Goal: Task Accomplishment & Management: Manage account settings

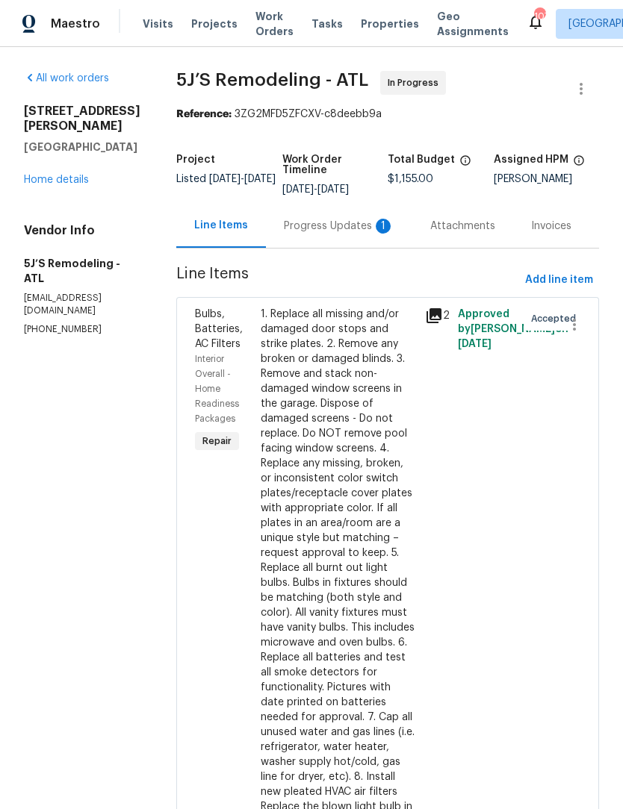
click at [329, 236] on div "Progress Updates 1" at bounding box center [339, 226] width 146 height 44
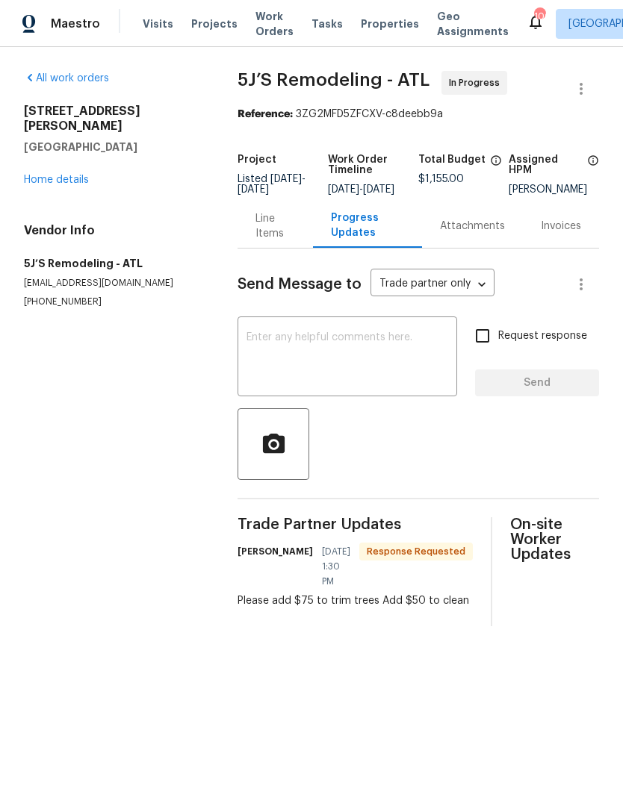
click at [266, 241] on div "Line Items" at bounding box center [275, 226] width 40 height 30
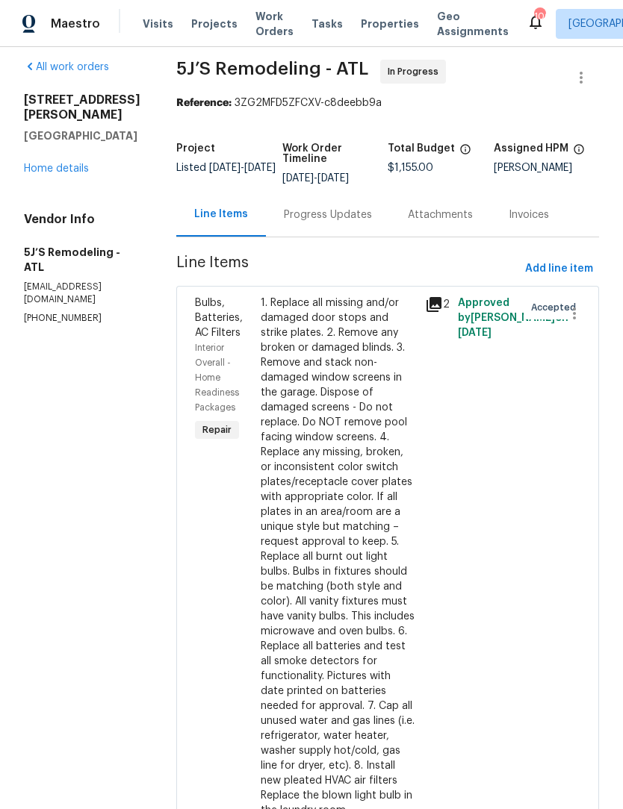
scroll to position [10, 0]
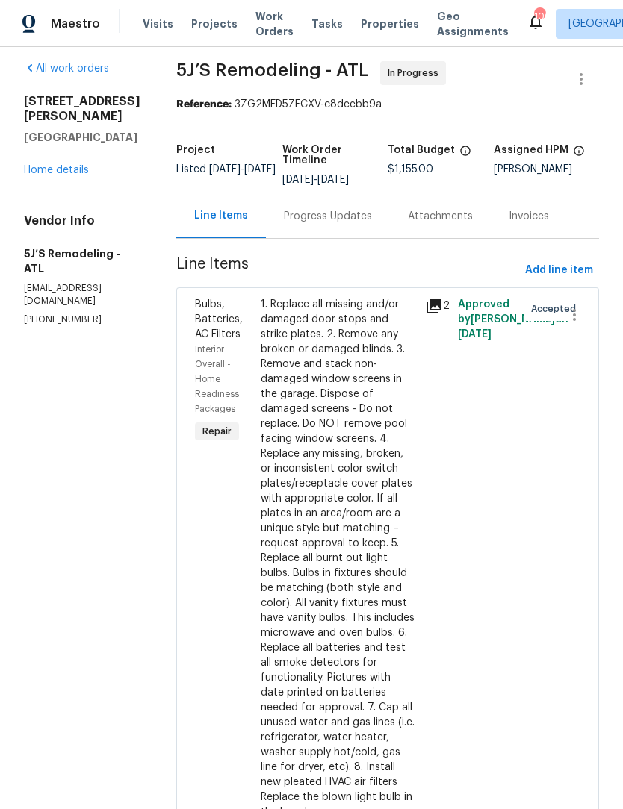
click at [336, 217] on div "Progress Updates" at bounding box center [328, 216] width 88 height 15
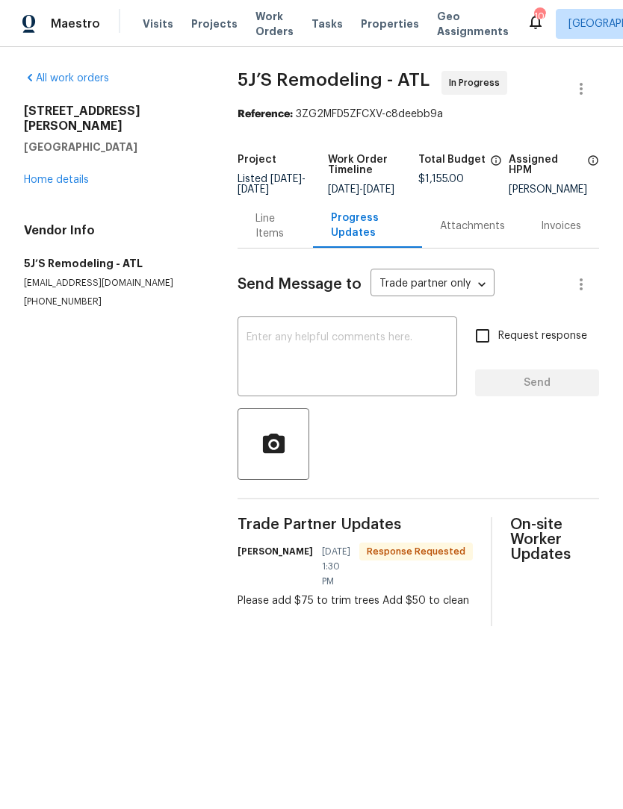
click at [350, 352] on textarea at bounding box center [347, 358] width 202 height 52
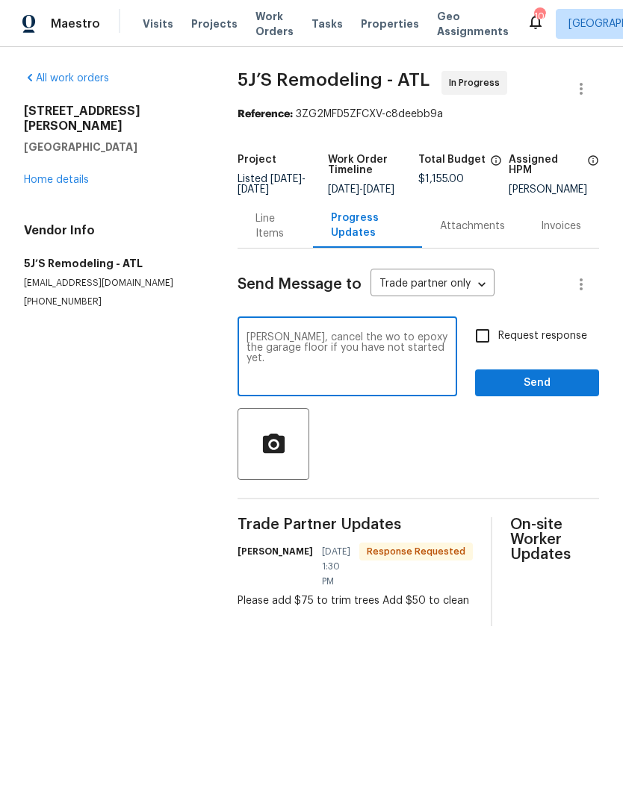
type textarea "Ray, cancel the wo to epoxy the garage floor if you have not started yet."
click at [491, 346] on input "Request response" at bounding box center [482, 335] width 31 height 31
checkbox input "true"
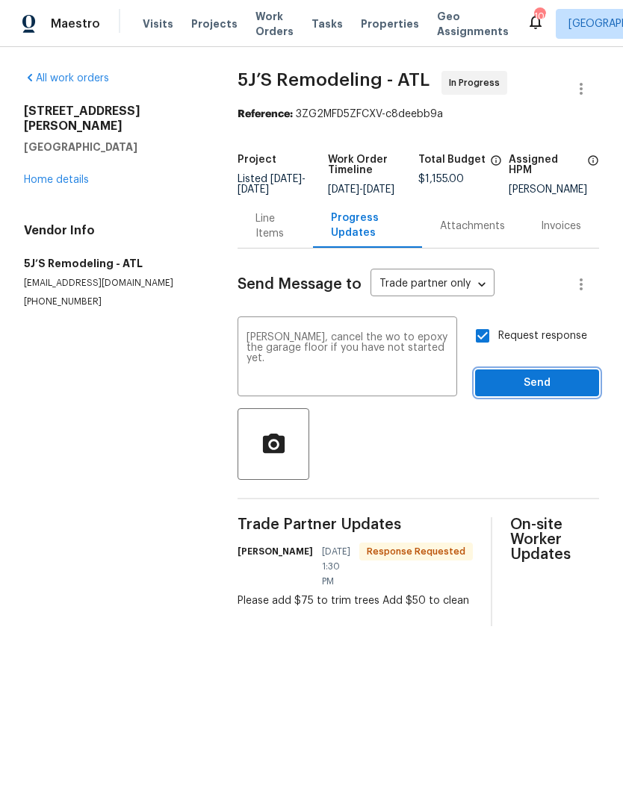
click at [540, 391] on span "Send" at bounding box center [537, 383] width 100 height 19
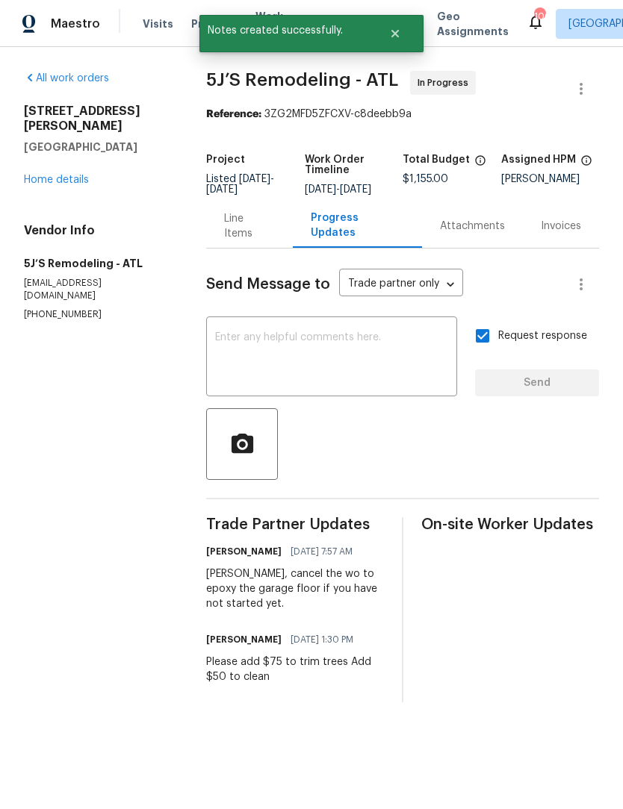
click at [255, 235] on div "Line Items" at bounding box center [249, 226] width 50 height 30
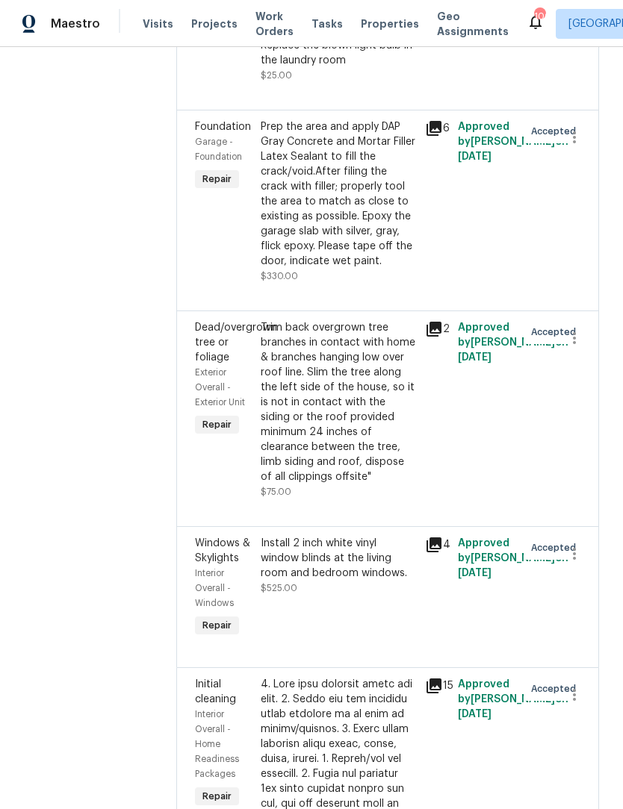
scroll to position [762, 0]
click at [337, 387] on div "Trim back overgrown tree branches in contact with home & branches hanging low o…" at bounding box center [338, 402] width 155 height 164
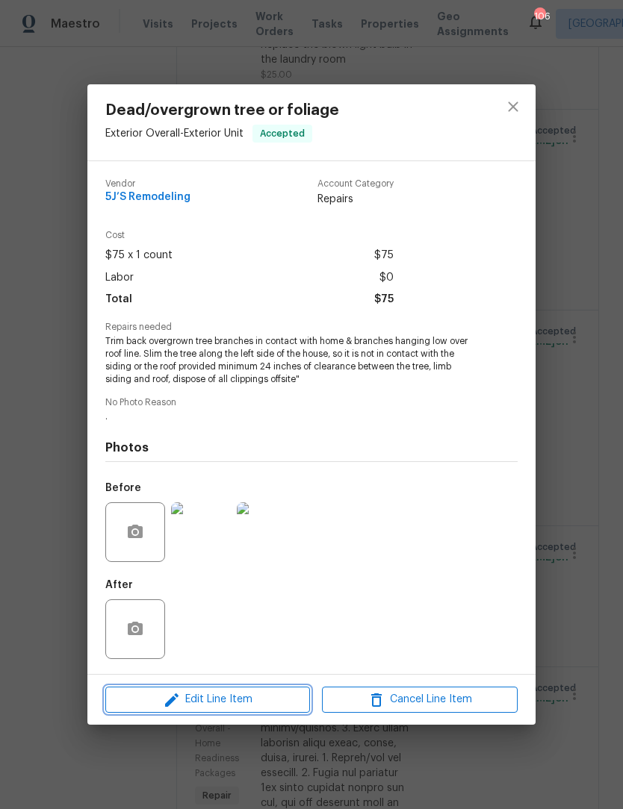
click at [245, 700] on span "Edit Line Item" at bounding box center [208, 700] width 196 height 19
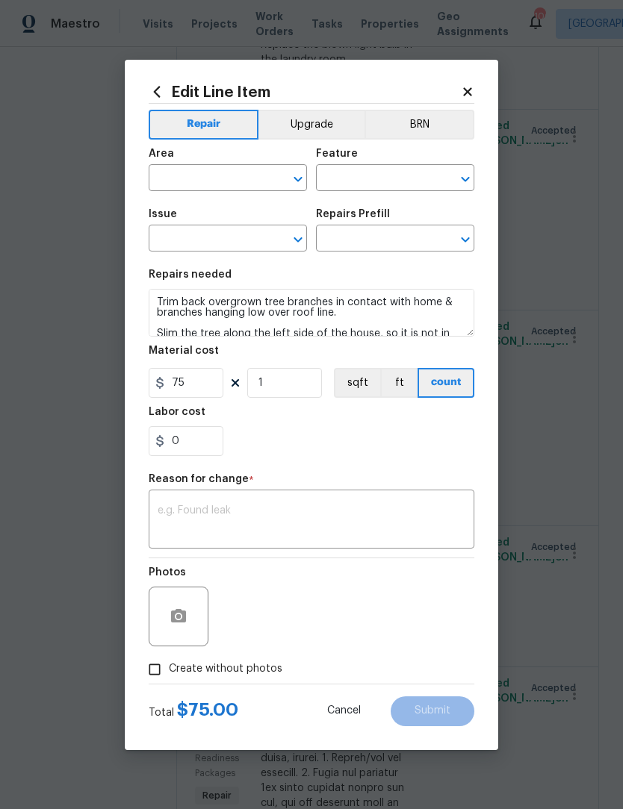
type input "Exterior Overall"
type input "Exterior Unit"
type input "Dead/overgrown tree or foliage"
type input "Trim tree branches $75.00"
click at [205, 385] on input "75" at bounding box center [186, 383] width 75 height 30
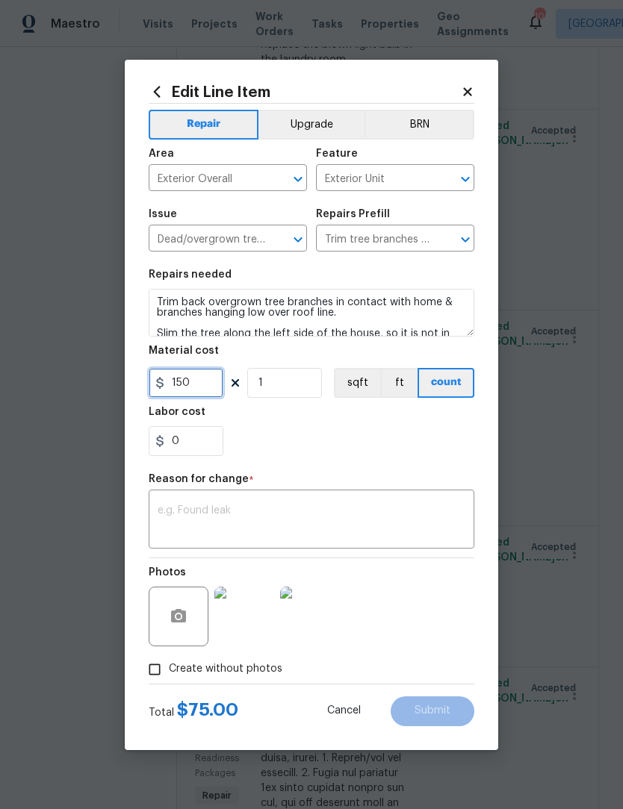
type input "150"
click at [377, 514] on textarea at bounding box center [312, 520] width 308 height 31
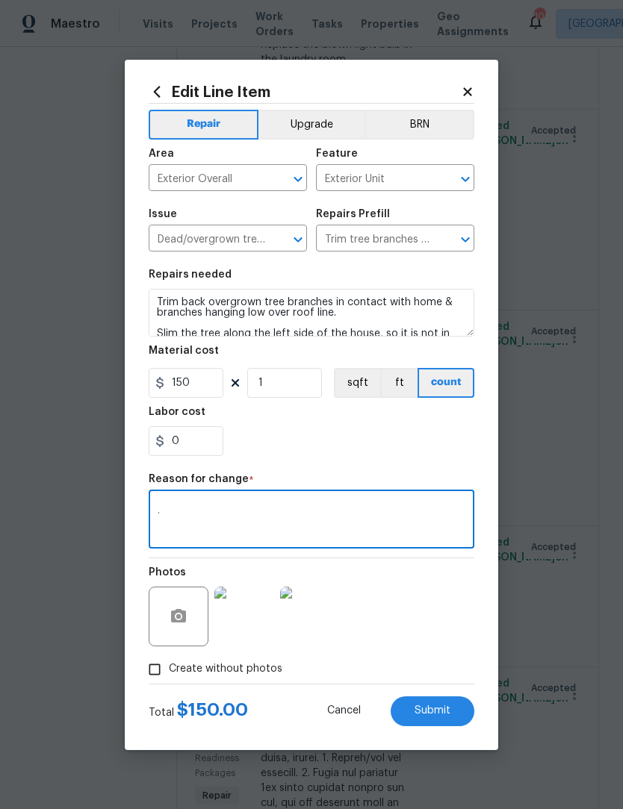
type textarea "."
click at [450, 717] on button "Submit" at bounding box center [432, 712] width 84 height 30
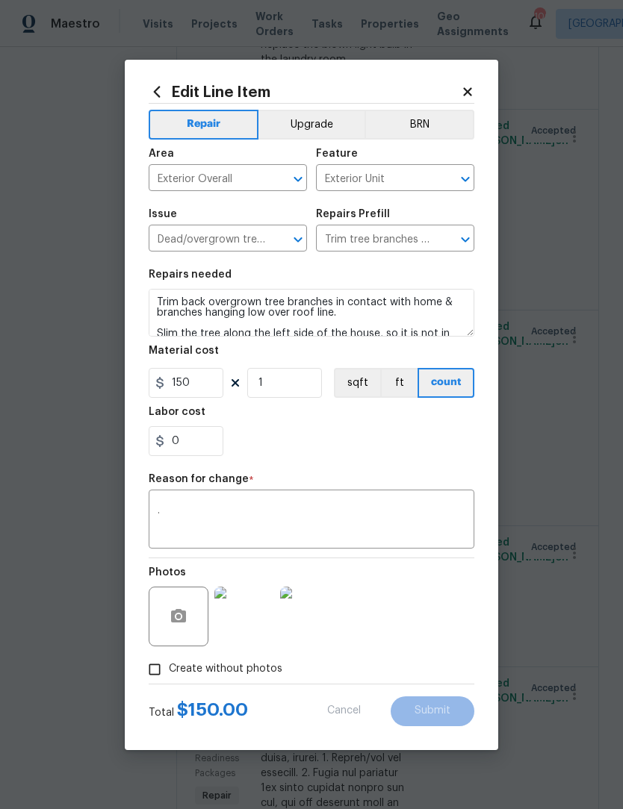
type input "75"
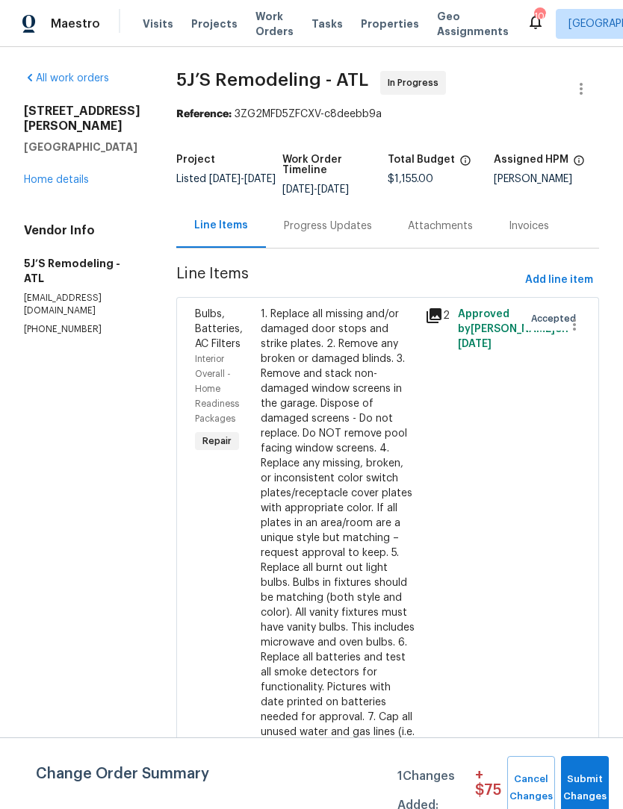
scroll to position [0, 0]
click at [352, 225] on div "Progress Updates" at bounding box center [328, 226] width 88 height 15
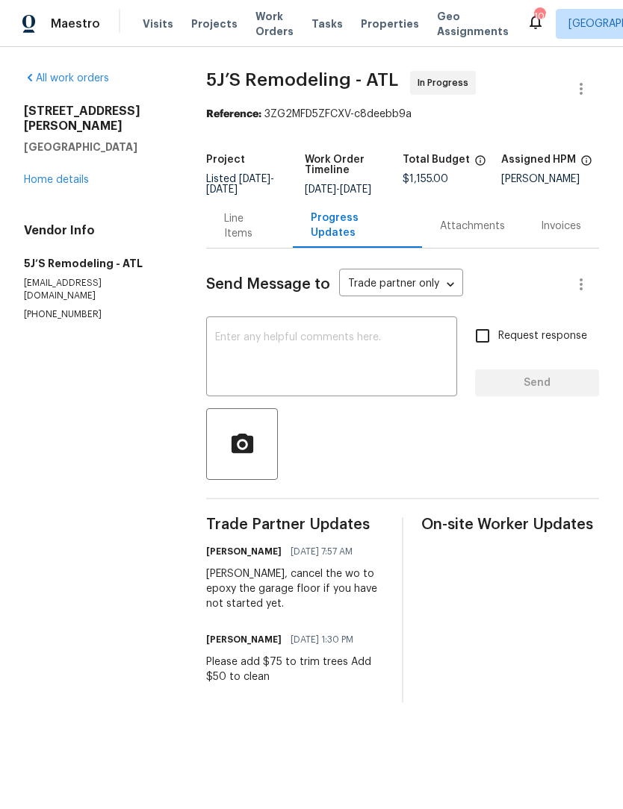
click at [399, 367] on textarea at bounding box center [331, 358] width 233 height 52
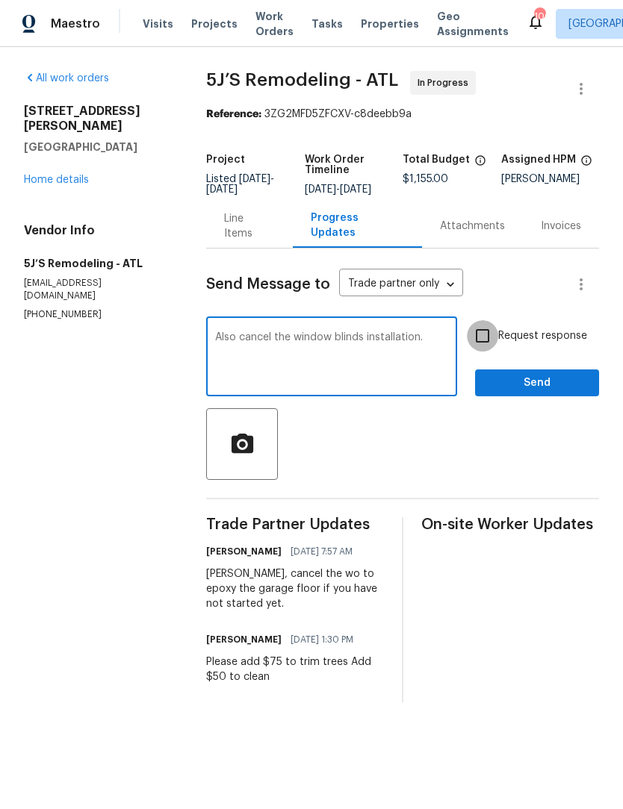
type textarea "Also cancel the window blinds installation."
click at [494, 344] on input "Request response" at bounding box center [482, 335] width 31 height 31
checkbox input "true"
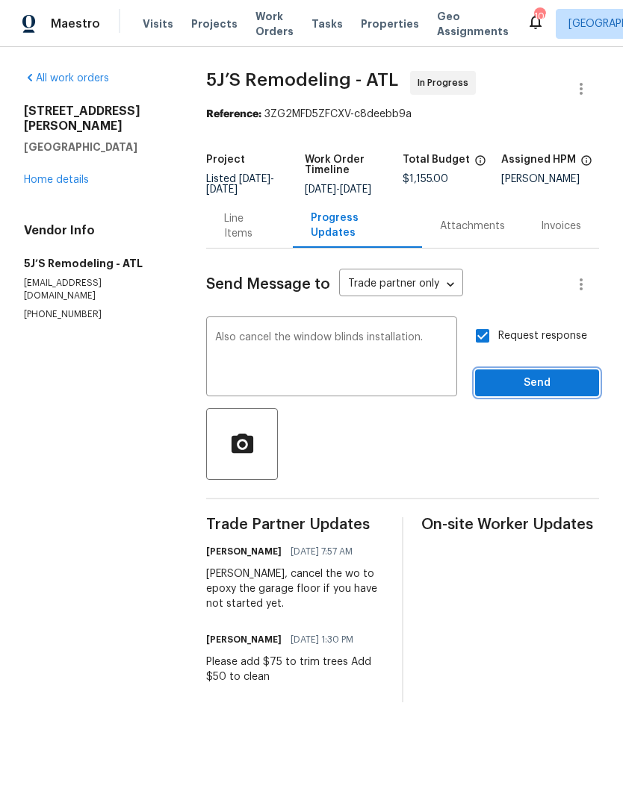
click at [567, 393] on span "Send" at bounding box center [537, 383] width 100 height 19
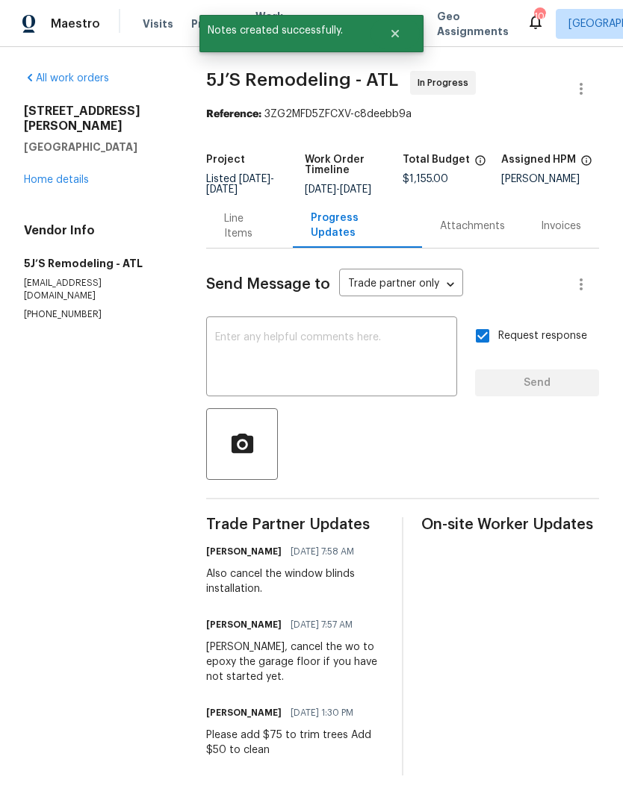
click at [86, 175] on link "Home details" at bounding box center [56, 180] width 65 height 10
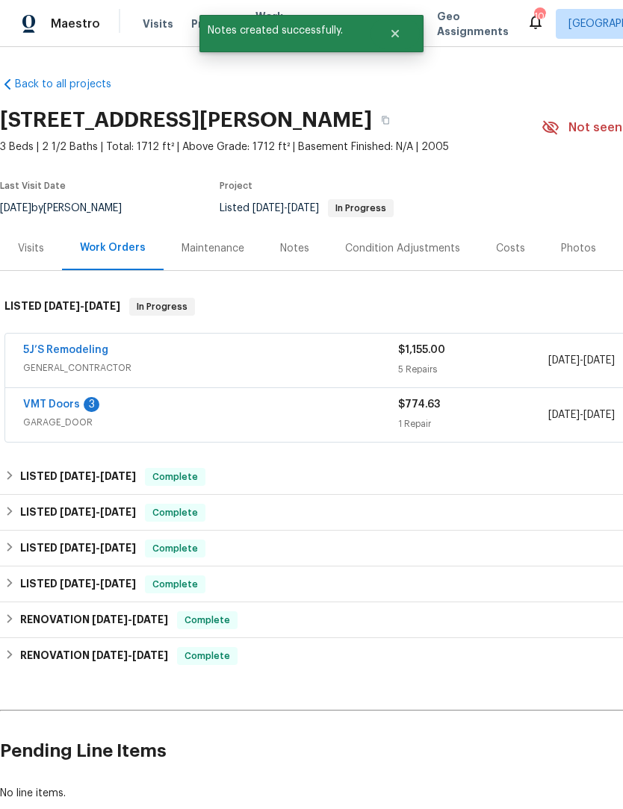
click at [40, 404] on link "VMT Doors" at bounding box center [51, 404] width 57 height 10
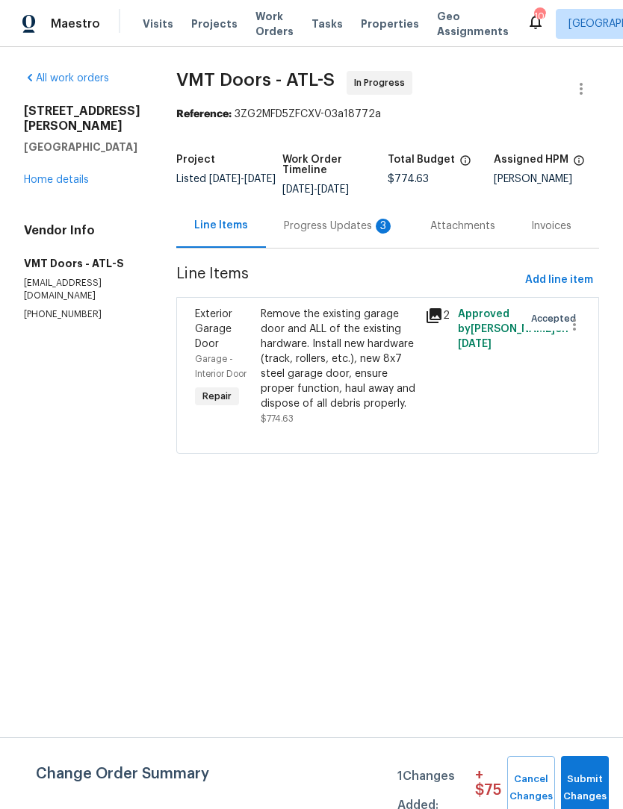
click at [334, 224] on div "Progress Updates 3" at bounding box center [339, 226] width 110 height 15
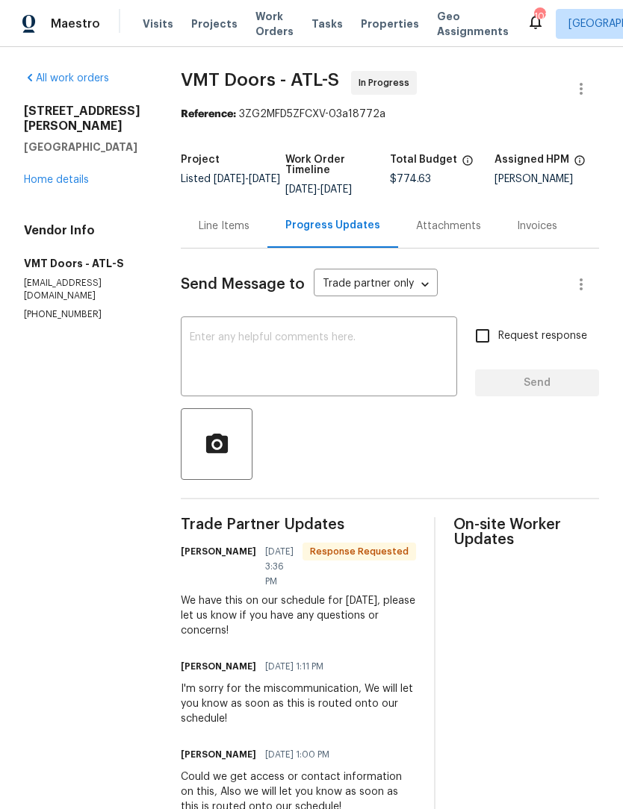
click at [376, 349] on textarea at bounding box center [319, 358] width 258 height 52
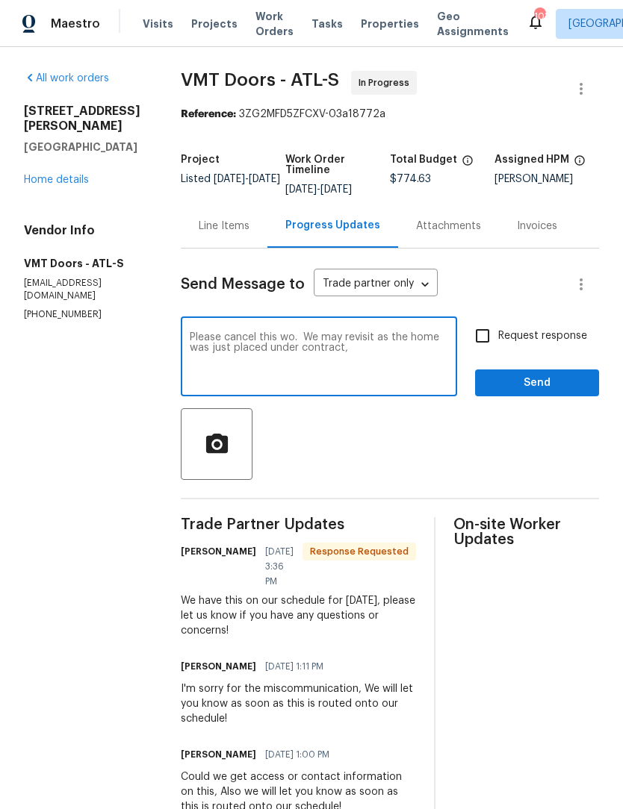
type textarea "Please cancel this wo. We may revisit as the home was just placed under contrac…"
click at [488, 343] on input "Request response" at bounding box center [482, 335] width 31 height 31
checkbox input "true"
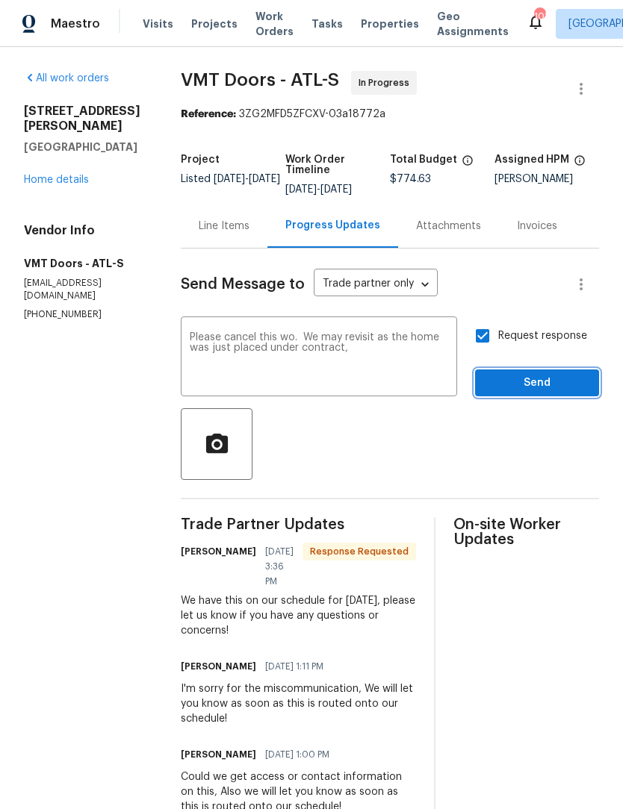
click at [553, 386] on span "Send" at bounding box center [537, 383] width 100 height 19
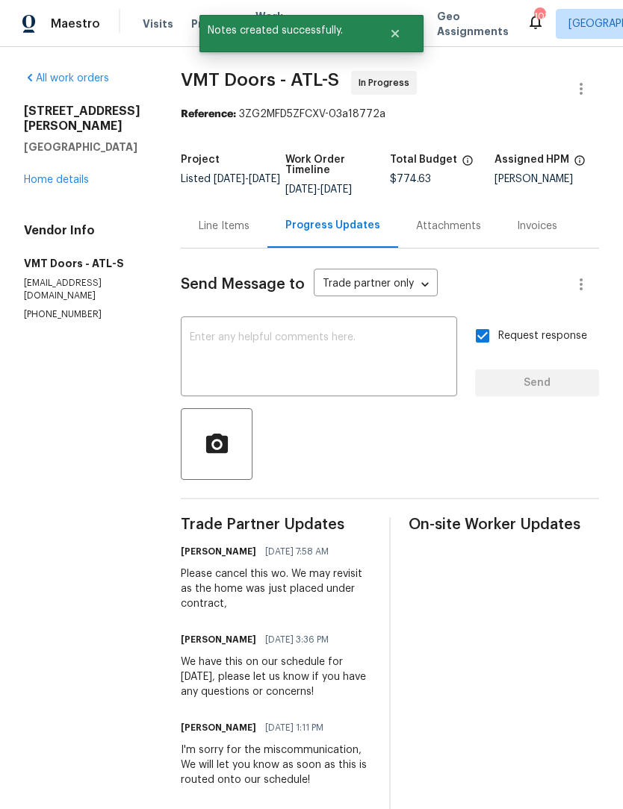
click at [60, 183] on link "Home details" at bounding box center [56, 180] width 65 height 10
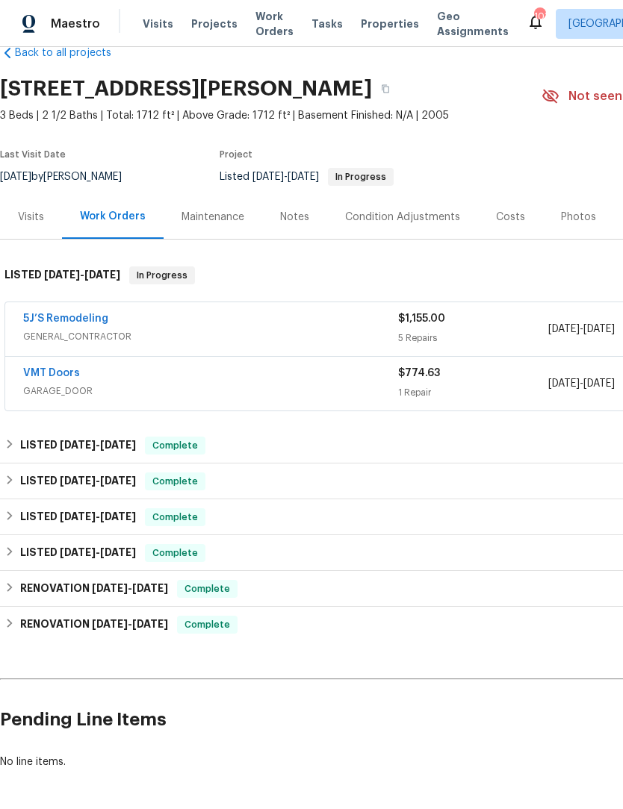
scroll to position [31, 0]
click at [57, 320] on link "5J’S Remodeling" at bounding box center [65, 319] width 85 height 10
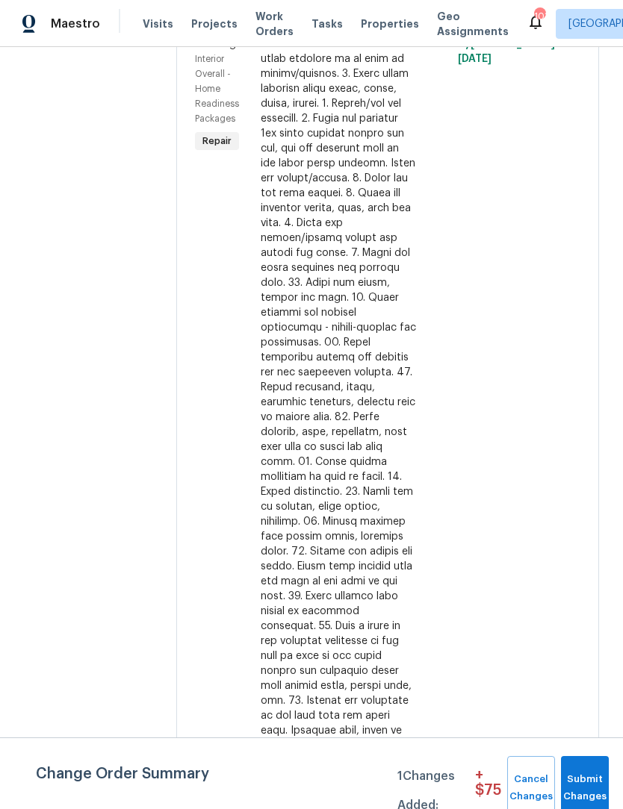
click at [337, 288] on div at bounding box center [338, 395] width 155 height 747
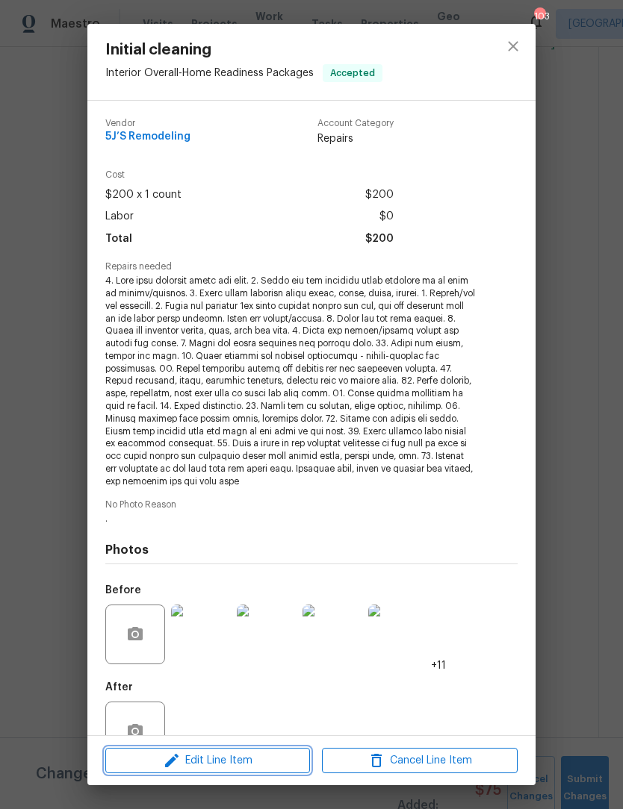
click at [258, 765] on span "Edit Line Item" at bounding box center [208, 761] width 196 height 19
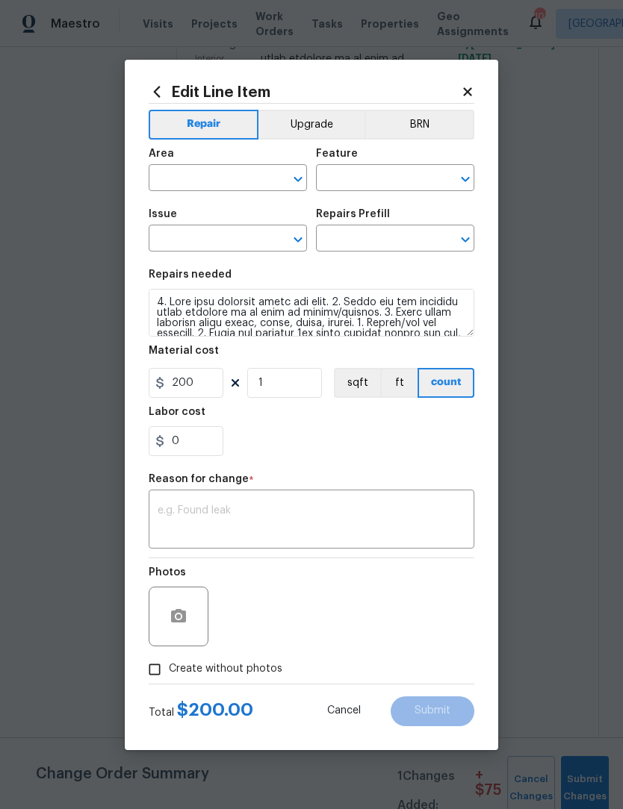
type input "Interior Overall"
type input "Home Readiness Packages"
type input "Initial cleaning"
type input "Initial cleaning $250.00"
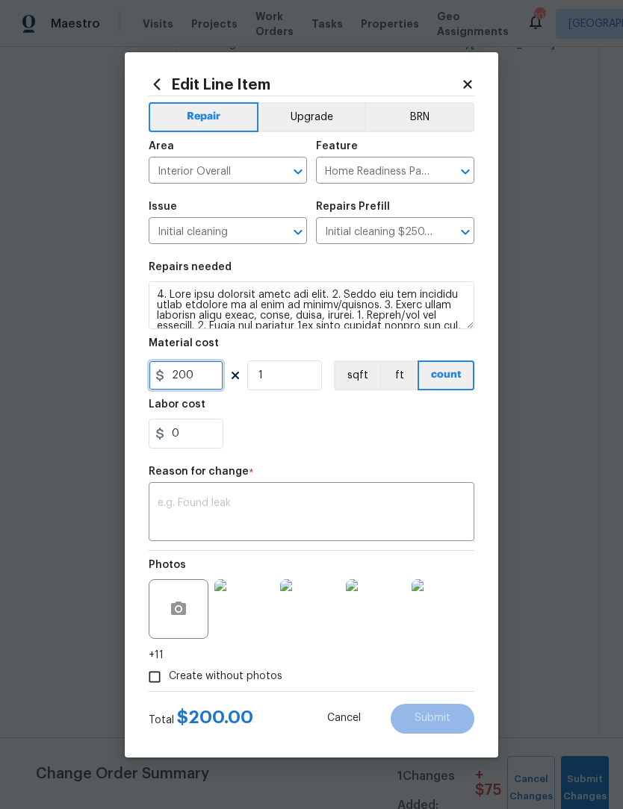
click at [205, 376] on input "200" at bounding box center [186, 376] width 75 height 30
type input "250"
click at [24, 211] on body "Maestro Visits Projects Work Orders Tasks Properties Geo Assignments 103 Atlant…" at bounding box center [311, 404] width 623 height 809
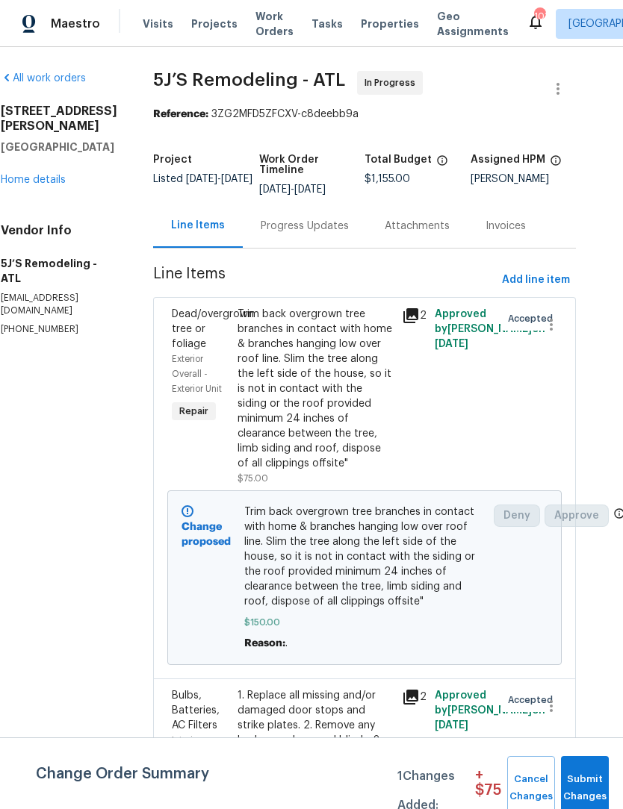
scroll to position [0, 22]
click at [560, 81] on icon "button" at bounding box center [558, 89] width 18 height 18
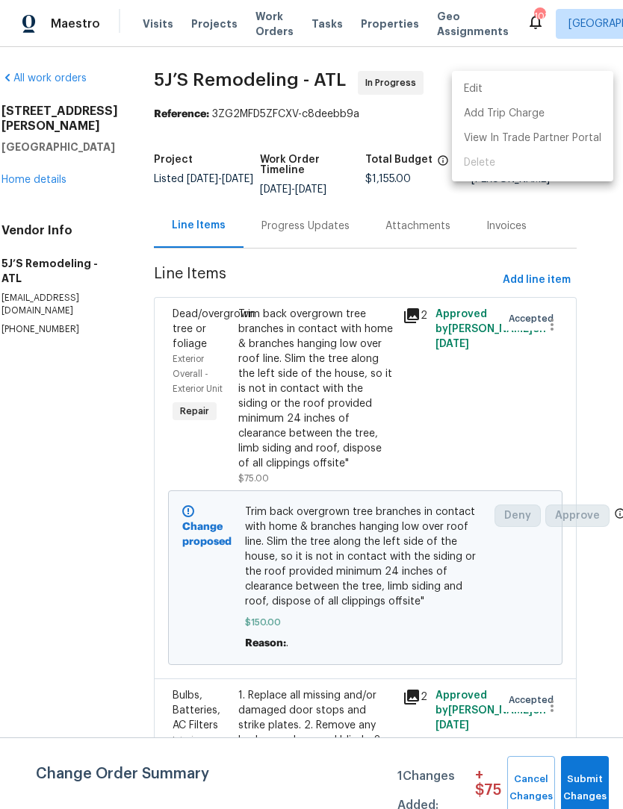
click at [597, 384] on div at bounding box center [311, 404] width 623 height 809
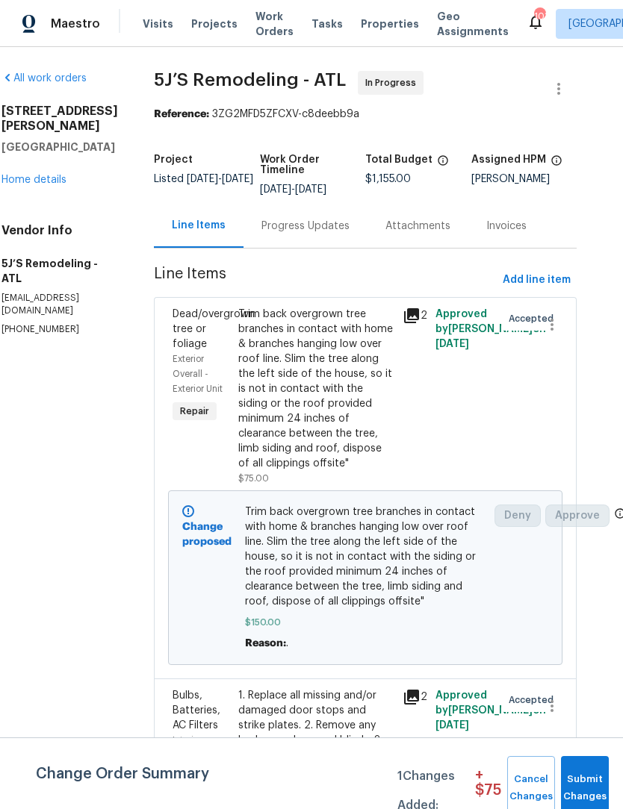
click at [597, 384] on div "Edit Add Trip Charge View In Trade Partner Portal Delete" at bounding box center [311, 404] width 623 height 809
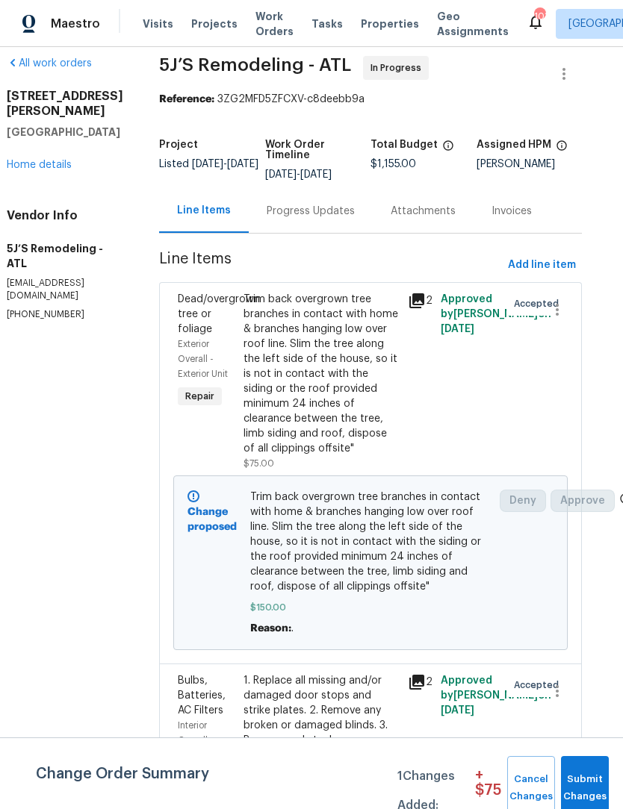
click at [315, 231] on div "Progress Updates" at bounding box center [311, 211] width 124 height 44
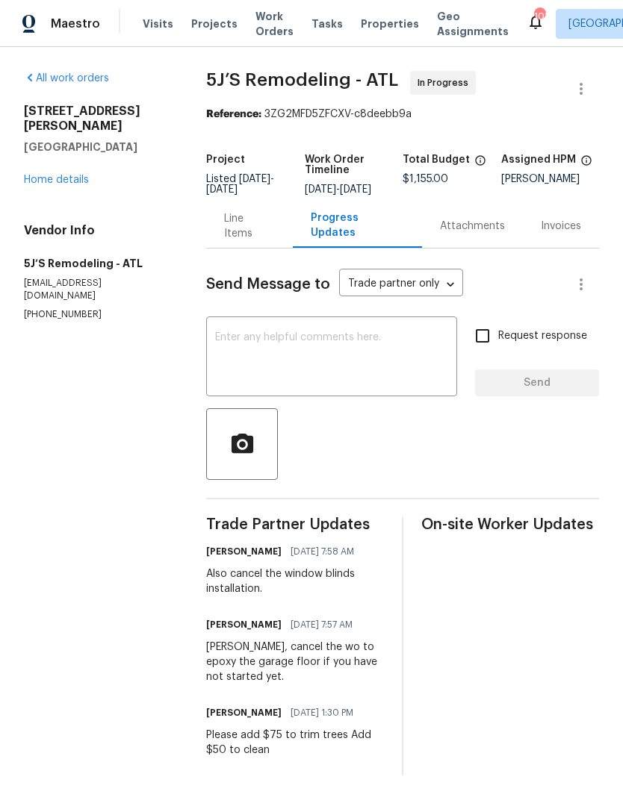
scroll to position [16, 0]
click at [70, 175] on link "Home details" at bounding box center [56, 180] width 65 height 10
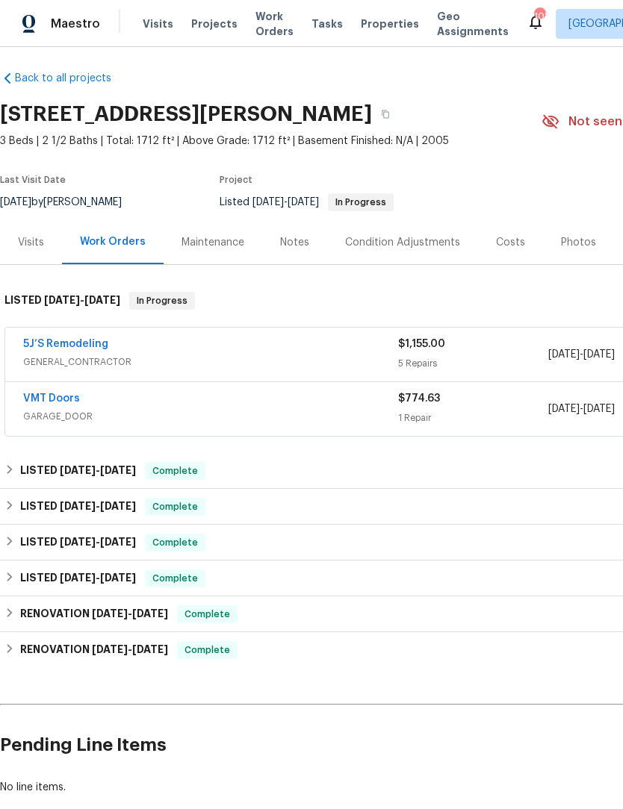
scroll to position [7, 0]
click at [40, 400] on link "VMT Doors" at bounding box center [51, 398] width 57 height 10
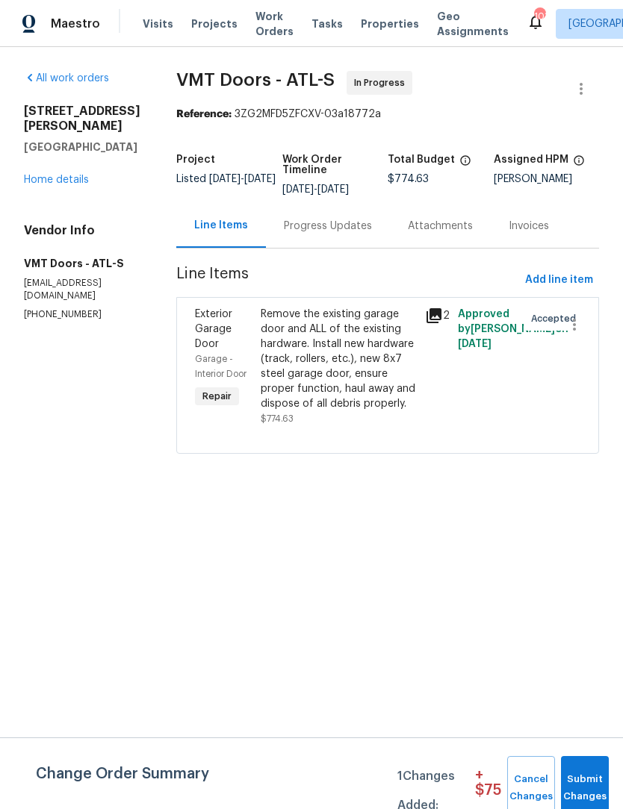
click at [70, 175] on link "Home details" at bounding box center [56, 180] width 65 height 10
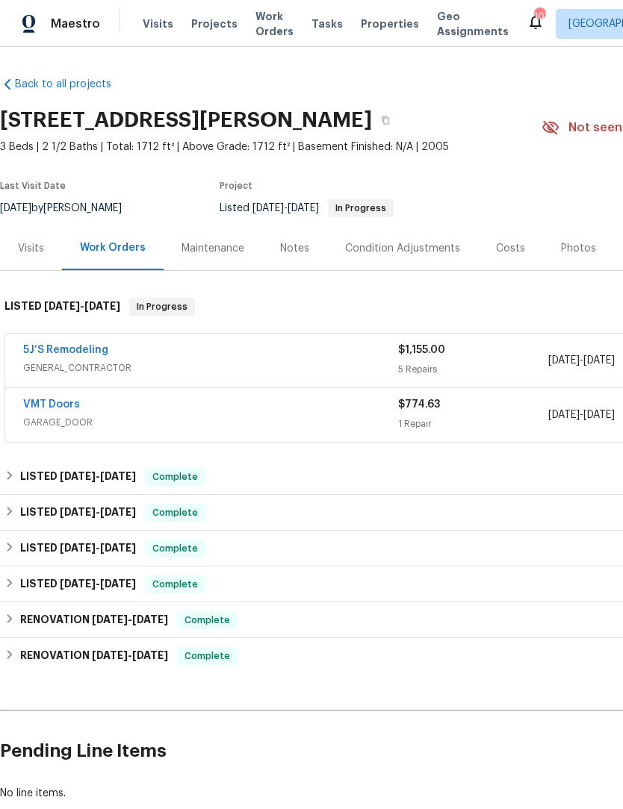
click at [41, 347] on link "5J’S Remodeling" at bounding box center [65, 350] width 85 height 10
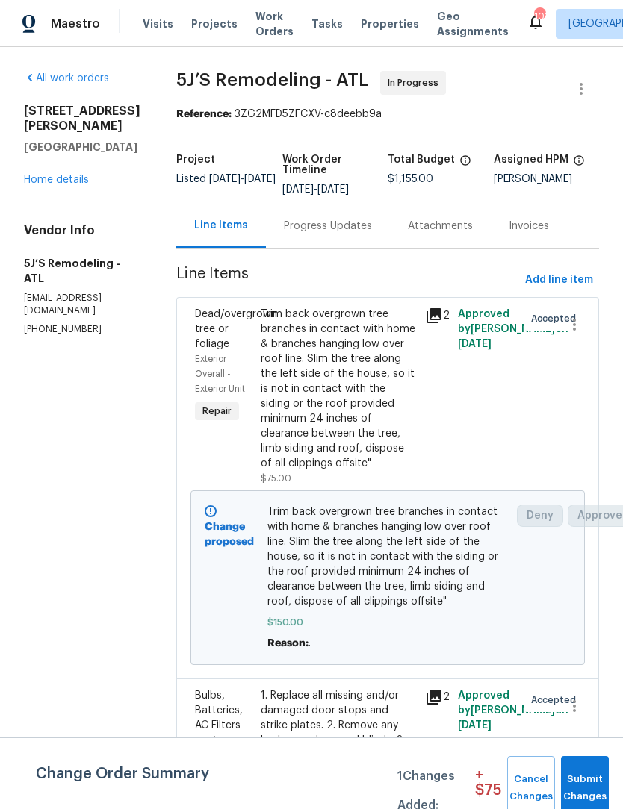
click at [340, 222] on div "Progress Updates" at bounding box center [328, 226] width 88 height 15
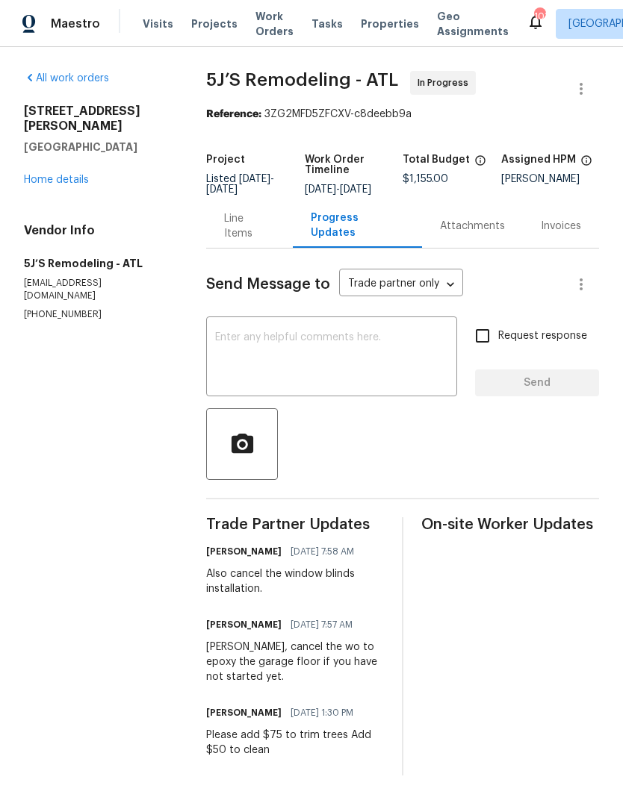
click at [249, 237] on div "Line Items" at bounding box center [249, 226] width 50 height 30
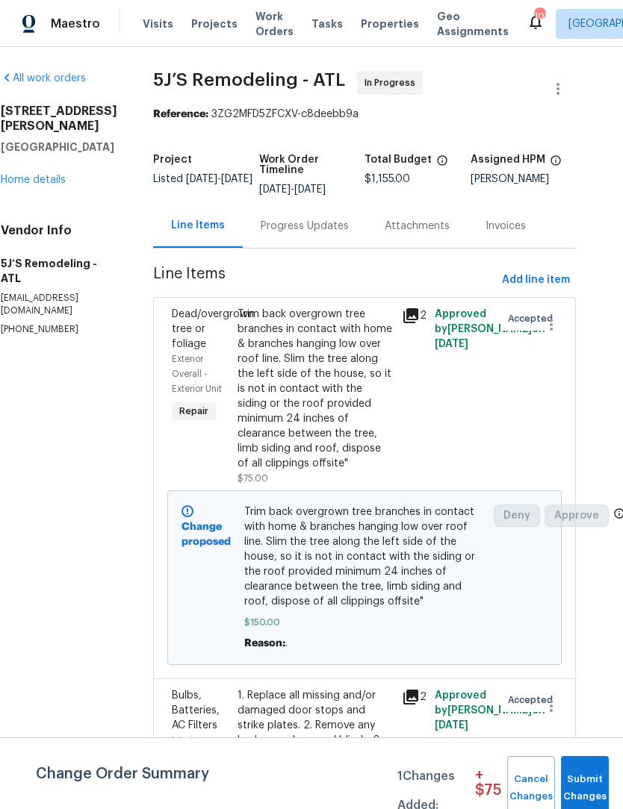
scroll to position [0, 22]
click at [298, 231] on div "Progress Updates" at bounding box center [305, 226] width 88 height 15
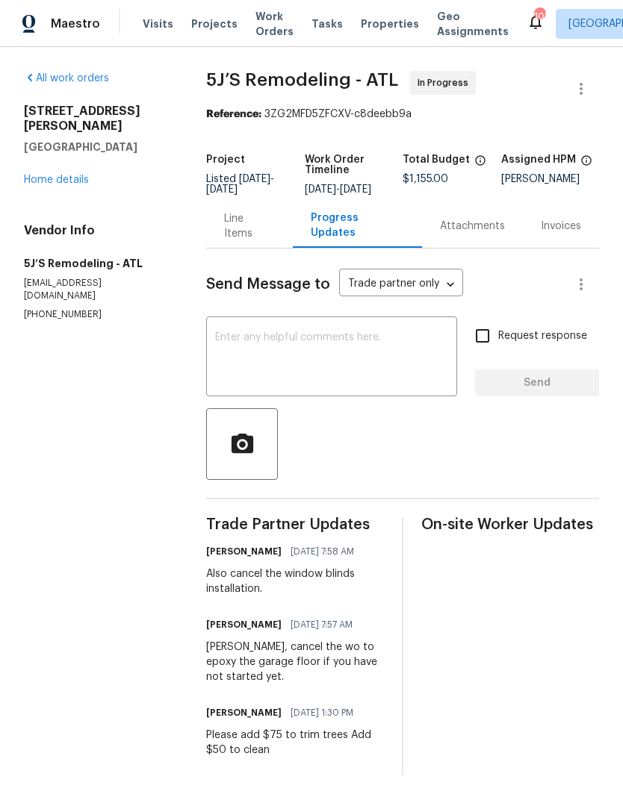
click at [377, 368] on textarea at bounding box center [331, 358] width 233 height 52
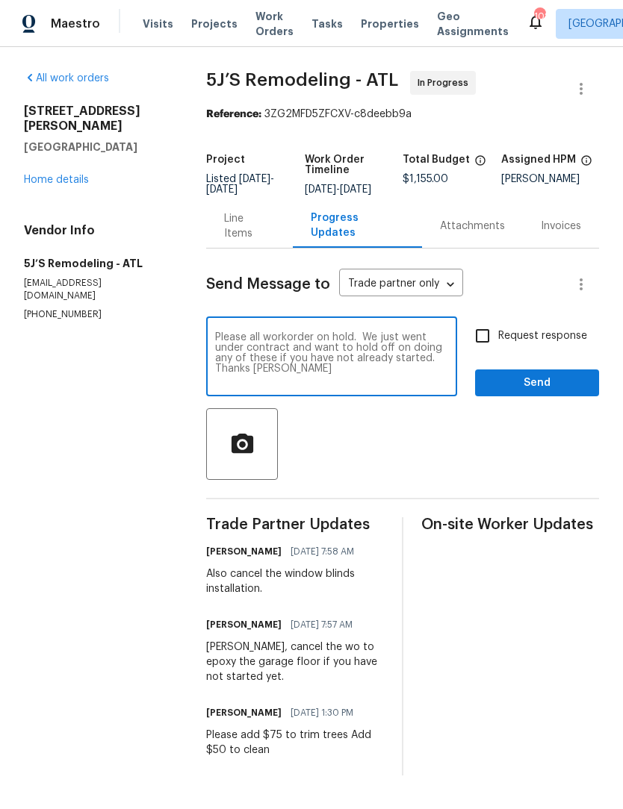
type textarea "Please all workorder on hold. We just went under contract and want to hold off …"
click at [488, 349] on input "Request response" at bounding box center [482, 335] width 31 height 31
checkbox input "true"
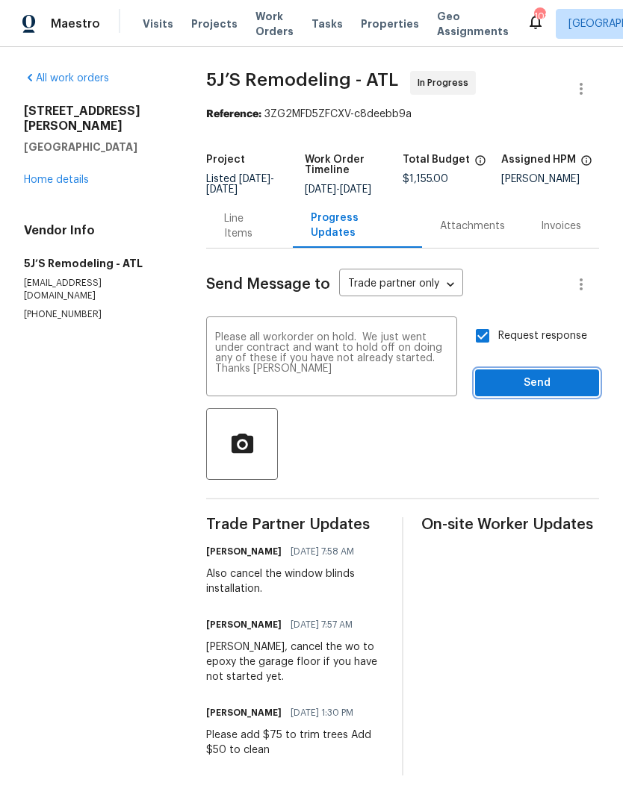
click at [525, 393] on span "Send" at bounding box center [537, 383] width 100 height 19
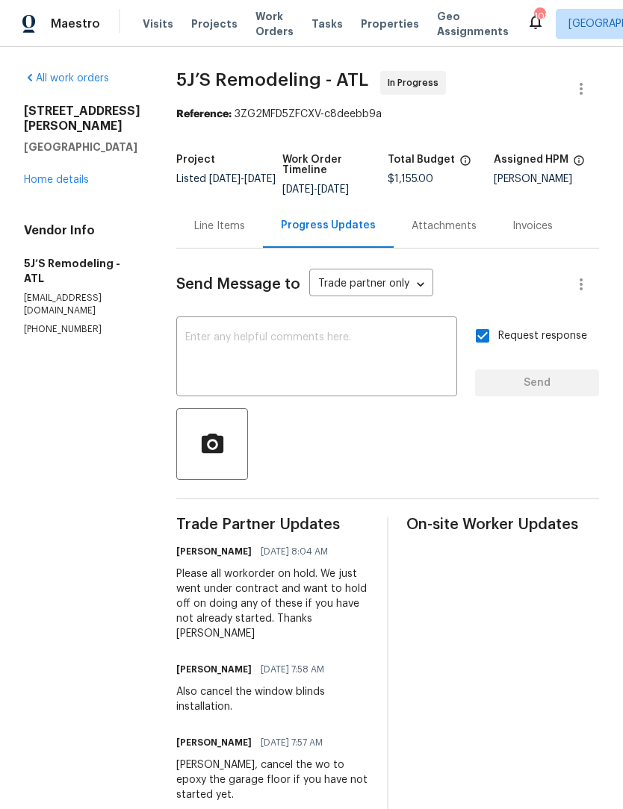
click at [34, 184] on link "Home details" at bounding box center [56, 180] width 65 height 10
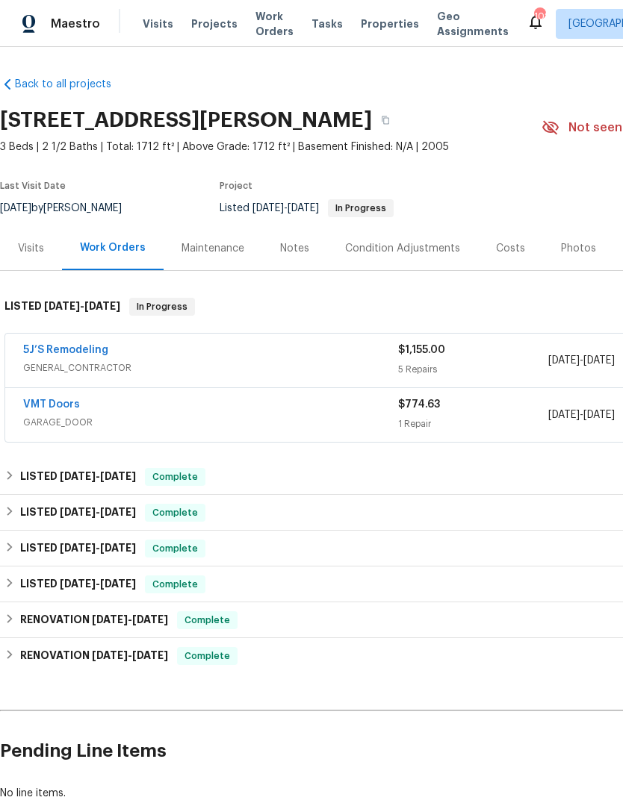
click at [37, 408] on link "VMT Doors" at bounding box center [51, 404] width 57 height 10
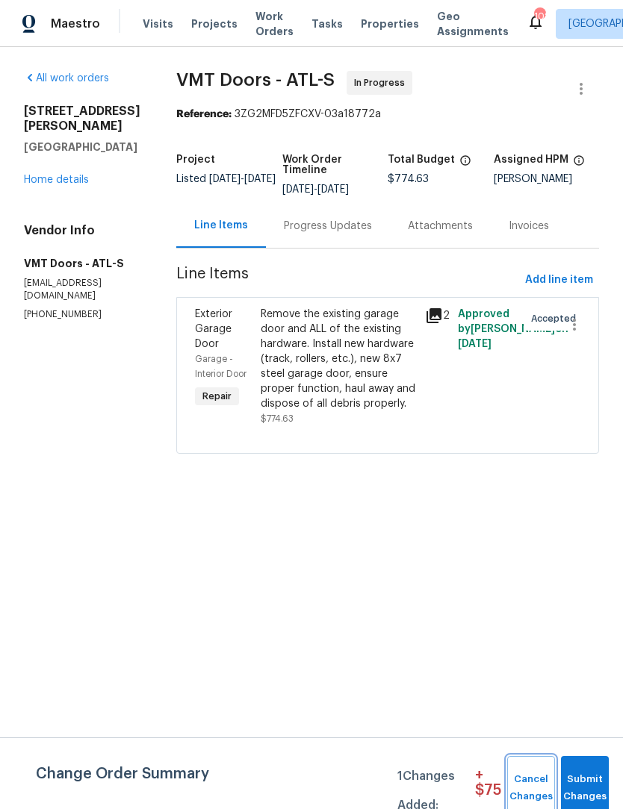
click at [526, 792] on span "Cancel Changes" at bounding box center [530, 788] width 33 height 34
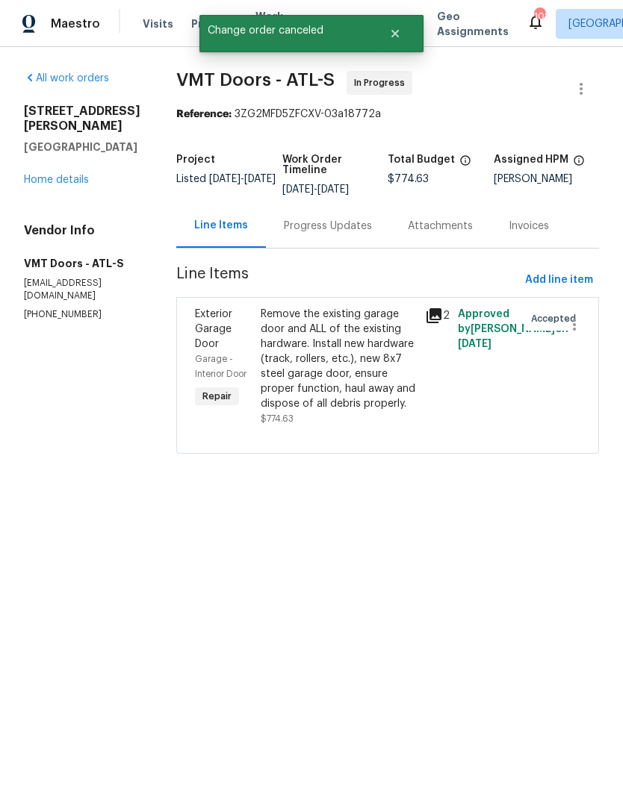
click at [339, 225] on div "Progress Updates" at bounding box center [328, 226] width 88 height 15
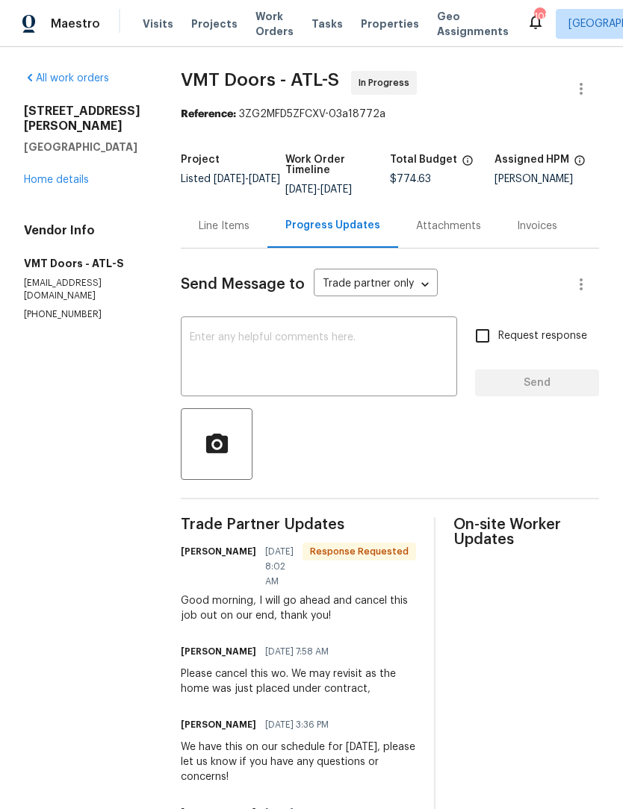
click at [417, 356] on textarea at bounding box center [319, 358] width 258 height 52
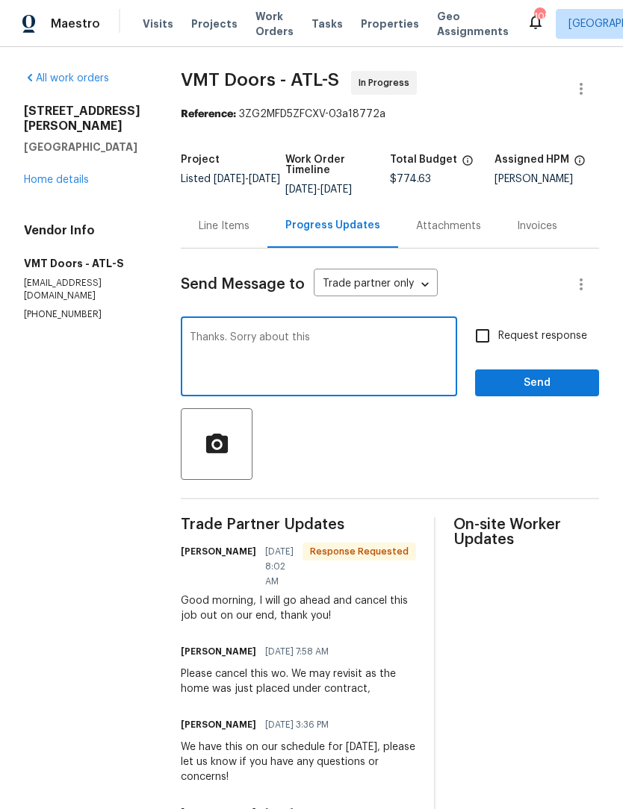
type textarea "Thanks. Sorry about this"
click at [570, 384] on span "Send" at bounding box center [537, 383] width 100 height 19
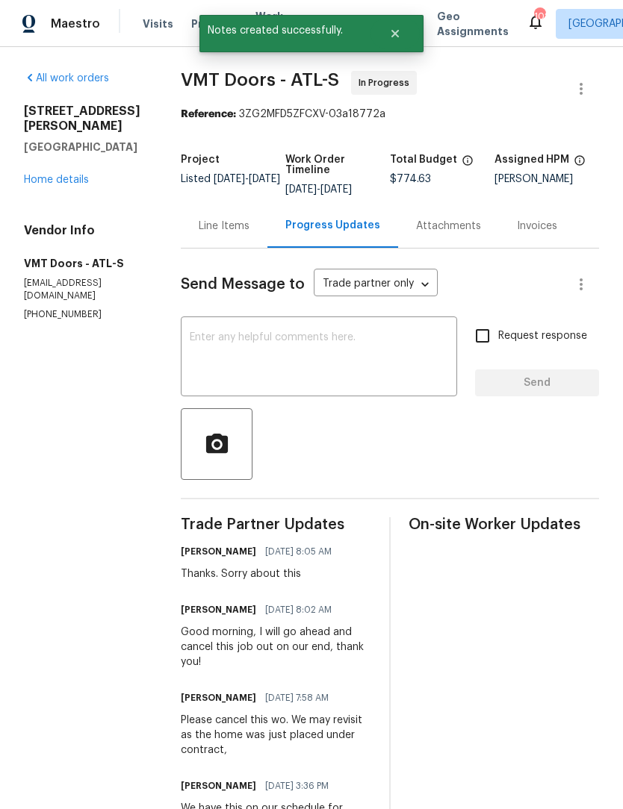
click at [61, 179] on link "Home details" at bounding box center [56, 180] width 65 height 10
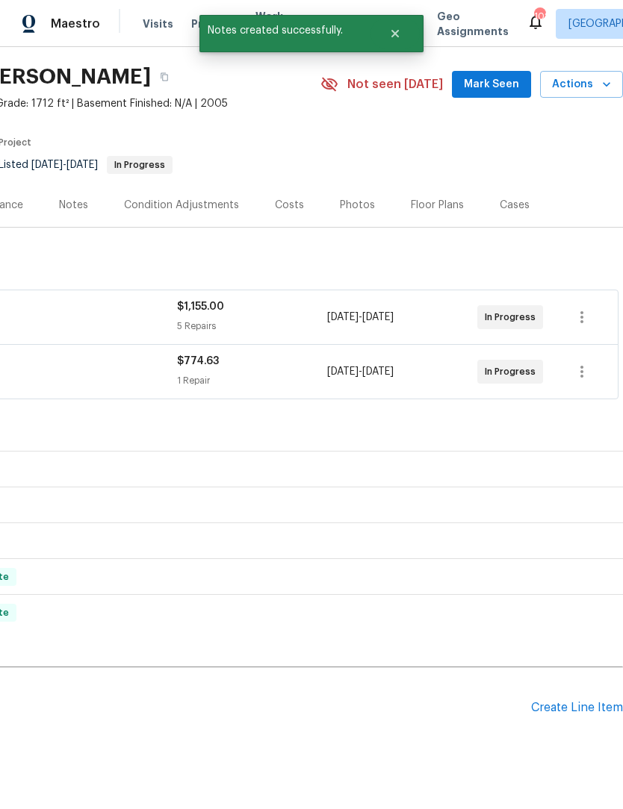
scroll to position [43, 221]
click at [584, 373] on icon "button" at bounding box center [582, 372] width 18 height 18
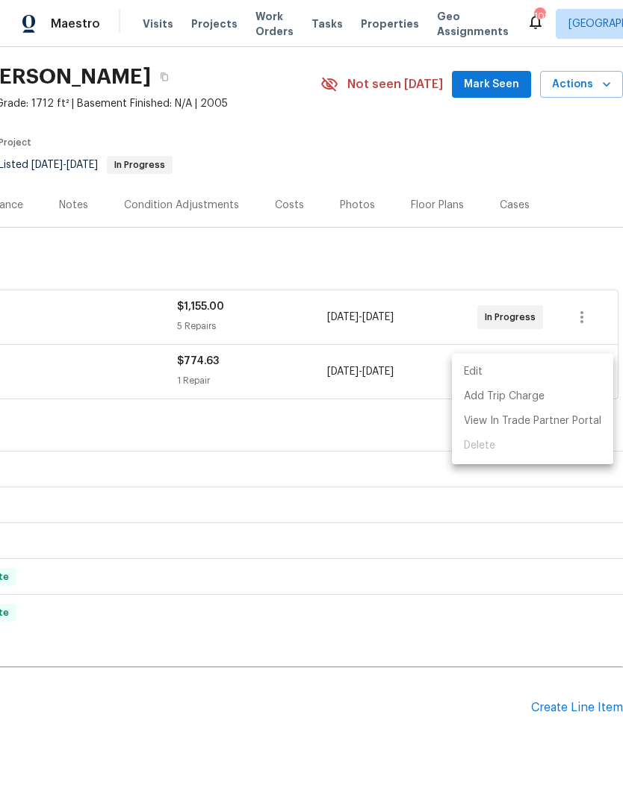
click at [495, 578] on div at bounding box center [311, 404] width 623 height 809
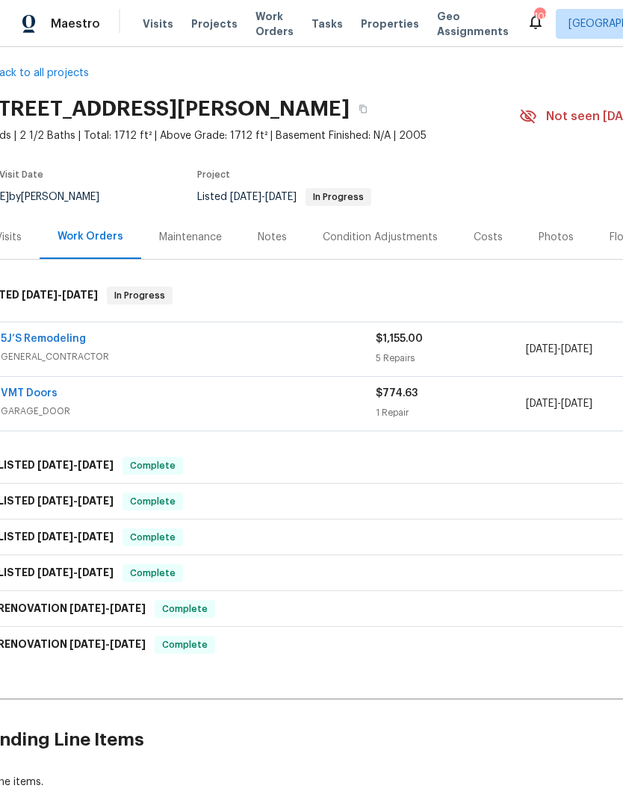
scroll to position [10, 2]
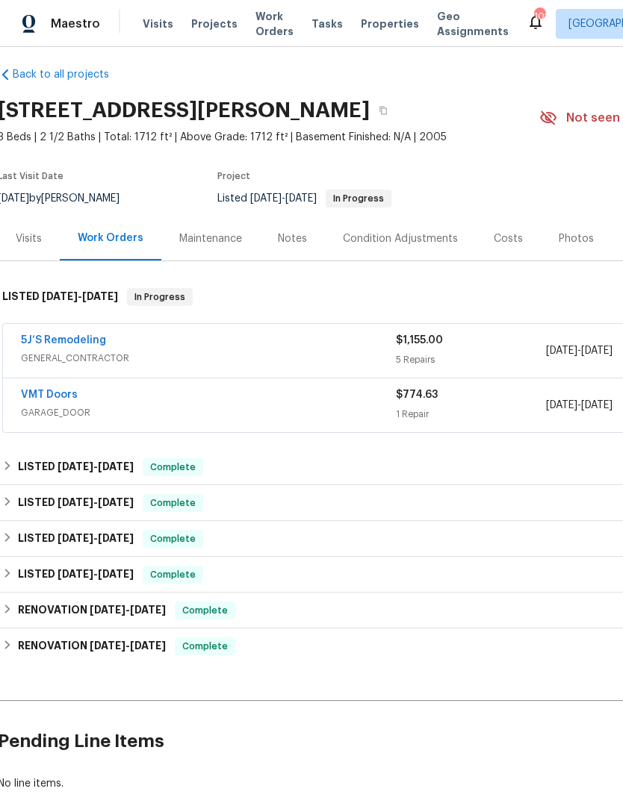
click at [294, 241] on div "Notes" at bounding box center [292, 238] width 29 height 15
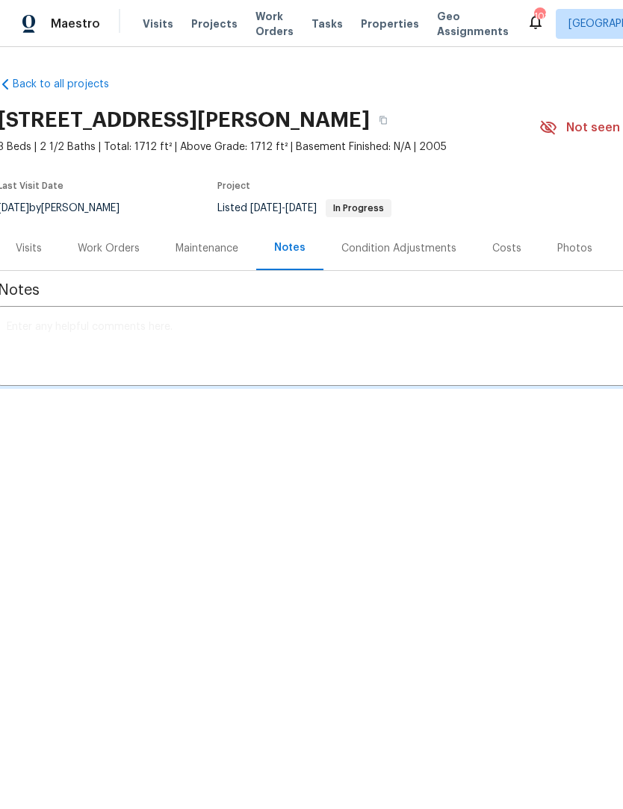
scroll to position [0, 2]
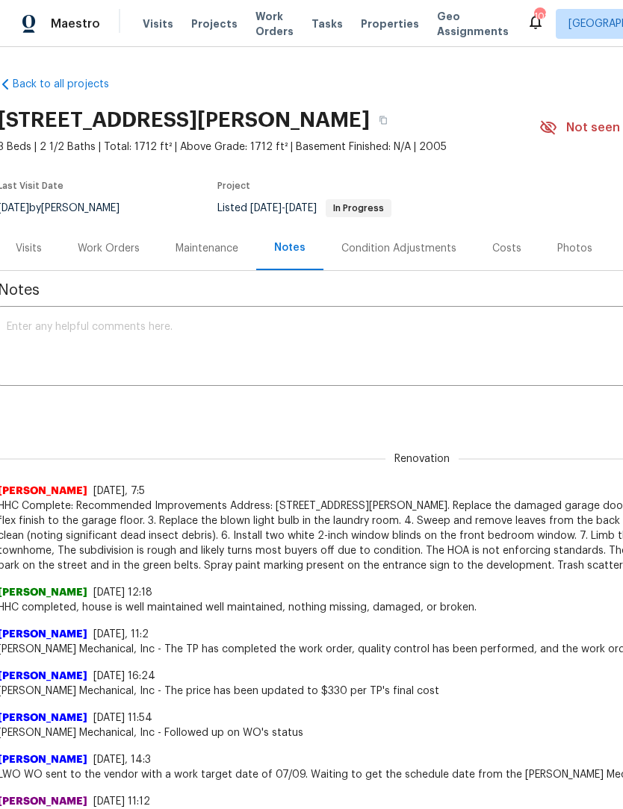
click at [334, 348] on textarea at bounding box center [420, 348] width 826 height 52
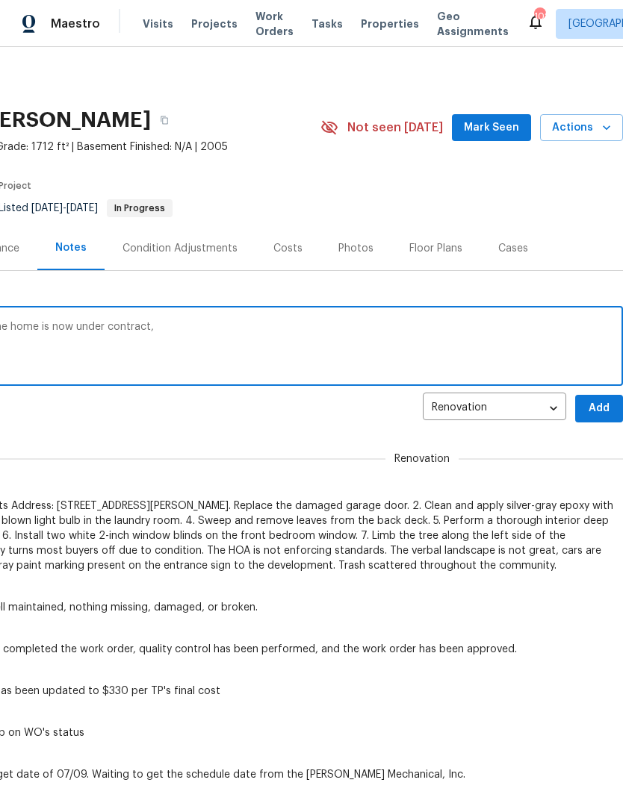
scroll to position [0, 221]
type textarea "Placed the wo created yesterday on hold at the home is now under contract,"
click at [602, 411] on span "Add" at bounding box center [599, 408] width 24 height 19
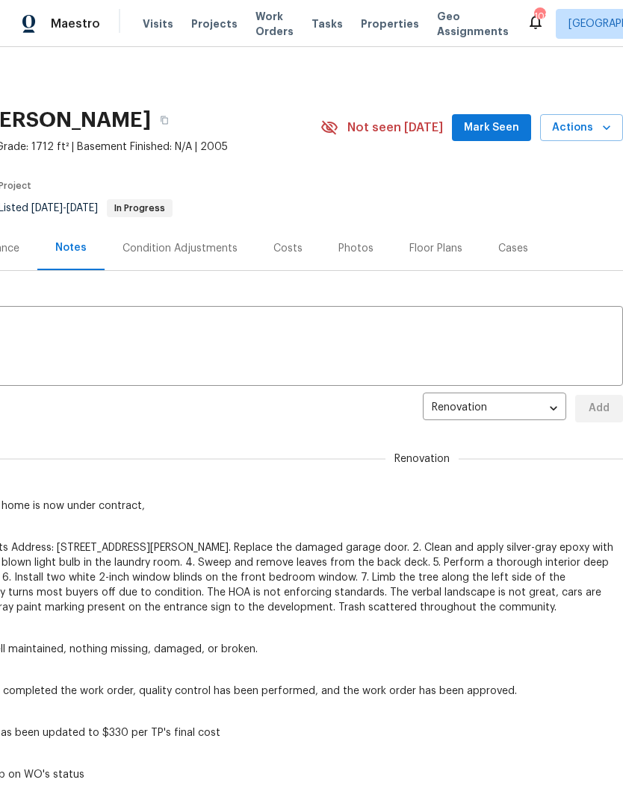
click at [507, 127] on span "Mark Seen" at bounding box center [491, 128] width 55 height 19
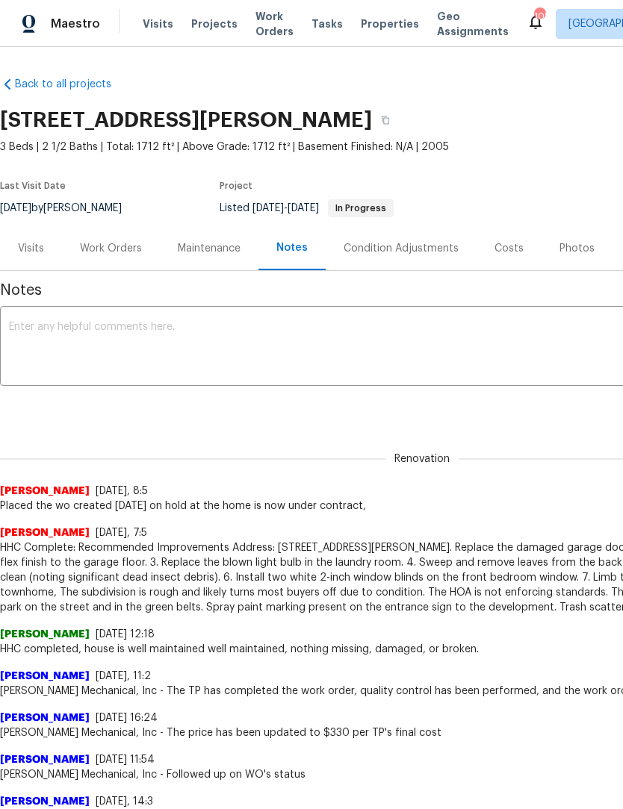
scroll to position [0, 0]
click at [112, 249] on div "Work Orders" at bounding box center [111, 248] width 62 height 15
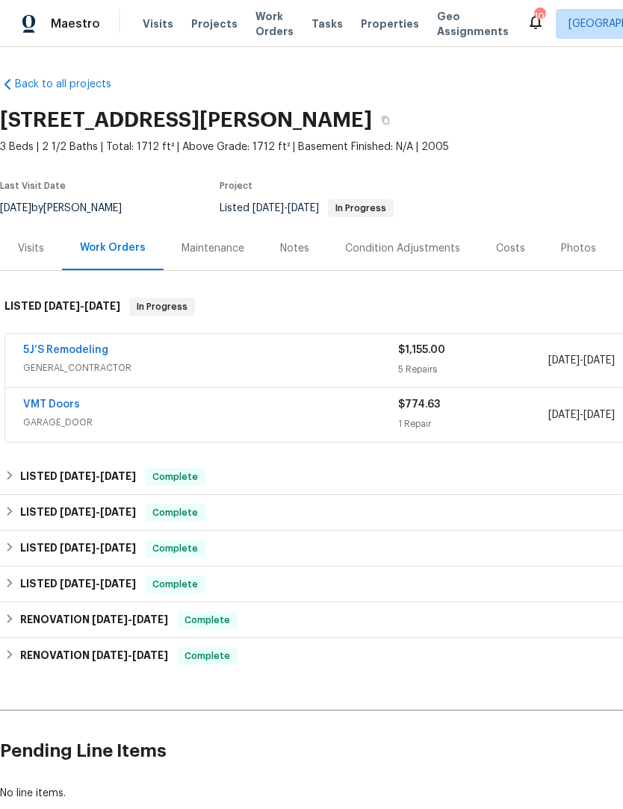
click at [55, 405] on link "VMT Doors" at bounding box center [51, 404] width 57 height 10
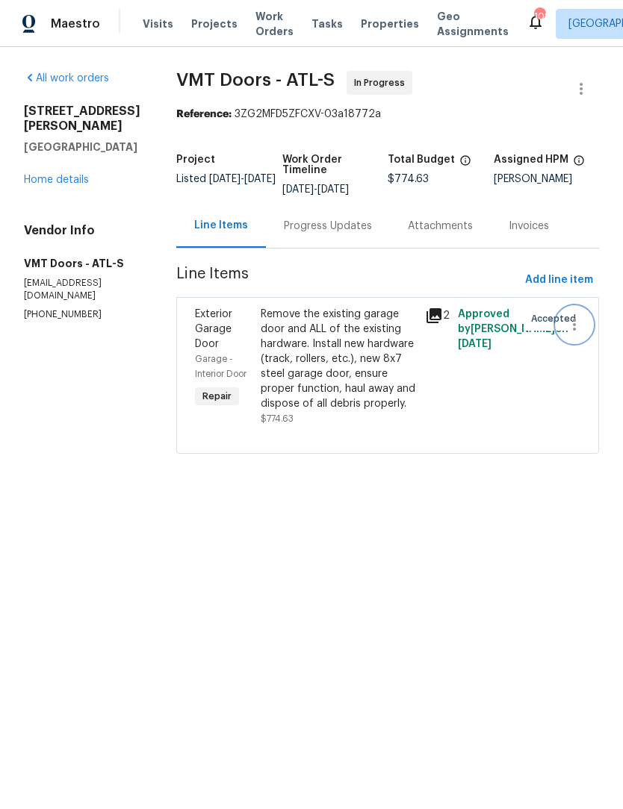
click at [571, 322] on icon "button" at bounding box center [574, 325] width 18 height 18
click at [594, 331] on li "Cancel" at bounding box center [580, 325] width 57 height 25
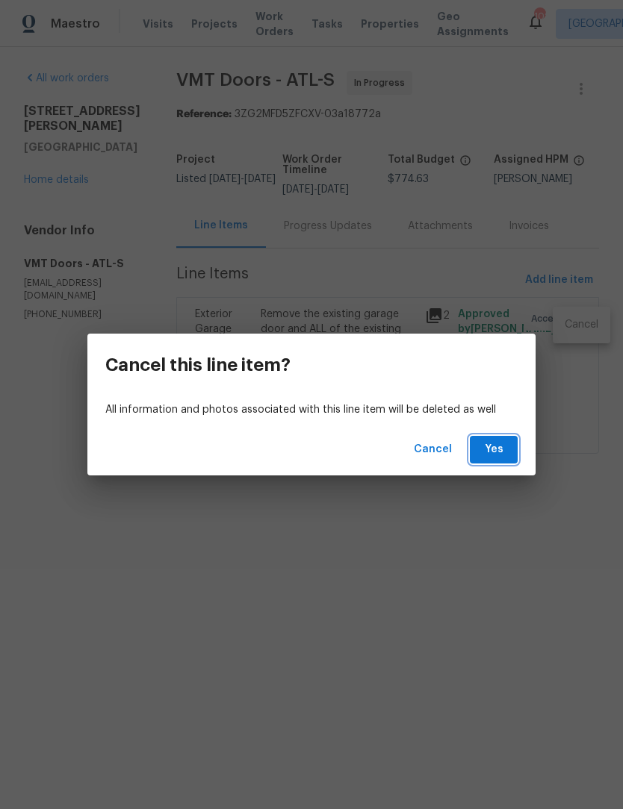
click at [486, 449] on span "Yes" at bounding box center [494, 449] width 24 height 19
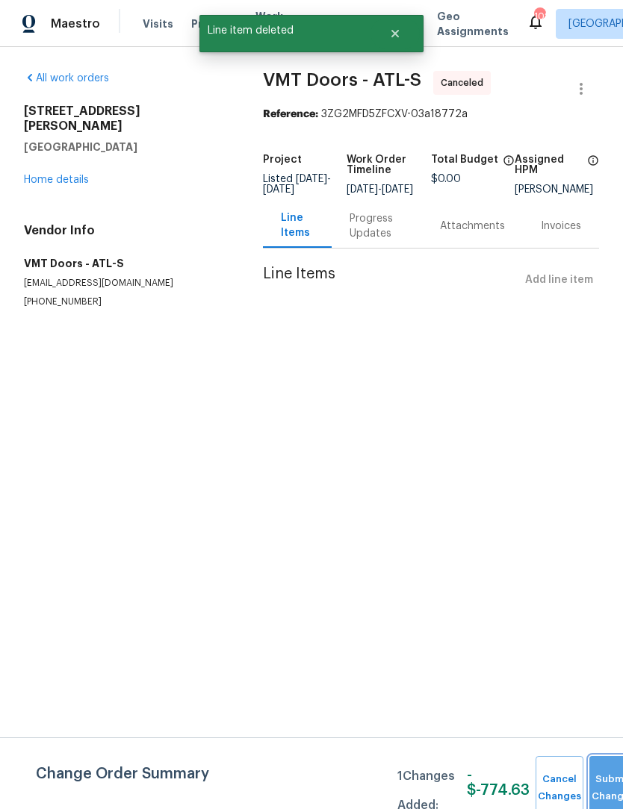
click at [605, 788] on span "Submit Changes" at bounding box center [613, 788] width 33 height 34
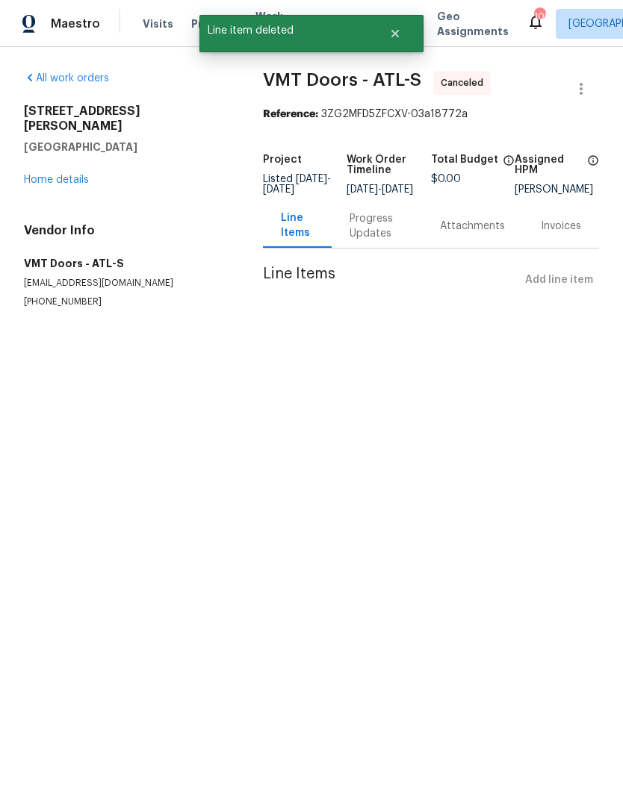
click at [43, 175] on link "Home details" at bounding box center [56, 180] width 65 height 10
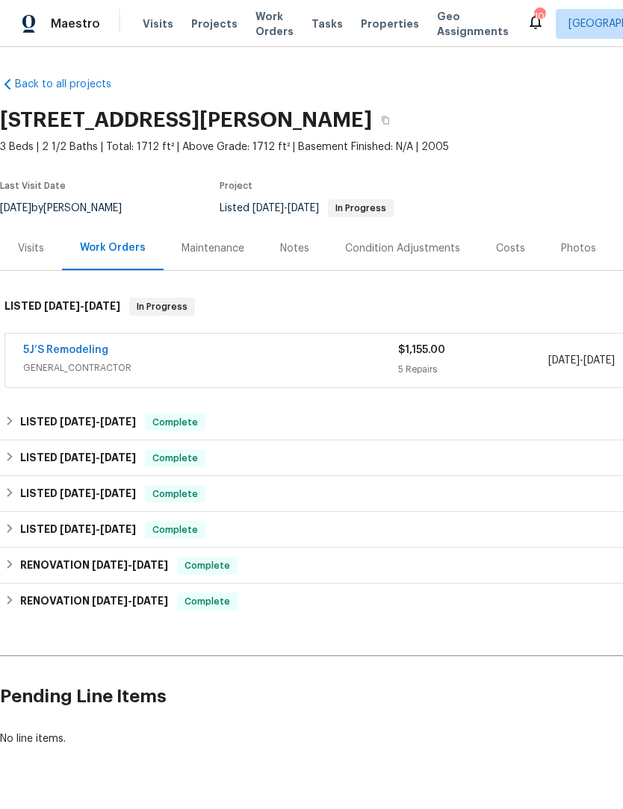
click at [40, 349] on link "5J’S Remodeling" at bounding box center [65, 350] width 85 height 10
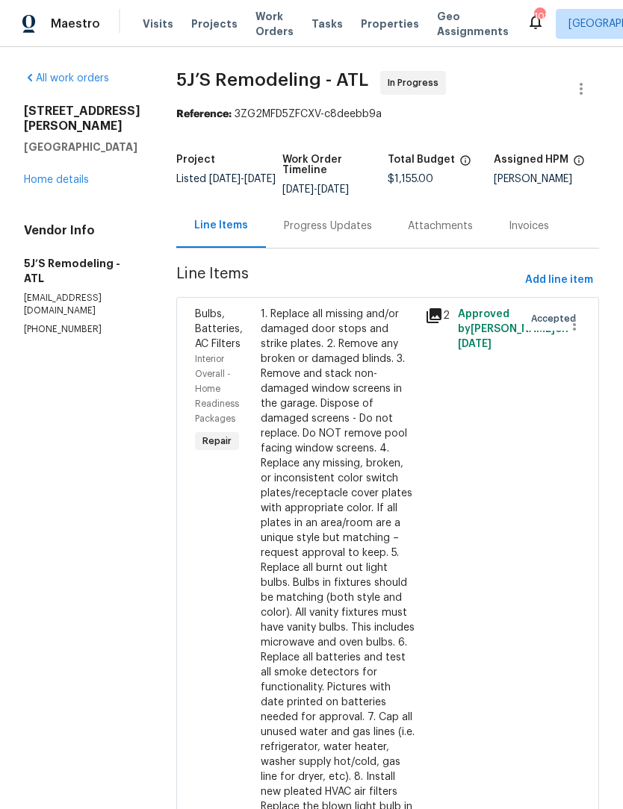
scroll to position [-1, 0]
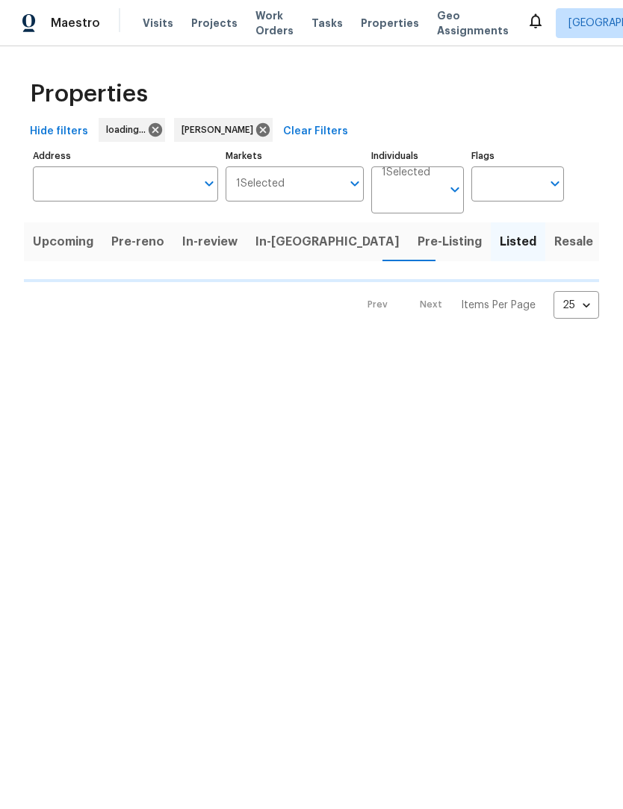
scroll to position [1, 0]
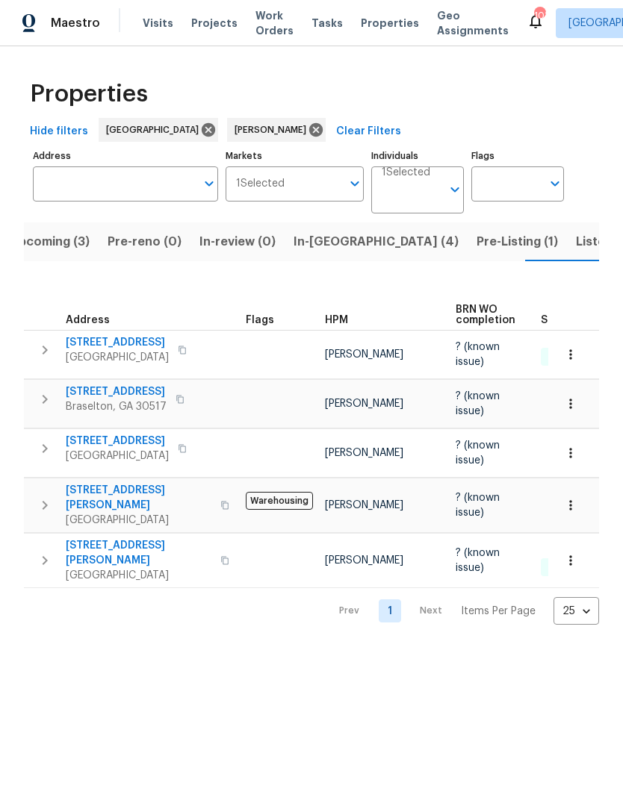
click at [98, 539] on span "2491 Emma Way" at bounding box center [139, 554] width 146 height 30
click at [567, 554] on icon "button" at bounding box center [570, 561] width 15 height 15
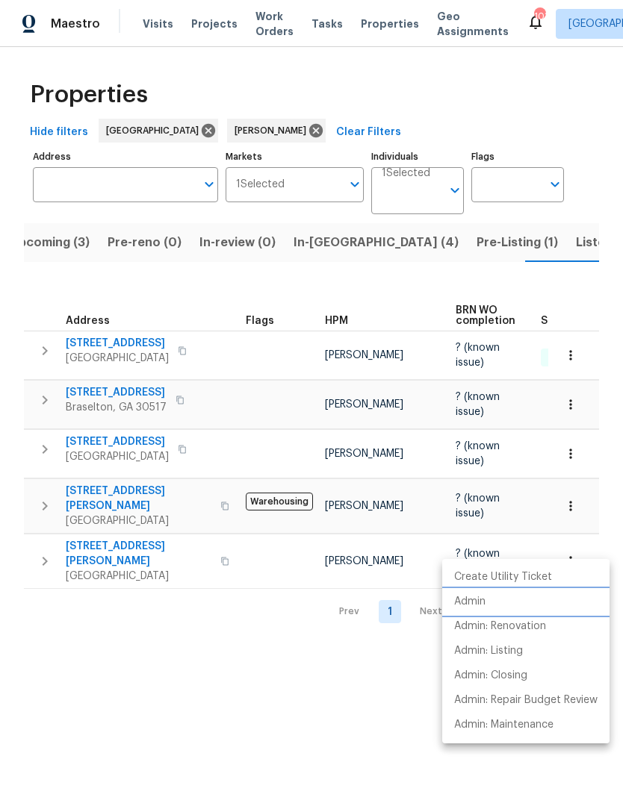
click at [494, 609] on li "Admin" at bounding box center [525, 602] width 167 height 25
click at [321, 240] on div at bounding box center [311, 404] width 623 height 809
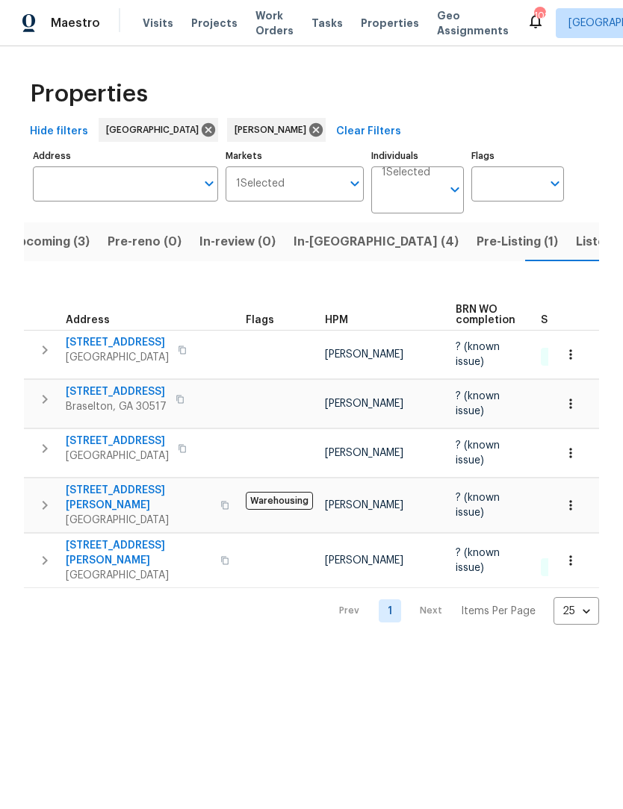
click at [306, 244] on span "In-reno (4)" at bounding box center [375, 242] width 165 height 21
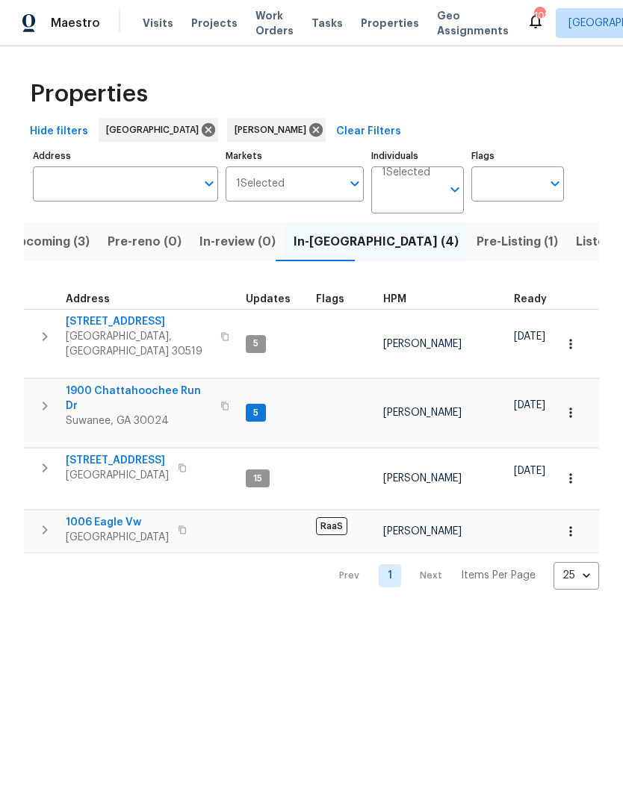
click at [150, 384] on span "1900 Chattahoochee Run Dr" at bounding box center [139, 399] width 146 height 30
click at [171, 384] on span "1900 Chattahoochee Run Dr" at bounding box center [139, 399] width 146 height 30
click at [131, 511] on td "1006 Eagle Vw Lawrenceville, GA 30044" at bounding box center [132, 530] width 216 height 39
click at [156, 454] on span "6105 Crystal Cove Trl" at bounding box center [117, 461] width 103 height 15
click at [134, 324] on span "3308 Hinsdale Ln" at bounding box center [139, 322] width 146 height 15
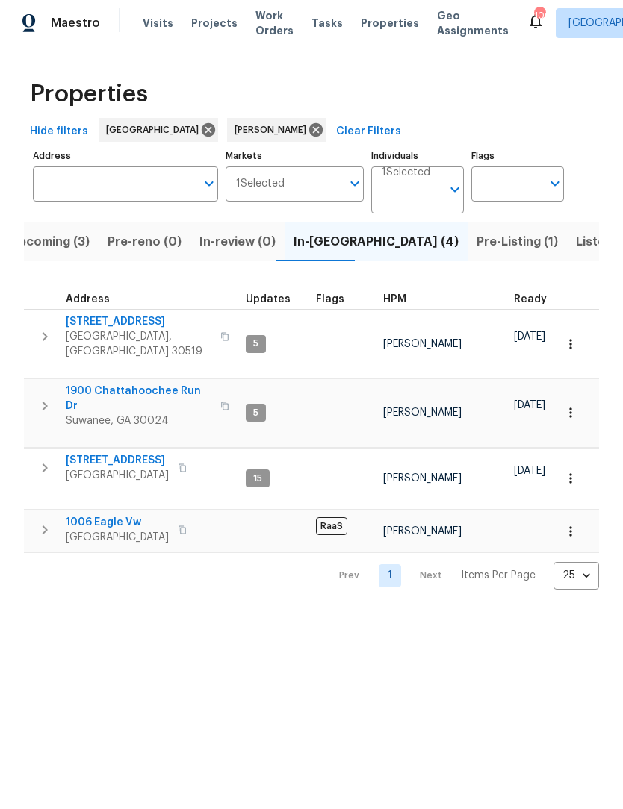
click at [122, 531] on span "Lawrenceville, GA 30044" at bounding box center [117, 538] width 103 height 15
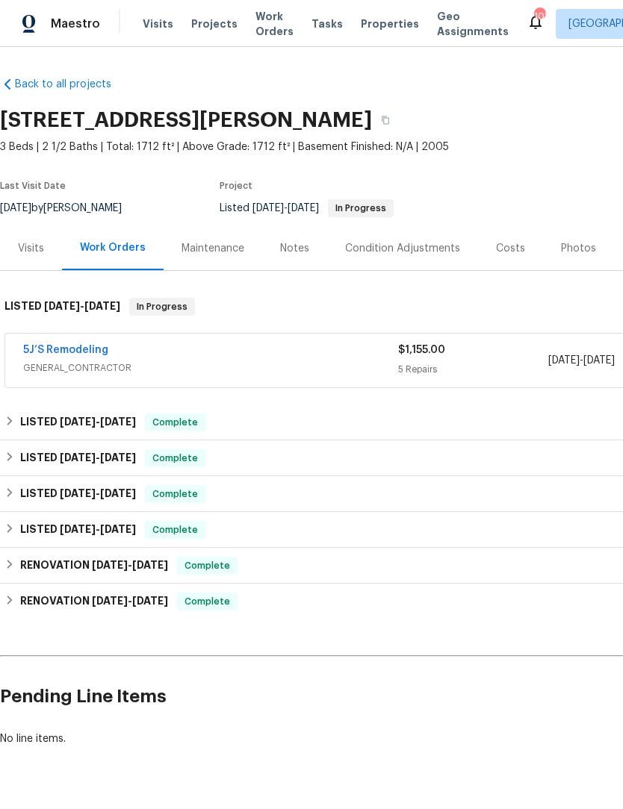
scroll to position [5, 0]
click at [298, 244] on div "Notes" at bounding box center [294, 248] width 29 height 15
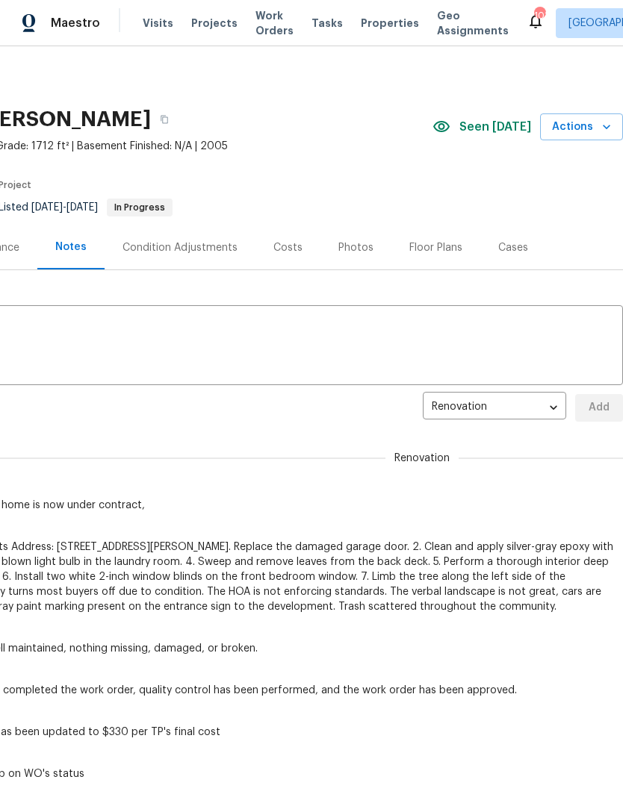
scroll to position [0, 221]
click at [551, 405] on body "Maestro Visits Projects Work Orders Tasks Properties Geo Assignments 103 Atlant…" at bounding box center [311, 403] width 623 height 809
click at [493, 381] on li "Address" at bounding box center [494, 383] width 143 height 25
type input "address"
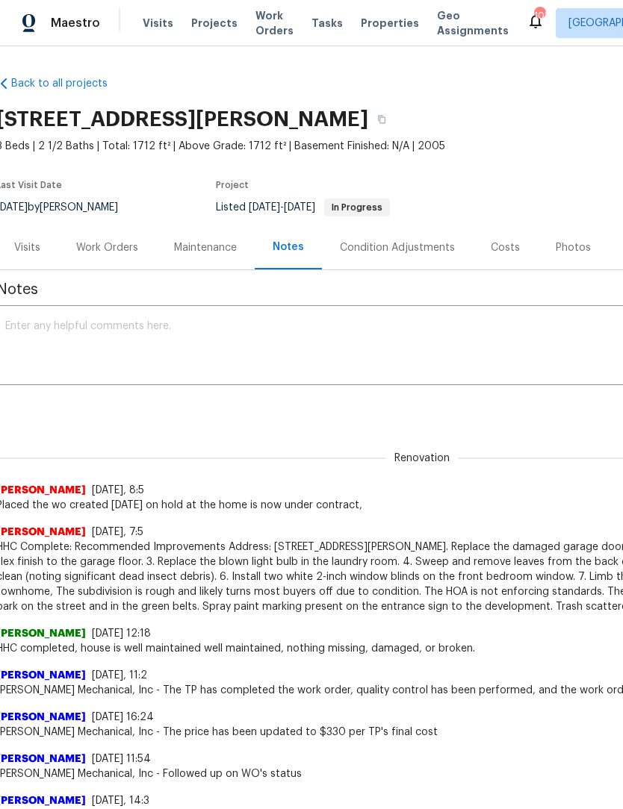
scroll to position [0, 3]
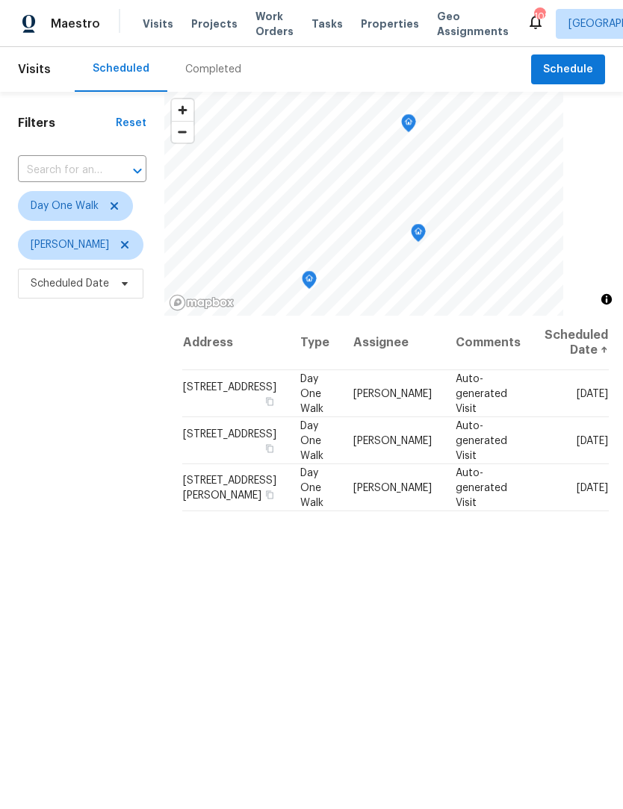
click at [266, 25] on span "Work Orders" at bounding box center [274, 24] width 38 height 30
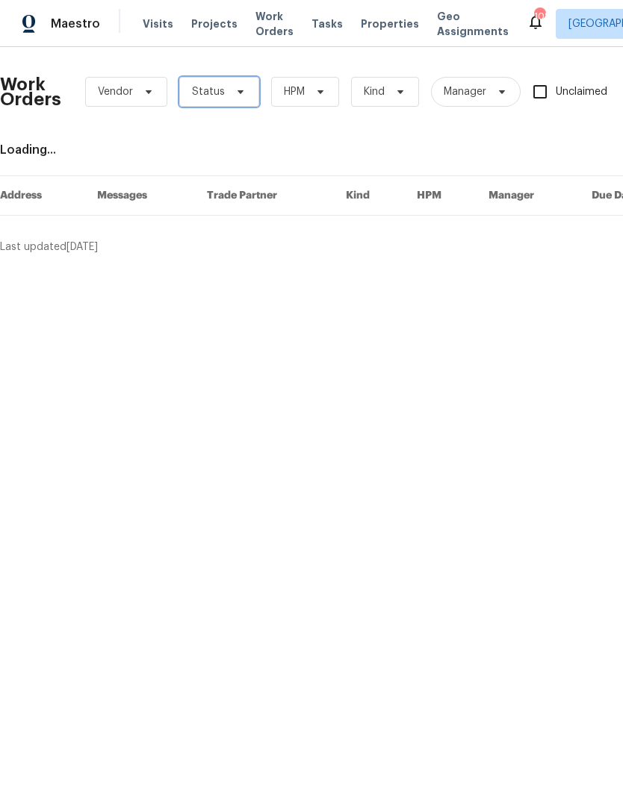
click at [232, 99] on span "Status" at bounding box center [219, 92] width 80 height 30
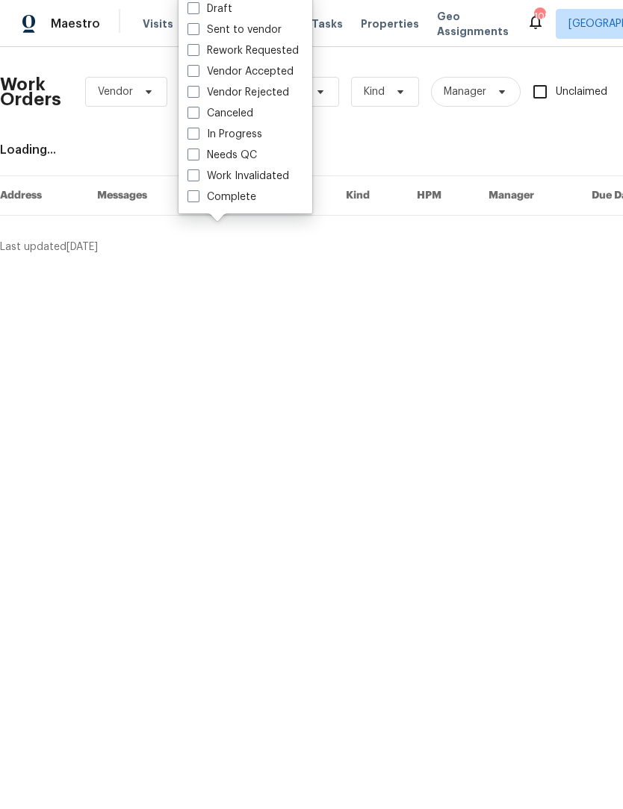
click at [202, 157] on label "Needs QC" at bounding box center [221, 155] width 69 height 15
click at [197, 157] on input "Needs QC" at bounding box center [192, 153] width 10 height 10
checkbox input "true"
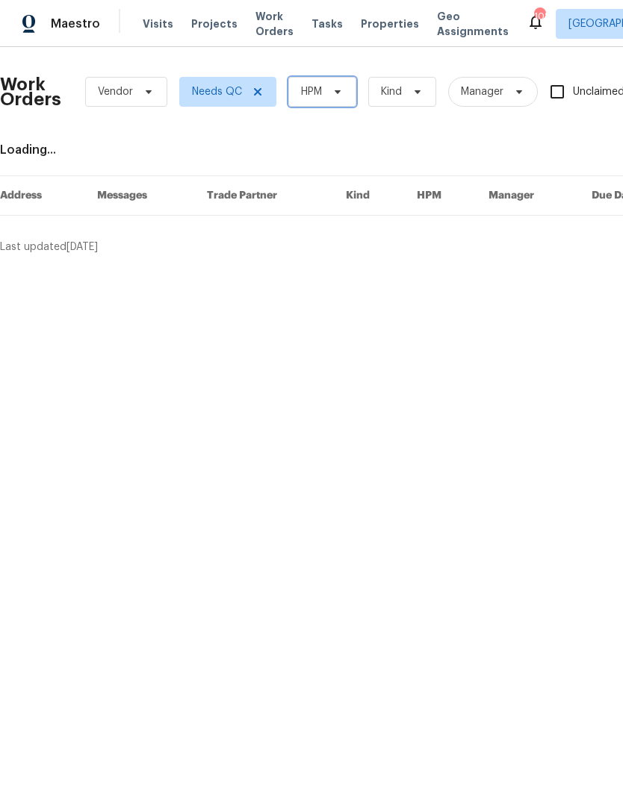
click at [346, 88] on span "HPM" at bounding box center [322, 92] width 68 height 30
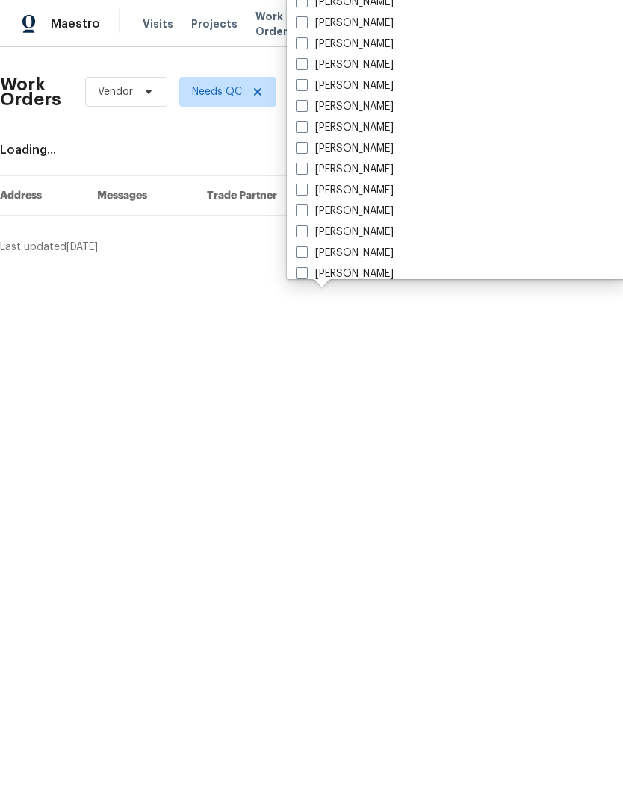
scroll to position [986, 0]
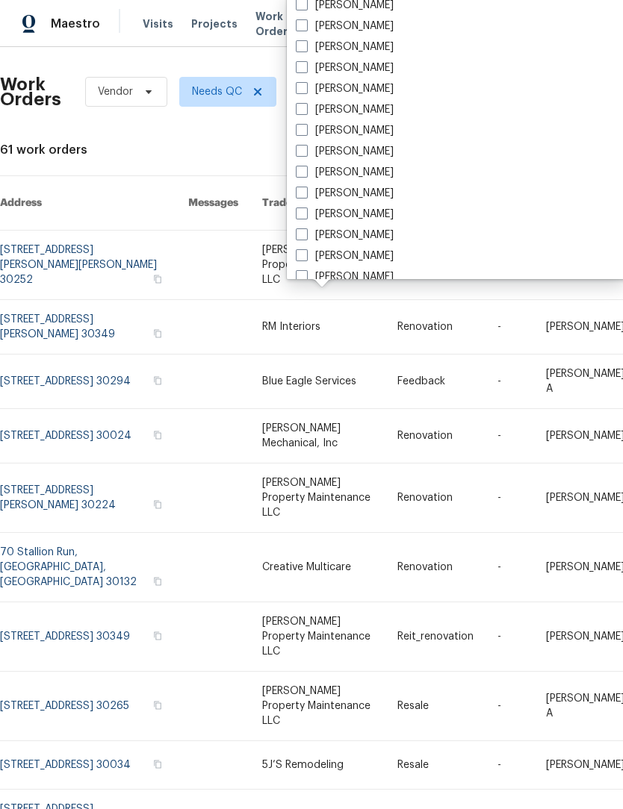
click at [311, 111] on label "[PERSON_NAME]" at bounding box center [345, 109] width 98 height 15
click at [305, 111] on input "[PERSON_NAME]" at bounding box center [301, 107] width 10 height 10
checkbox input "true"
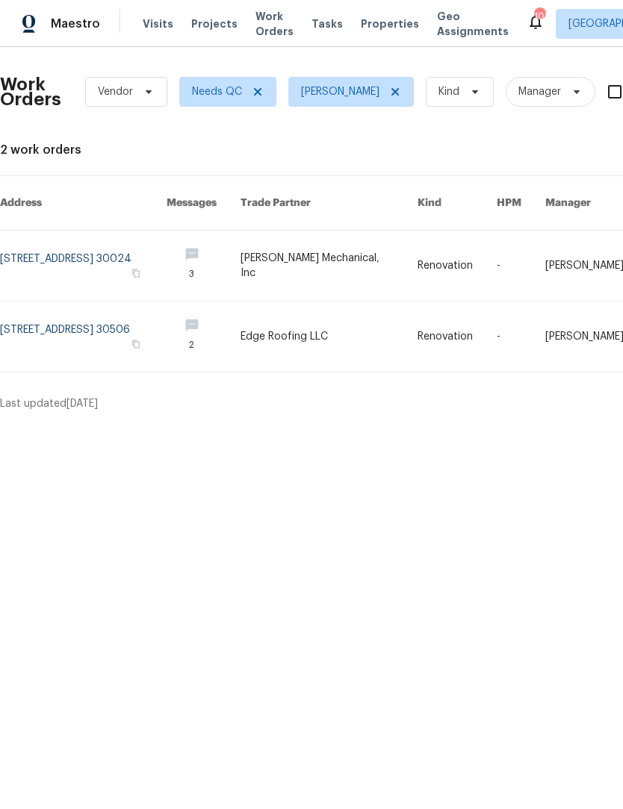
click at [349, 318] on link at bounding box center [328, 337] width 177 height 70
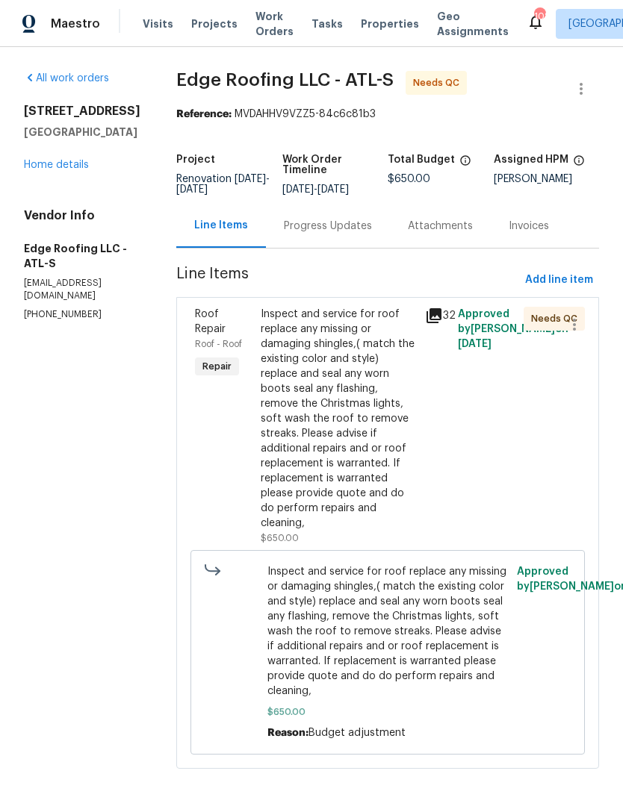
click at [349, 379] on div "Inspect and service for roof replace any missing or damaging shingles,( match t…" at bounding box center [338, 419] width 155 height 224
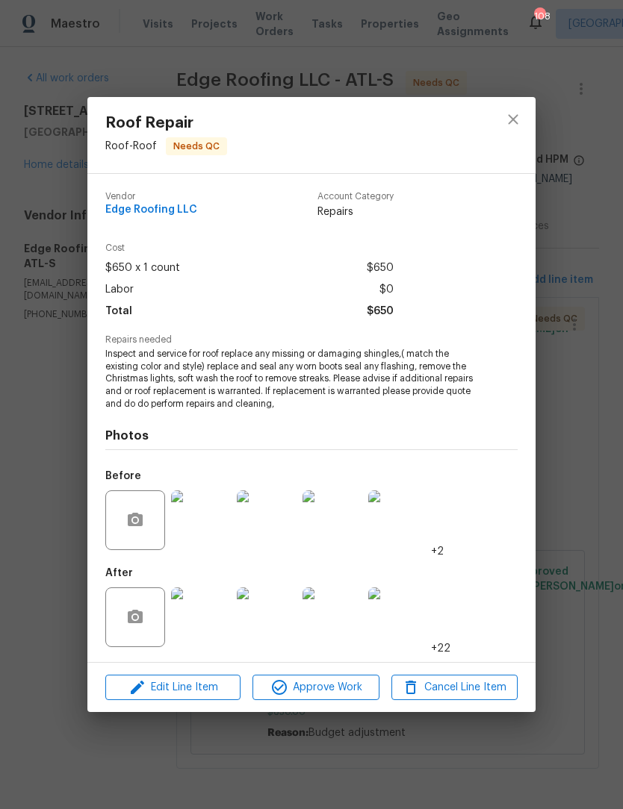
click at [225, 624] on img at bounding box center [201, 618] width 60 height 60
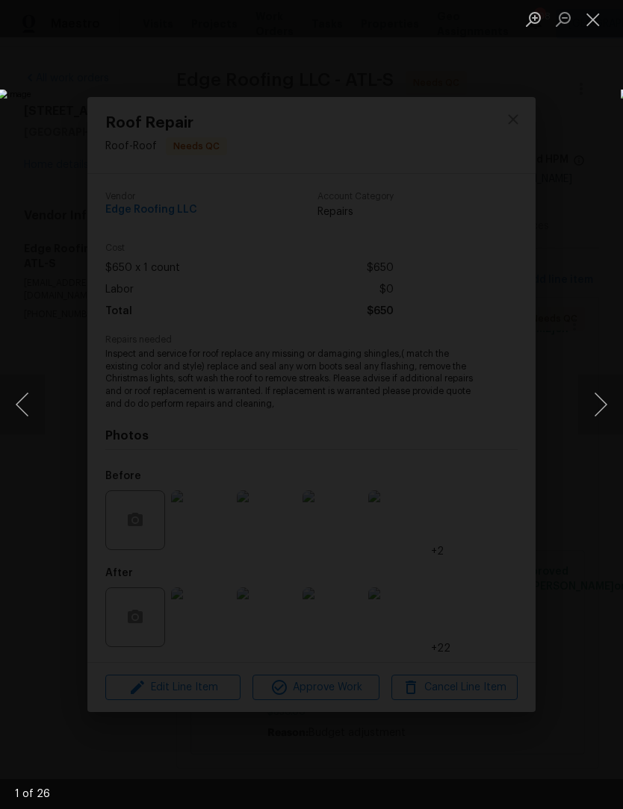
click at [603, 419] on button "Next image" at bounding box center [600, 405] width 45 height 60
click at [600, 419] on button "Next image" at bounding box center [600, 405] width 45 height 60
click at [603, 422] on button "Next image" at bounding box center [600, 405] width 45 height 60
click at [597, 419] on button "Next image" at bounding box center [600, 405] width 45 height 60
click at [604, 414] on button "Next image" at bounding box center [600, 405] width 45 height 60
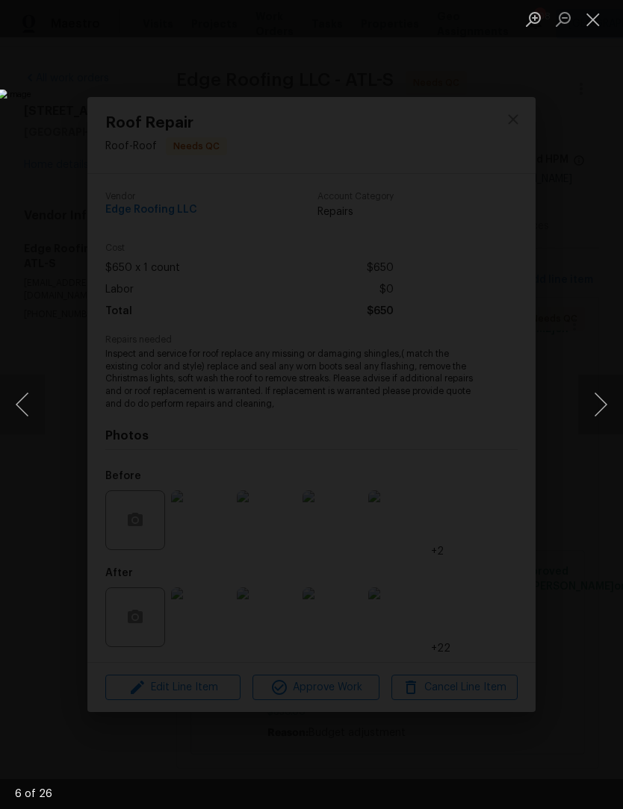
click at [606, 432] on button "Next image" at bounding box center [600, 405] width 45 height 60
click at [600, 422] on button "Next image" at bounding box center [600, 405] width 45 height 60
click at [605, 405] on button "Next image" at bounding box center [600, 405] width 45 height 60
click at [608, 402] on button "Next image" at bounding box center [600, 405] width 45 height 60
click at [603, 408] on button "Next image" at bounding box center [600, 405] width 45 height 60
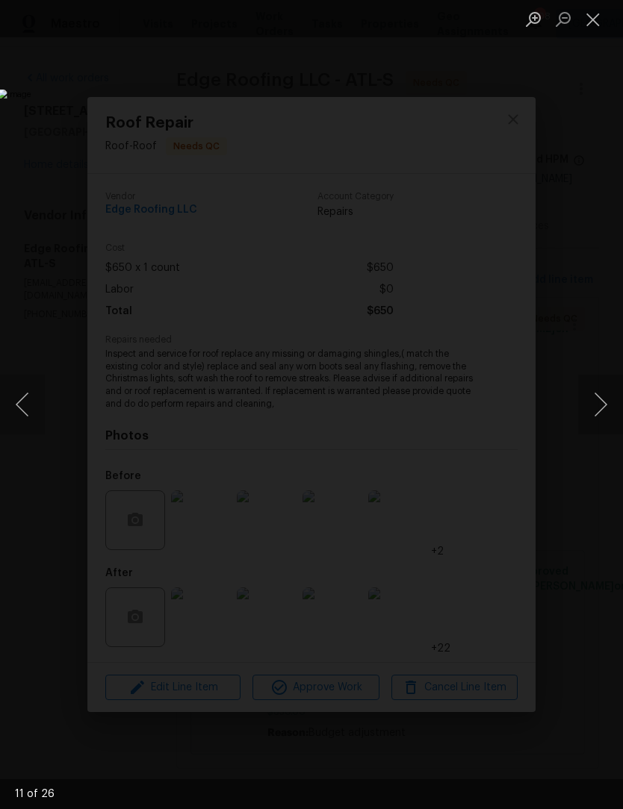
click at [607, 413] on button "Next image" at bounding box center [600, 405] width 45 height 60
click at [596, 23] on button "Close lightbox" at bounding box center [593, 19] width 30 height 26
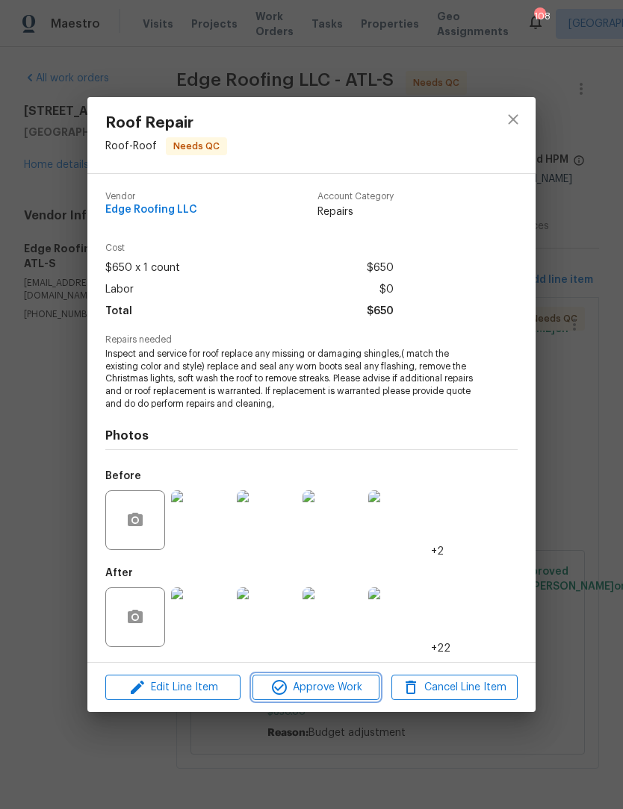
click at [337, 685] on span "Approve Work" at bounding box center [315, 688] width 117 height 19
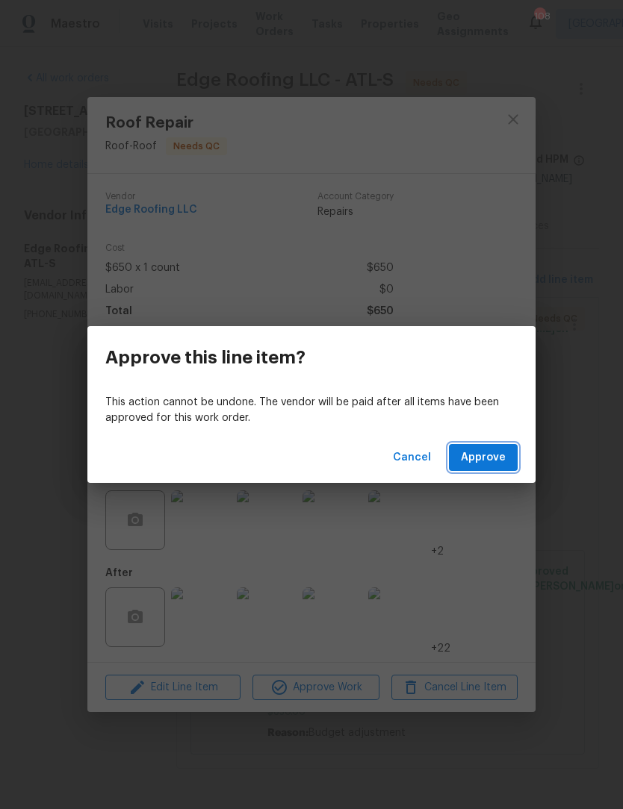
click at [502, 464] on span "Approve" at bounding box center [483, 458] width 45 height 19
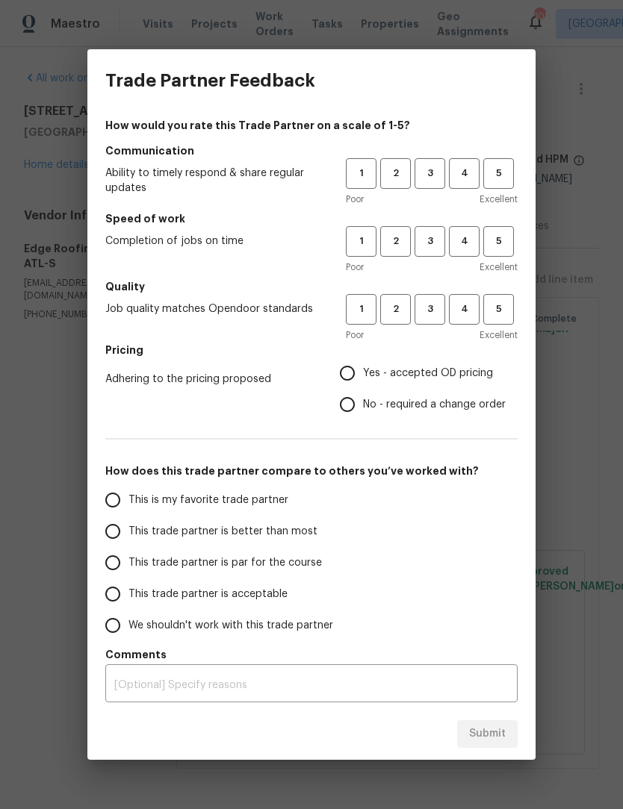
click at [355, 403] on input "No - required a change order" at bounding box center [346, 404] width 31 height 31
radio input "true"
click at [470, 175] on span "4" at bounding box center [464, 173] width 28 height 17
click at [471, 237] on span "4" at bounding box center [464, 241] width 28 height 17
click at [465, 303] on span "4" at bounding box center [464, 309] width 28 height 17
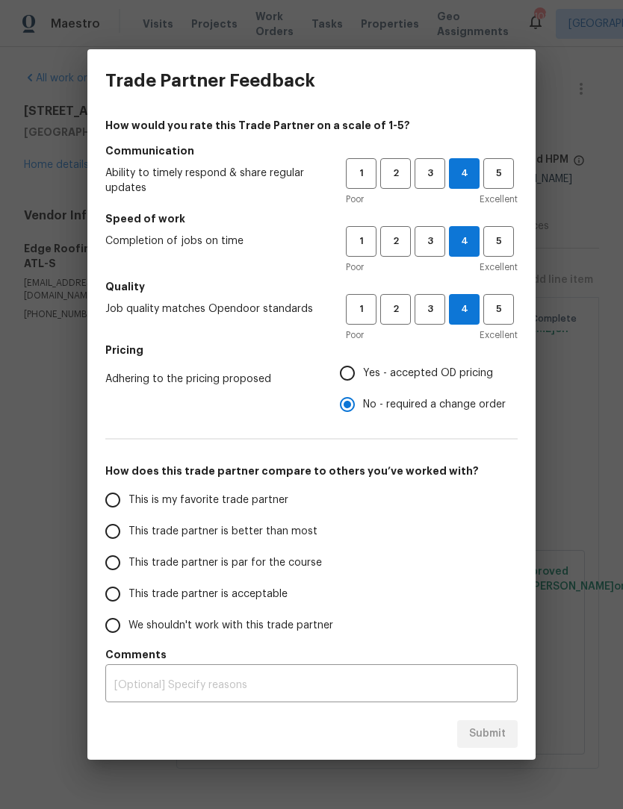
click at [116, 502] on input "This is my favorite trade partner" at bounding box center [112, 500] width 31 height 31
click at [491, 731] on span "Submit" at bounding box center [487, 734] width 37 height 19
radio input "true"
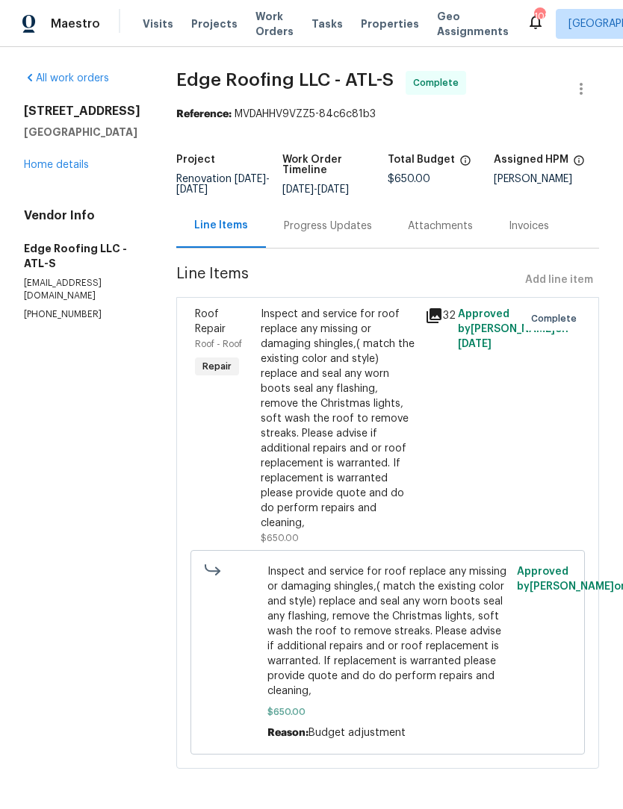
click at [266, 30] on span "Work Orders" at bounding box center [274, 24] width 38 height 30
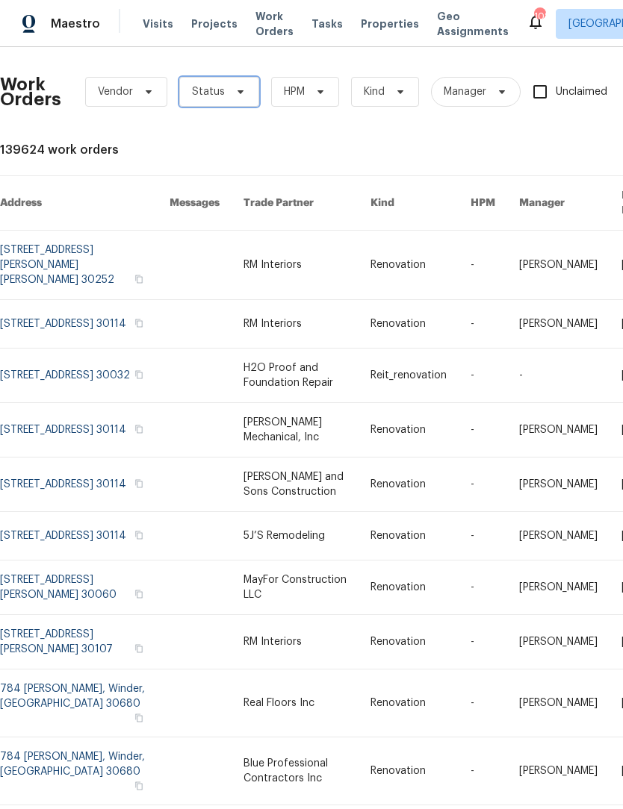
click at [240, 86] on icon at bounding box center [240, 92] width 12 height 12
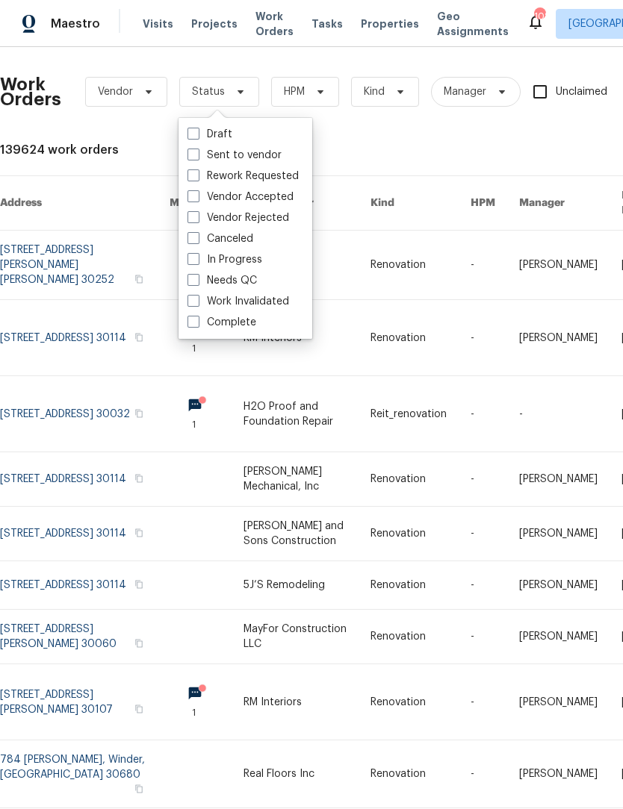
click at [193, 295] on span at bounding box center [193, 301] width 12 height 12
click at [193, 294] on input "Work Invalidated" at bounding box center [192, 299] width 10 height 10
checkbox input "true"
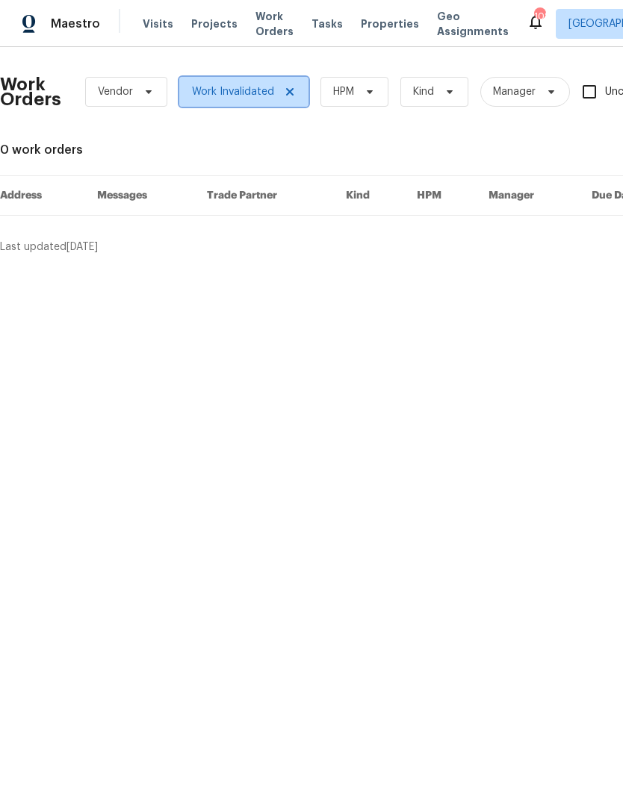
click at [287, 81] on span "Work Invalidated" at bounding box center [243, 92] width 129 height 30
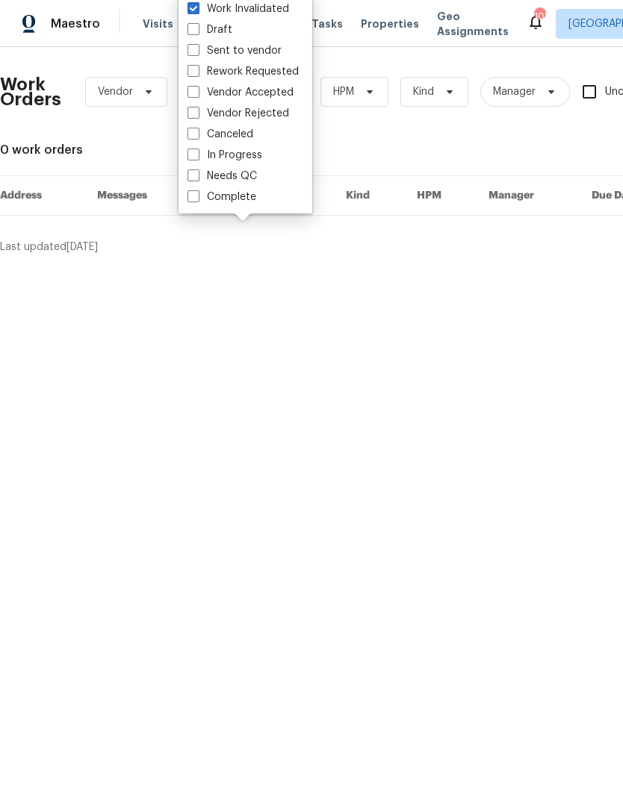
click at [197, 180] on span at bounding box center [193, 175] width 12 height 12
click at [197, 178] on input "Needs QC" at bounding box center [192, 174] width 10 height 10
checkbox input "true"
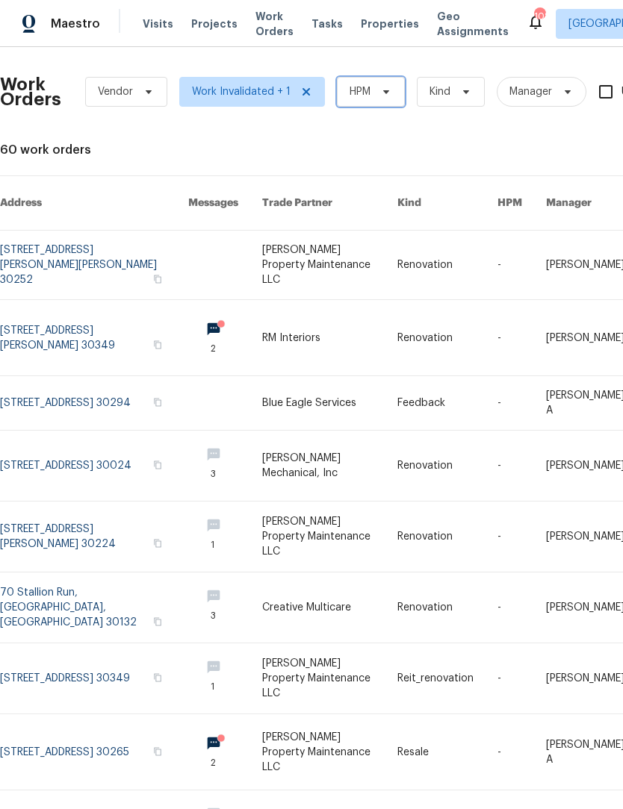
click at [390, 91] on icon at bounding box center [386, 92] width 12 height 12
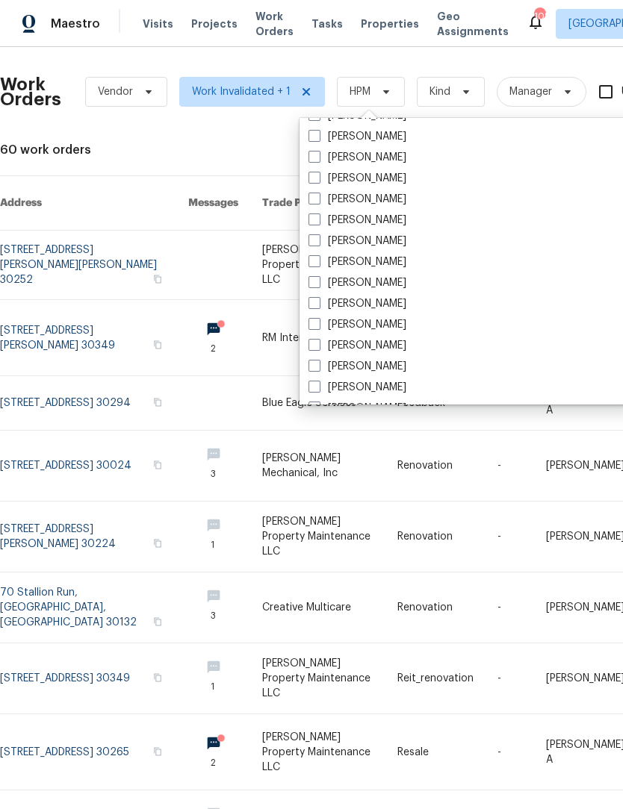
scroll to position [1021, 0]
click at [316, 184] on span at bounding box center [314, 179] width 12 height 12
click at [316, 182] on input "Samuel Vetrik" at bounding box center [313, 177] width 10 height 10
checkbox input "true"
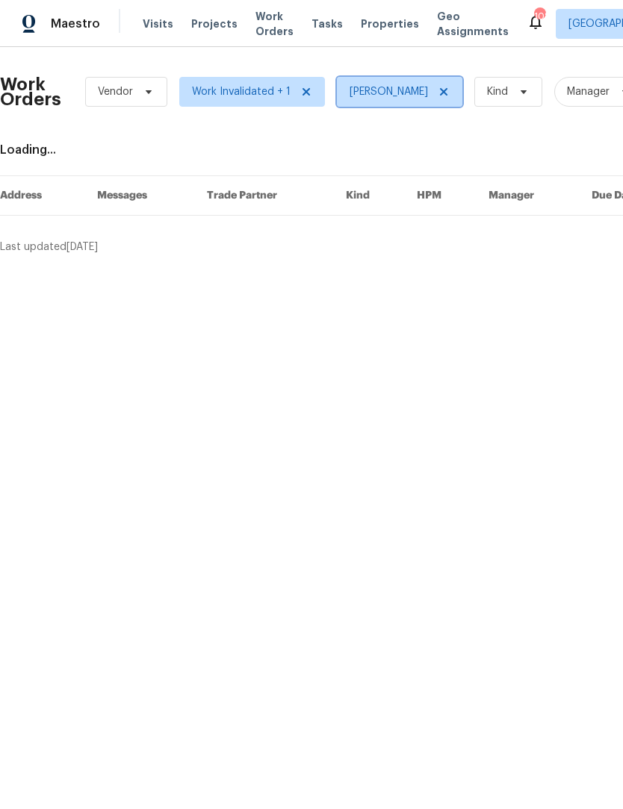
click at [438, 95] on icon at bounding box center [444, 92] width 12 height 12
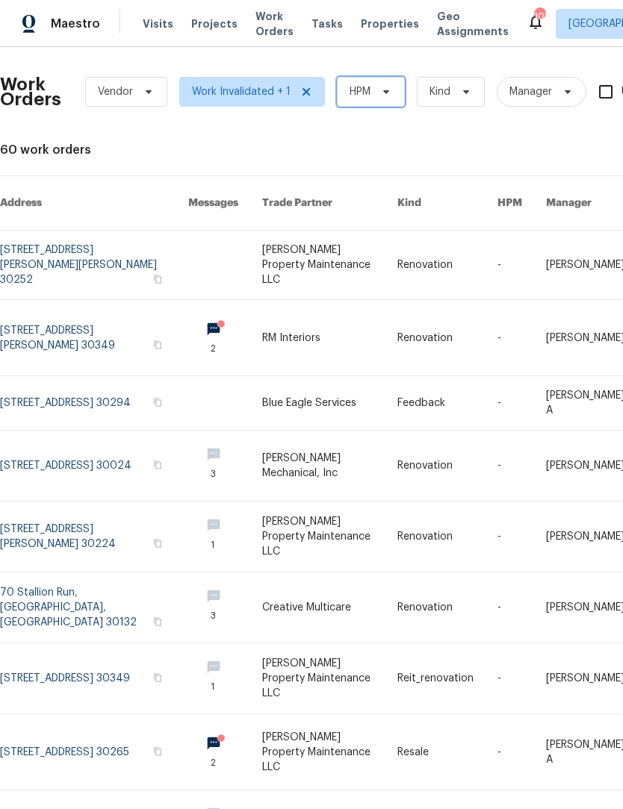
click at [382, 93] on icon at bounding box center [386, 92] width 12 height 12
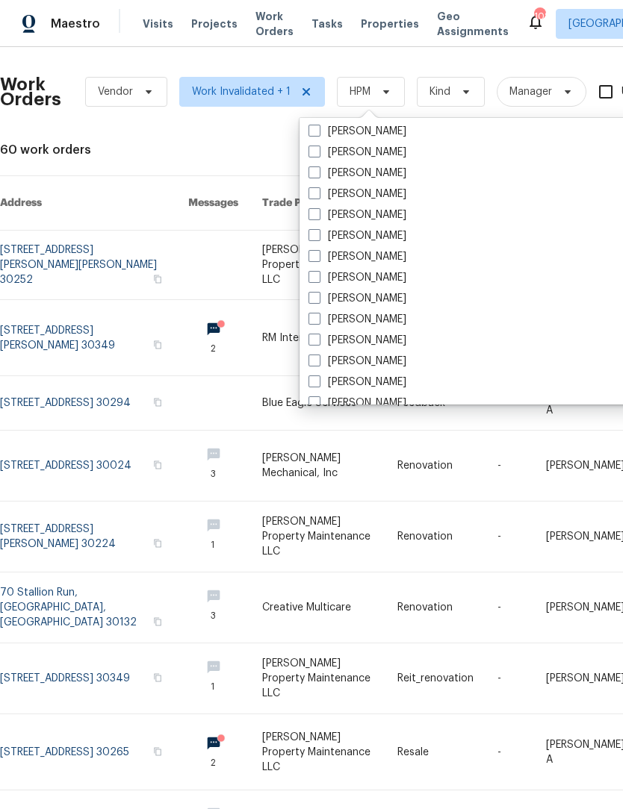
scroll to position [995, 0]
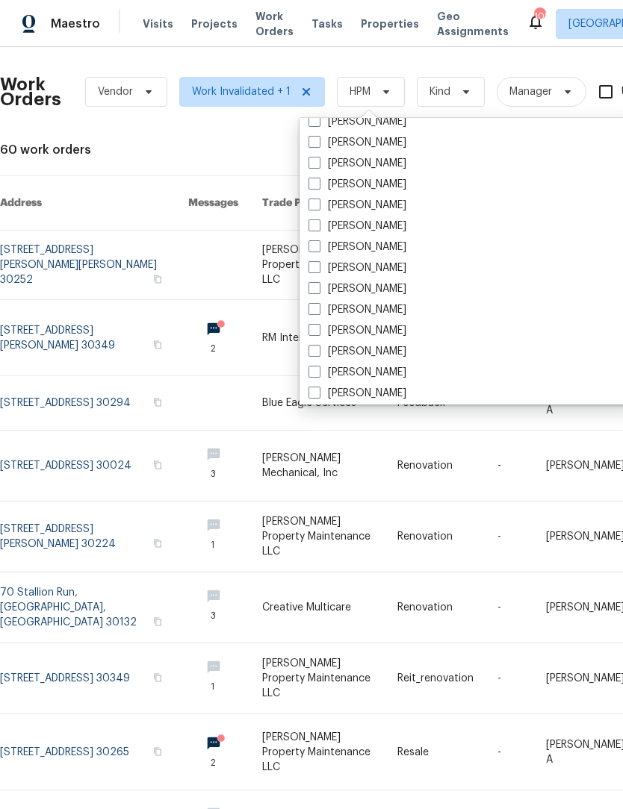
click at [317, 225] on span at bounding box center [314, 225] width 12 height 12
click at [317, 225] on input "[PERSON_NAME]" at bounding box center [313, 224] width 10 height 10
checkbox input "true"
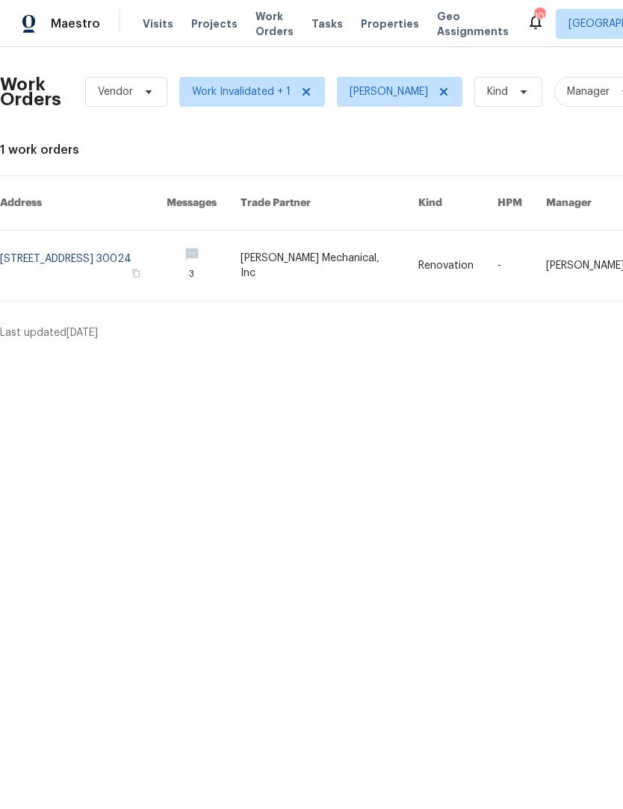
click at [379, 266] on link at bounding box center [329, 266] width 178 height 70
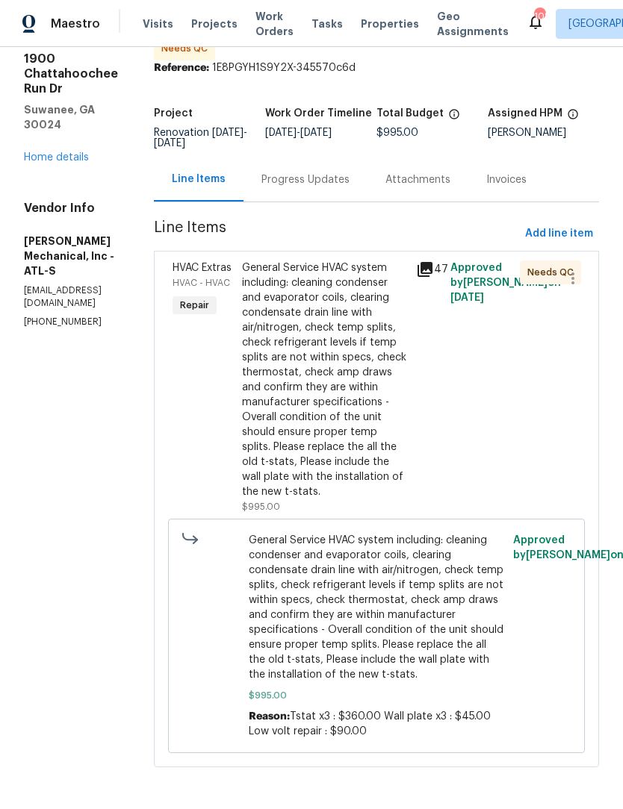
scroll to position [69, 0]
click at [377, 344] on div "General Service HVAC system including: cleaning condenser and evaporator coils,…" at bounding box center [324, 380] width 165 height 239
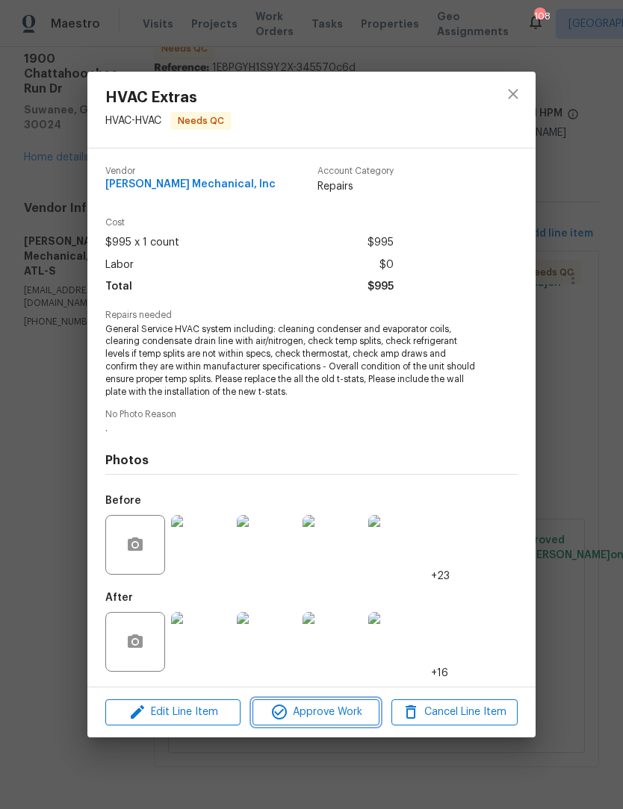
click at [334, 713] on span "Approve Work" at bounding box center [315, 712] width 117 height 19
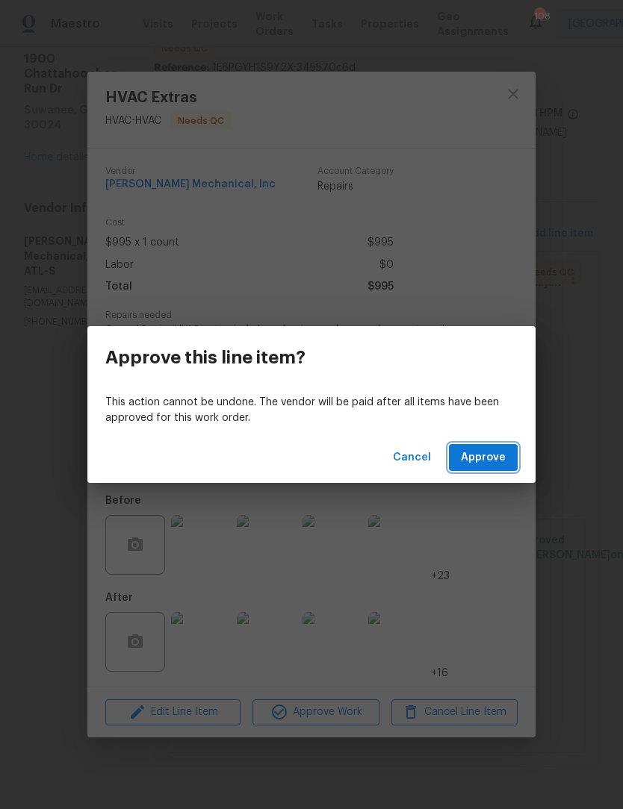
click at [485, 451] on span "Approve" at bounding box center [483, 458] width 45 height 19
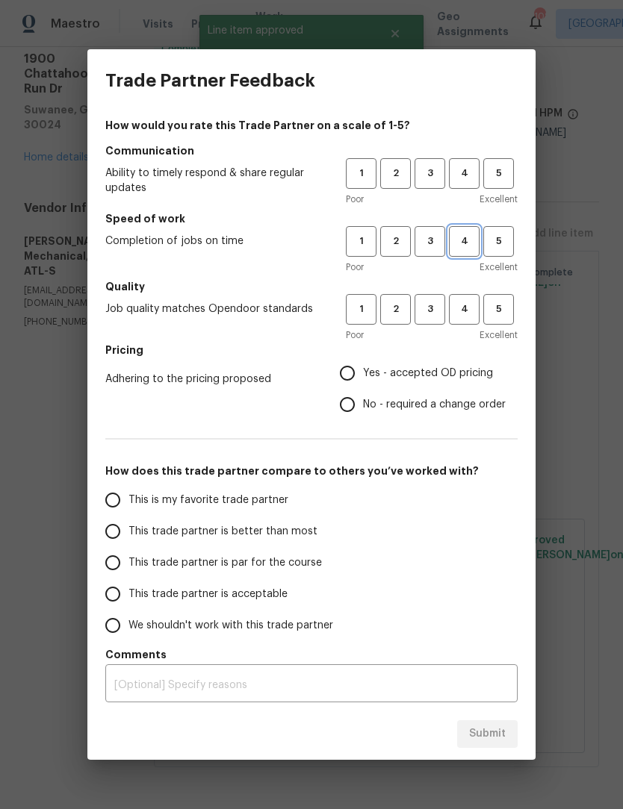
click at [461, 255] on button "4" at bounding box center [464, 241] width 31 height 31
click at [472, 180] on span "4" at bounding box center [464, 173] width 28 height 17
click at [468, 305] on span "4" at bounding box center [464, 309] width 28 height 17
click at [355, 407] on input "No - required a change order" at bounding box center [346, 404] width 31 height 31
radio input "true"
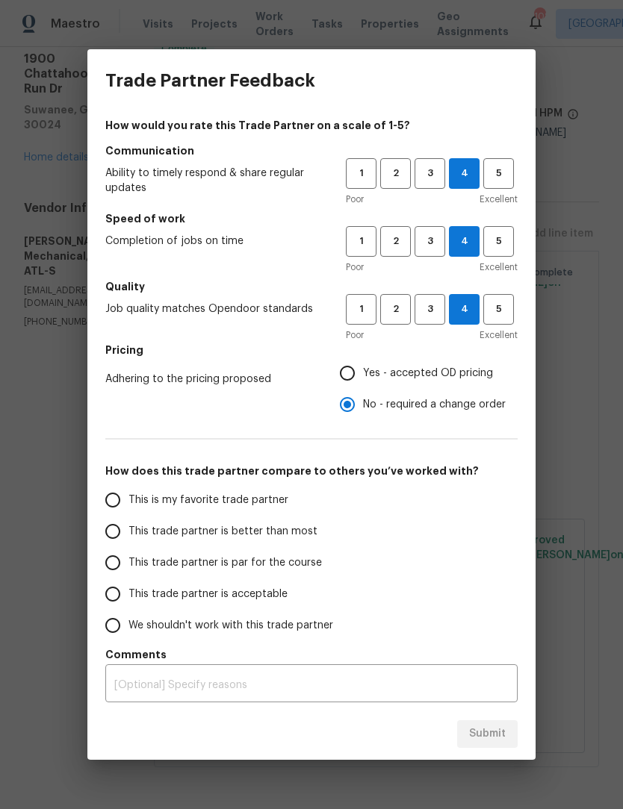
click at [113, 502] on input "This is my favorite trade partner" at bounding box center [112, 500] width 31 height 31
click at [494, 734] on span "Submit" at bounding box center [487, 734] width 37 height 19
radio input "true"
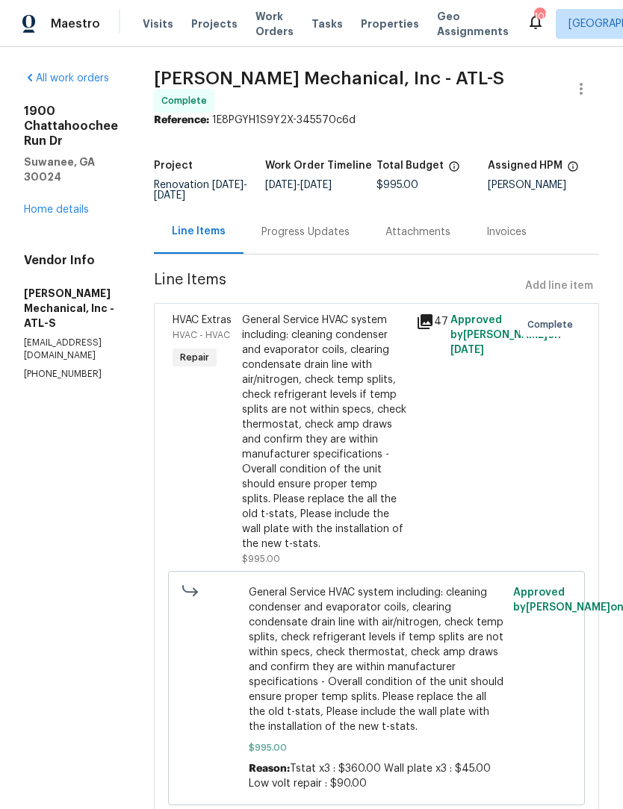
scroll to position [0, 0]
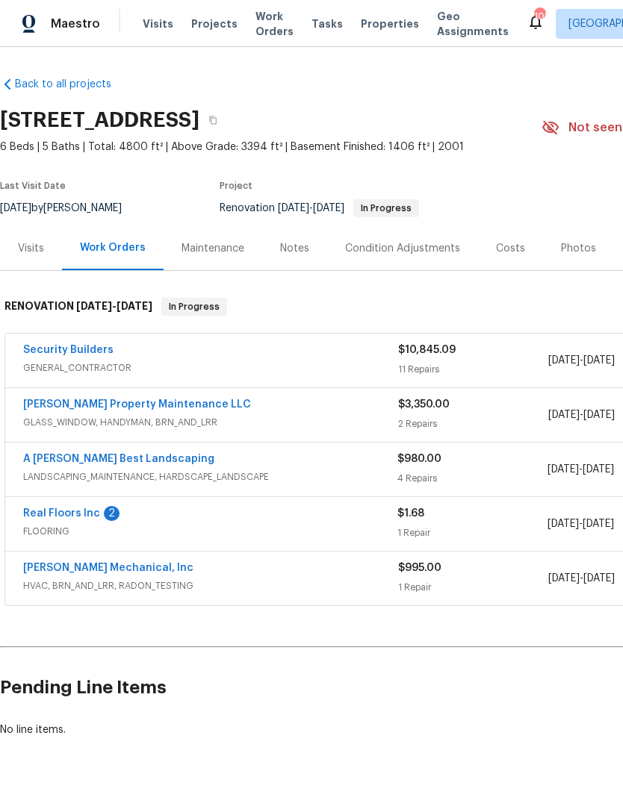
click at [69, 518] on link "Real Floors Inc" at bounding box center [61, 513] width 77 height 10
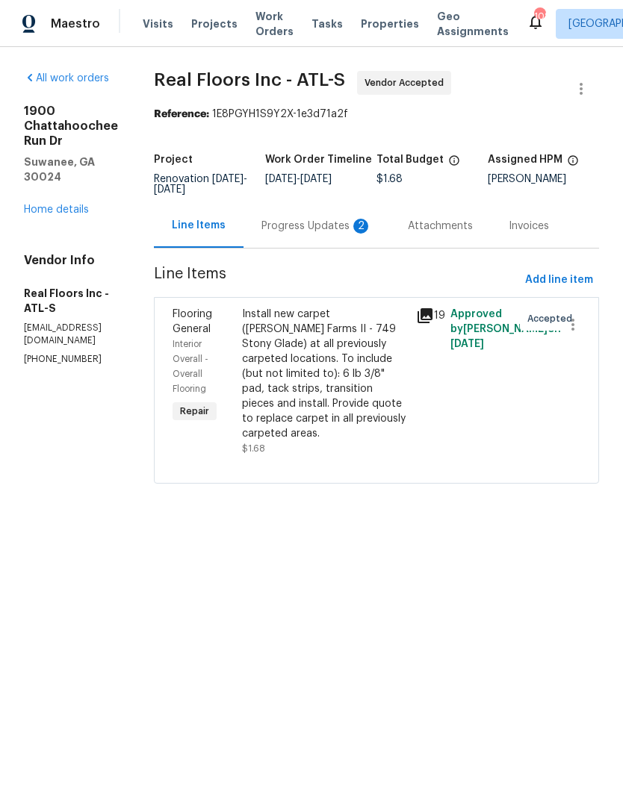
click at [340, 234] on div "Progress Updates 2" at bounding box center [316, 226] width 110 height 15
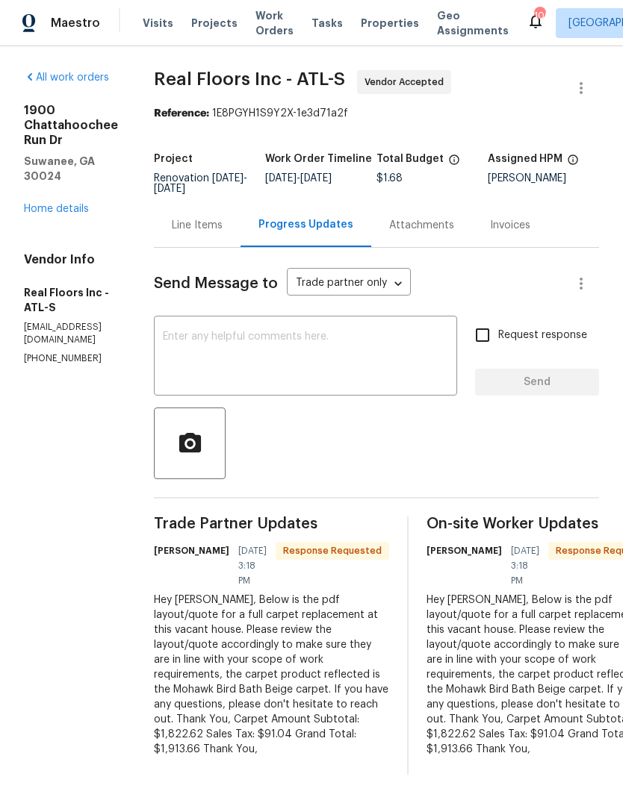
click at [222, 231] on div "Line Items" at bounding box center [197, 226] width 51 height 15
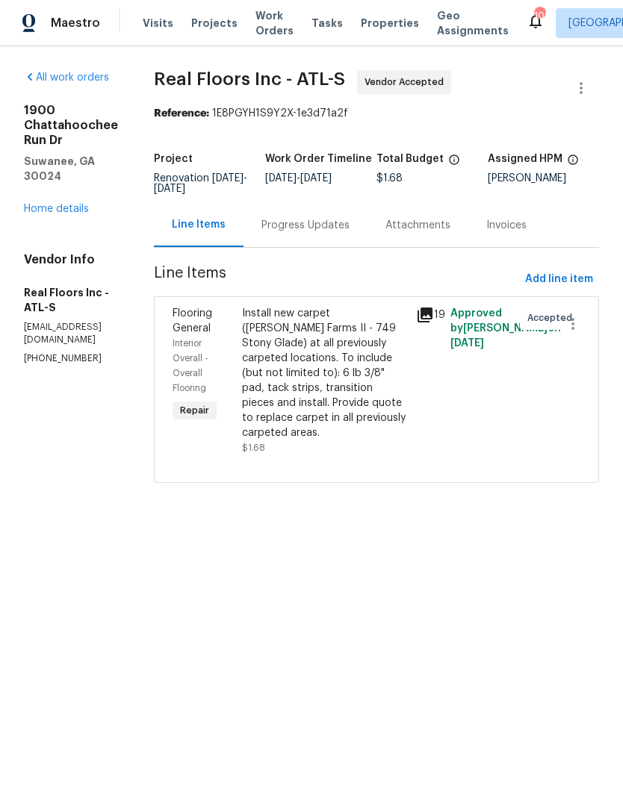
click at [350, 407] on div "Install new carpet ([PERSON_NAME] Farms II - 749 Stony Glade) at all previously…" at bounding box center [324, 374] width 165 height 134
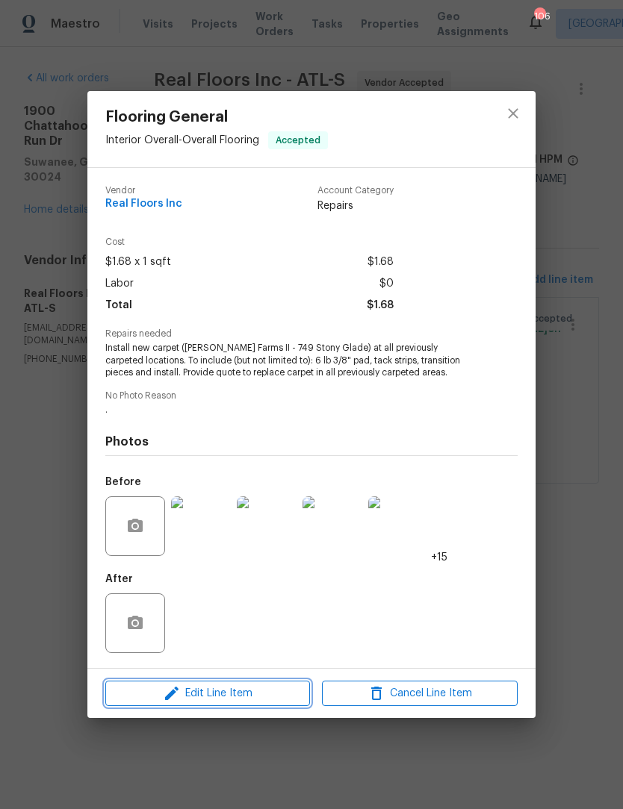
click at [231, 693] on span "Edit Line Item" at bounding box center [208, 694] width 196 height 19
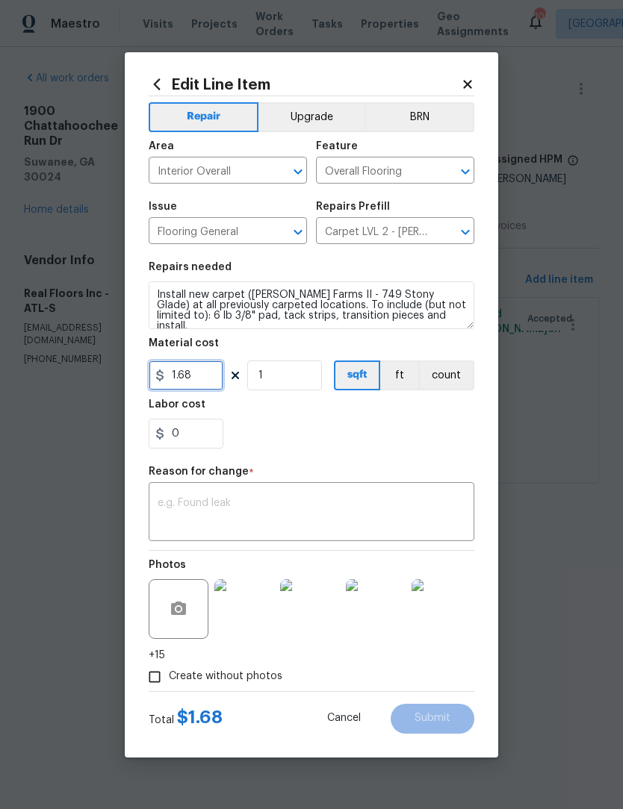
click at [205, 383] on input "1.68" at bounding box center [186, 376] width 75 height 30
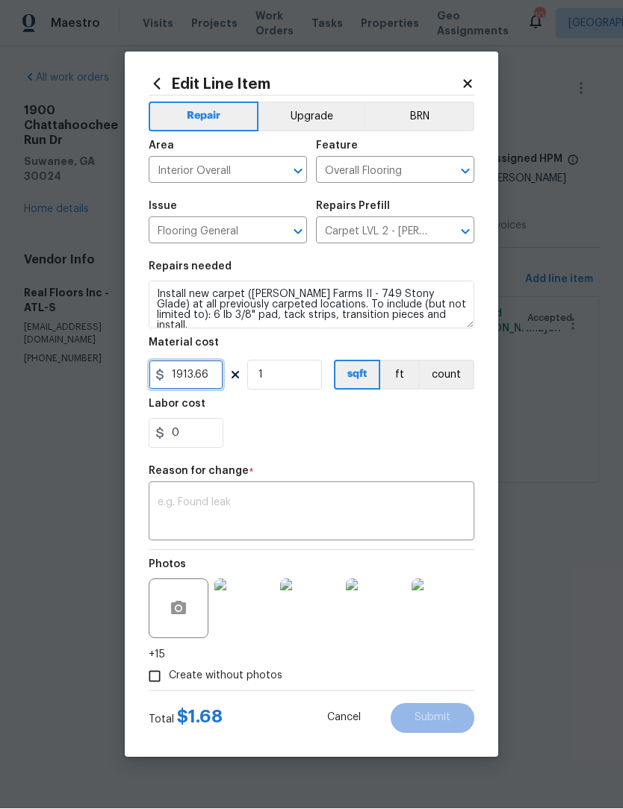
type input "1913.66"
click at [307, 511] on textarea at bounding box center [312, 513] width 308 height 31
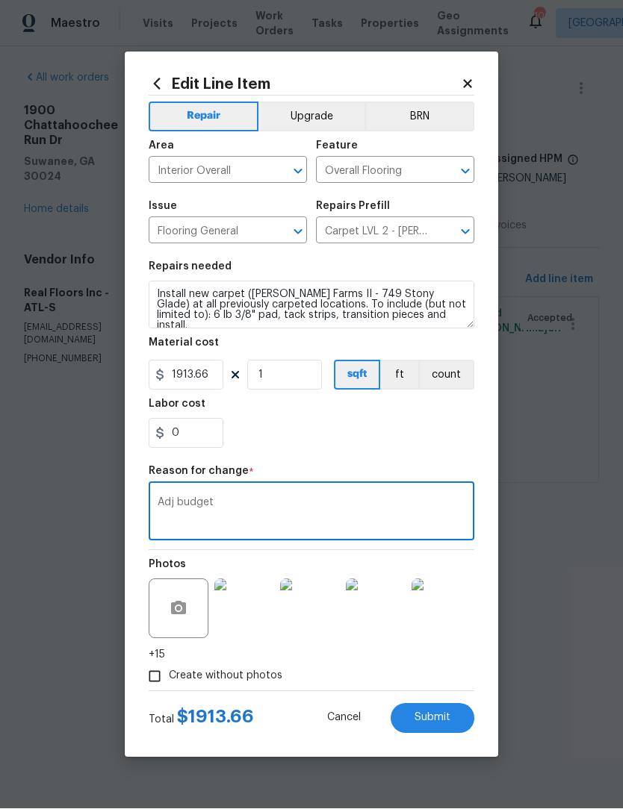
type textarea "Adj budget"
click at [460, 716] on button "Submit" at bounding box center [432, 719] width 84 height 30
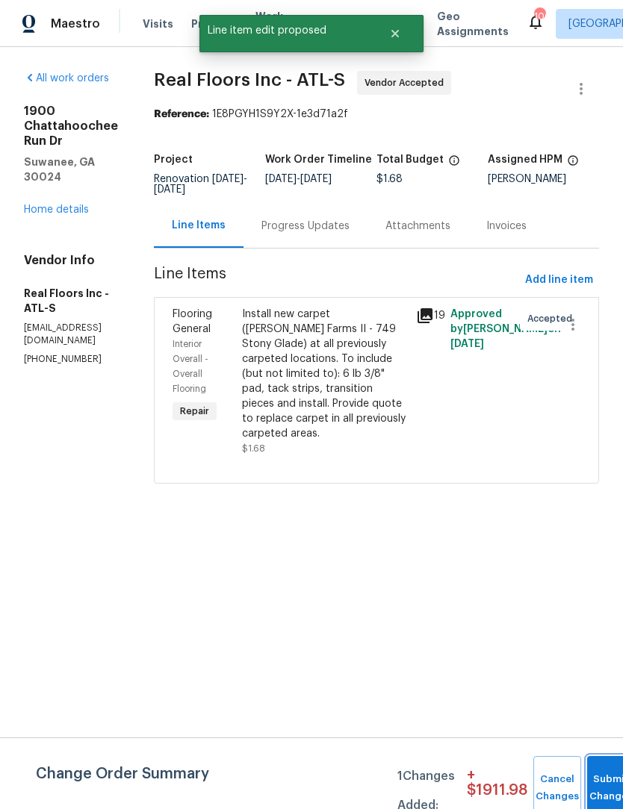
click at [599, 778] on button "Submit Changes" at bounding box center [611, 788] width 48 height 64
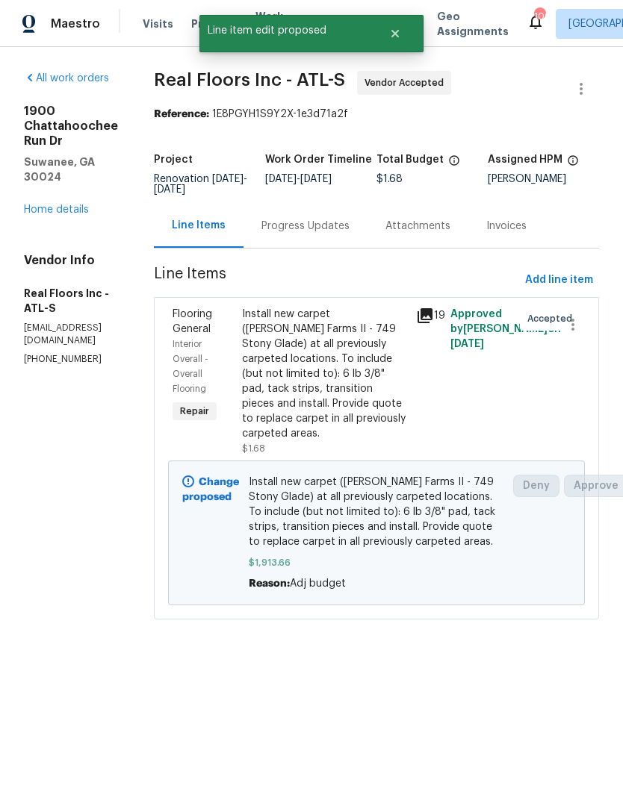
click at [344, 248] on div "Progress Updates" at bounding box center [305, 226] width 124 height 44
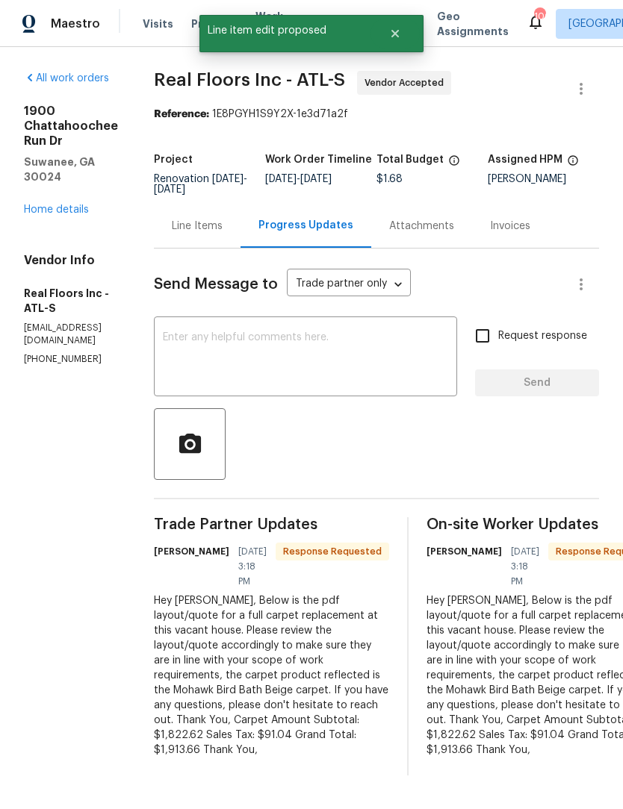
click at [320, 355] on textarea at bounding box center [305, 358] width 285 height 52
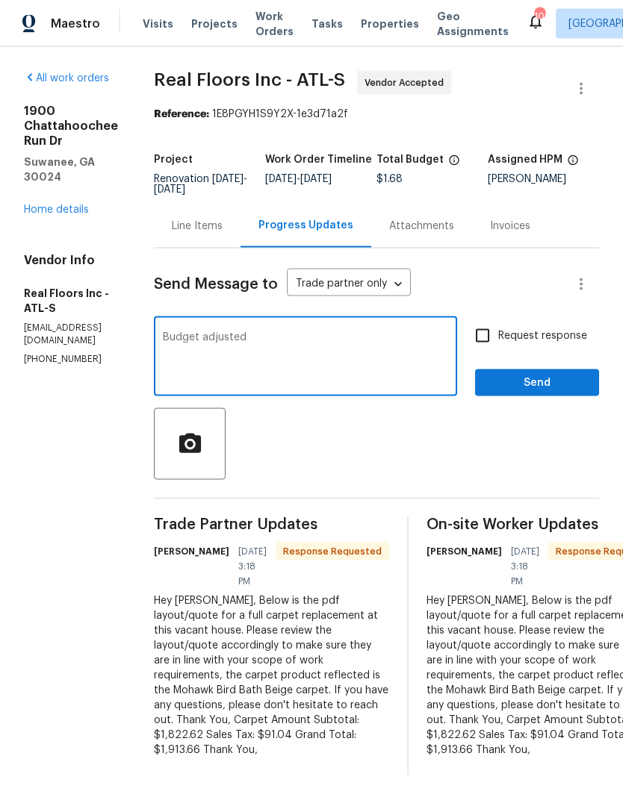
type textarea "Budget adjusted"
click at [571, 388] on span "Send" at bounding box center [537, 383] width 100 height 19
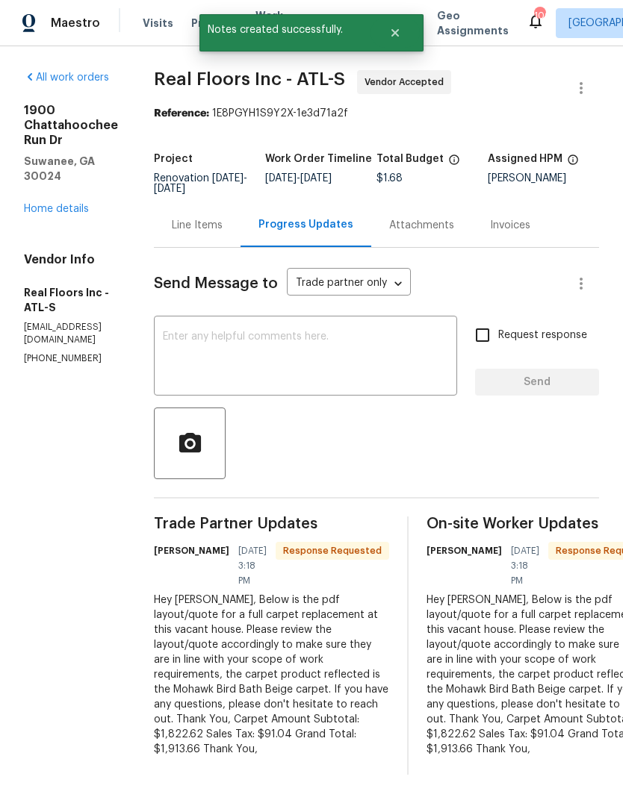
scroll to position [1, 0]
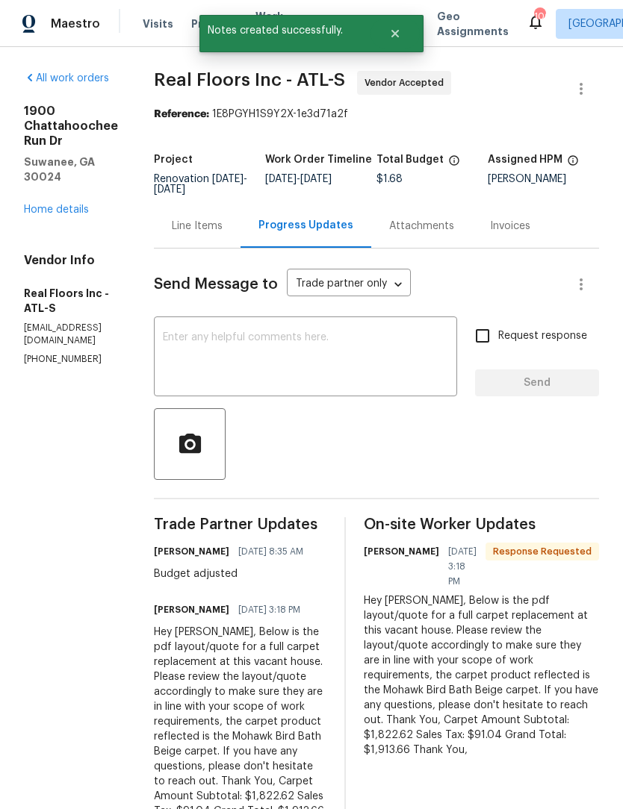
click at [72, 205] on link "Home details" at bounding box center [56, 210] width 65 height 10
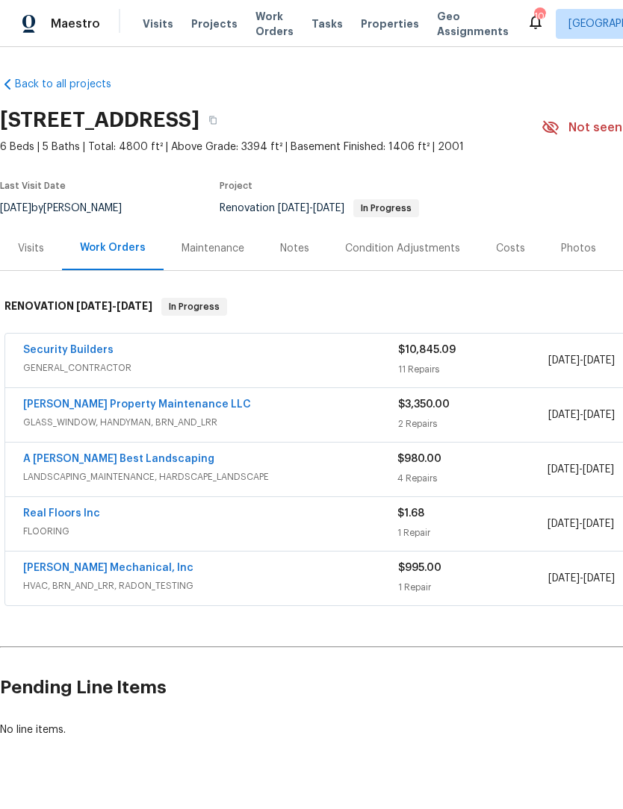
click at [81, 350] on link "Security Builders" at bounding box center [68, 350] width 90 height 10
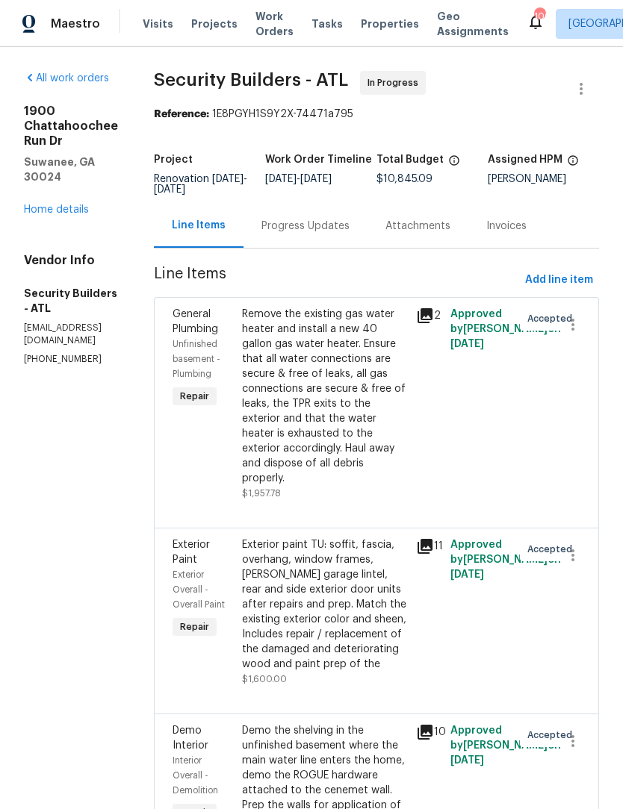
click at [367, 228] on div "Progress Updates" at bounding box center [305, 226] width 124 height 44
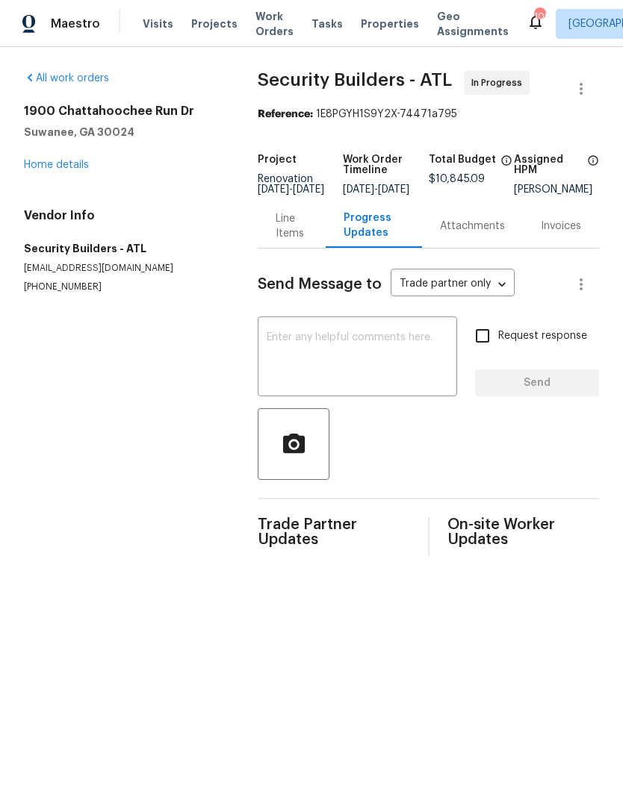
click at [348, 355] on textarea at bounding box center [357, 358] width 181 height 52
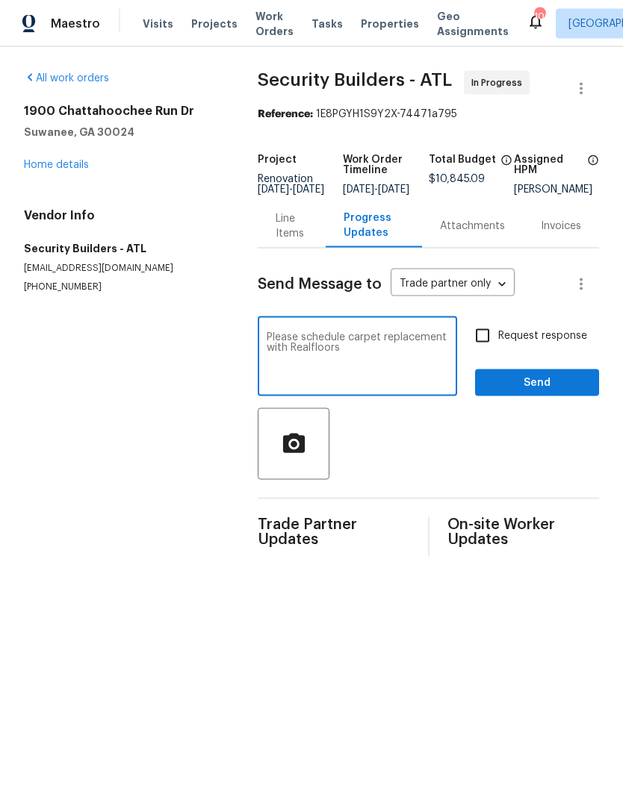
type textarea "Please schedule carpet replacement with Realfloors"
click at [489, 341] on input "Request response" at bounding box center [482, 335] width 31 height 31
checkbox input "true"
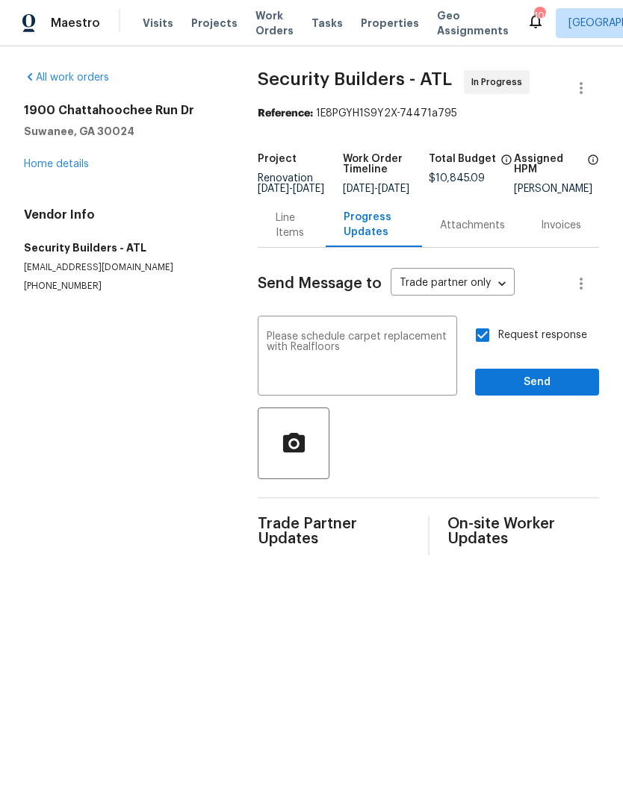
click at [555, 387] on span "Send" at bounding box center [537, 383] width 100 height 19
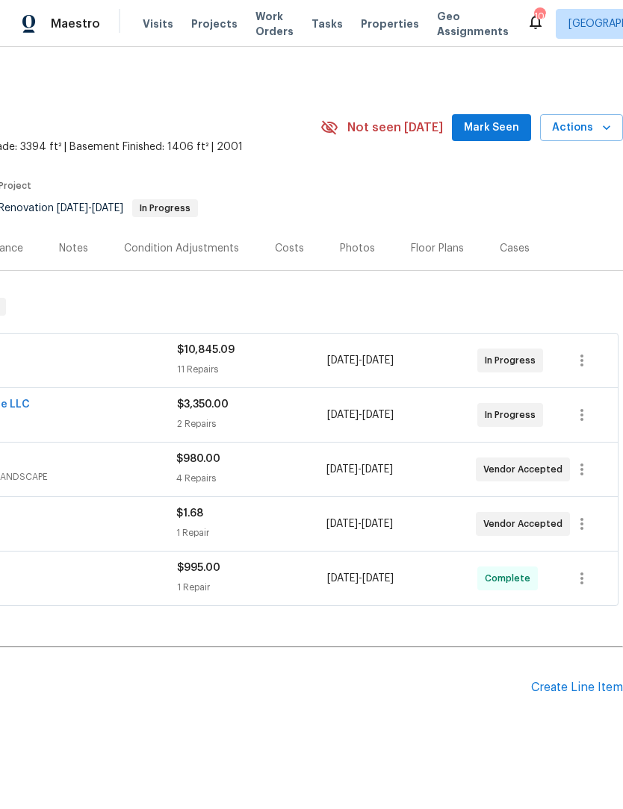
scroll to position [0, 221]
click at [513, 122] on span "Mark Seen" at bounding box center [491, 128] width 55 height 19
click at [80, 238] on div "Notes" at bounding box center [73, 248] width 65 height 44
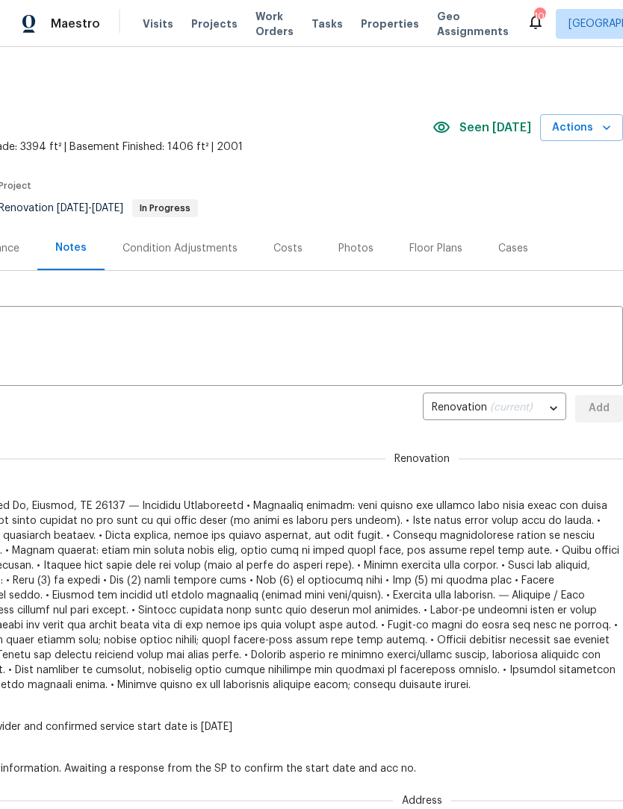
click at [181, 340] on textarea at bounding box center [201, 348] width 826 height 52
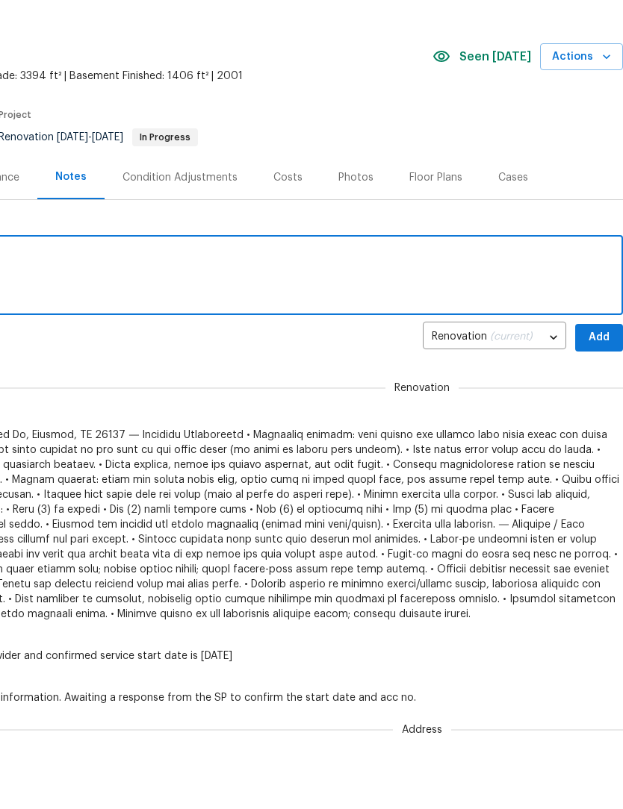
scroll to position [71, 0]
type textarea "Qc hvac, adjust flooring budget"
click at [600, 334] on span "Add" at bounding box center [599, 338] width 24 height 19
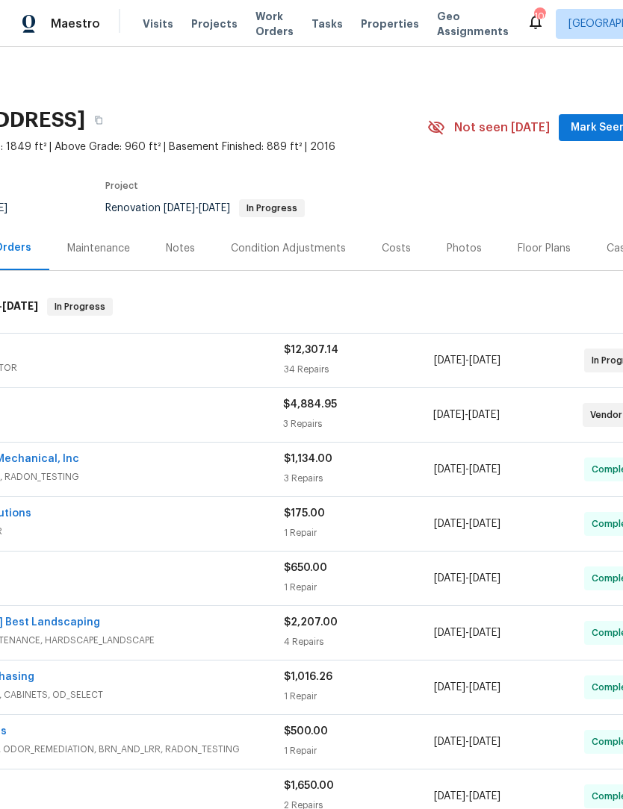
scroll to position [0, 118]
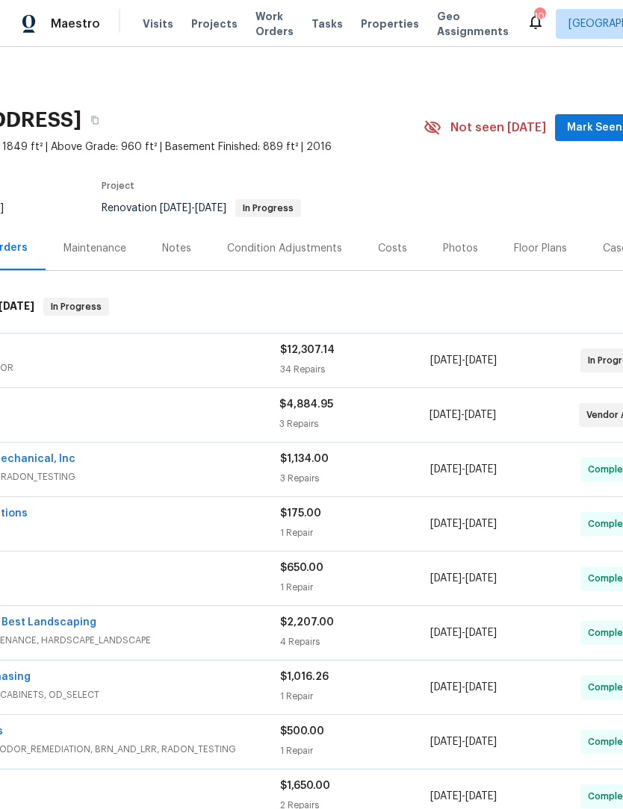
click at [600, 122] on span "Mark Seen" at bounding box center [594, 128] width 55 height 19
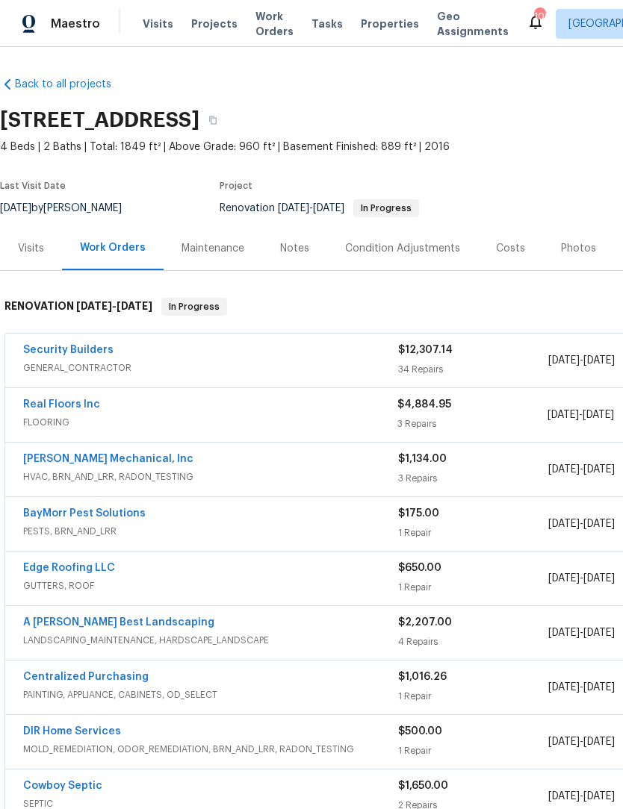
scroll to position [0, 0]
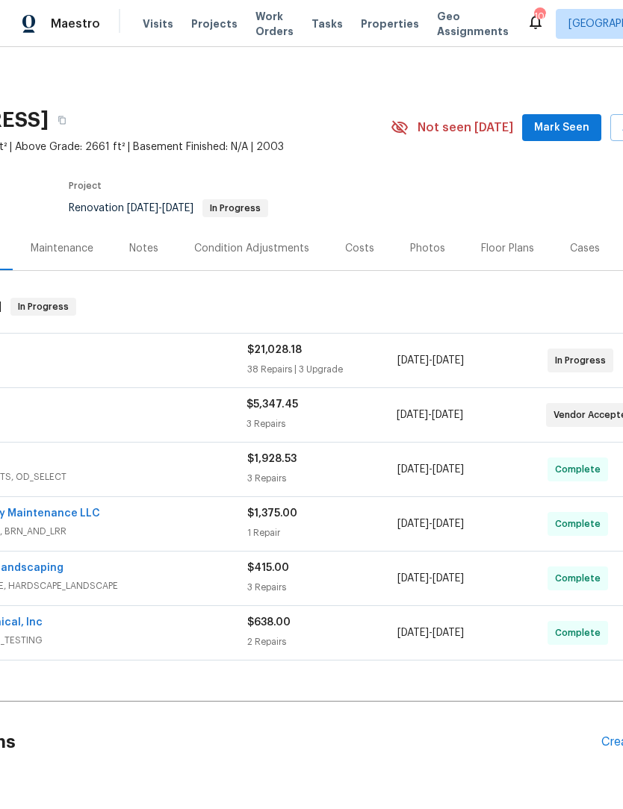
scroll to position [0, 151]
click at [584, 116] on button "Mark Seen" at bounding box center [561, 128] width 79 height 28
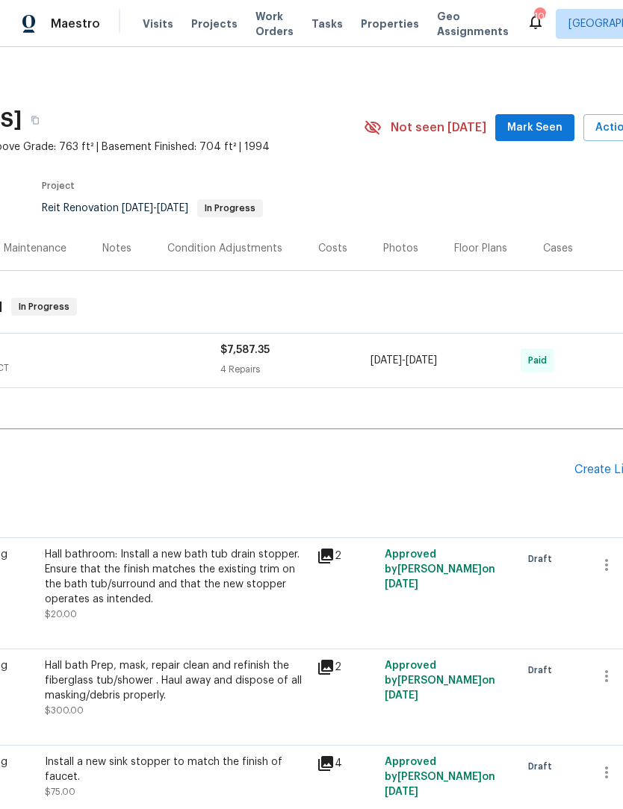
scroll to position [0, 178]
click at [542, 121] on span "Mark Seen" at bounding box center [534, 128] width 55 height 19
click at [553, 126] on span "Mark Seen" at bounding box center [534, 128] width 55 height 19
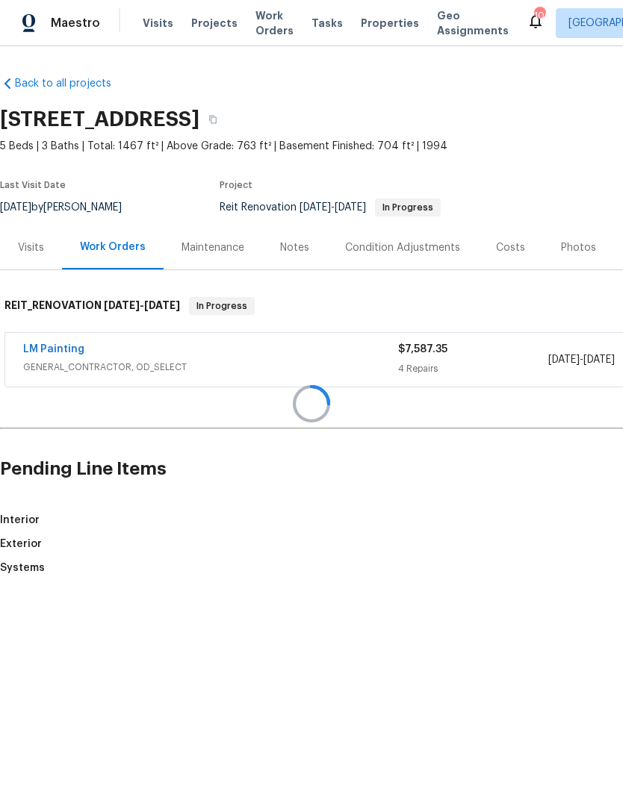
scroll to position [1, 0]
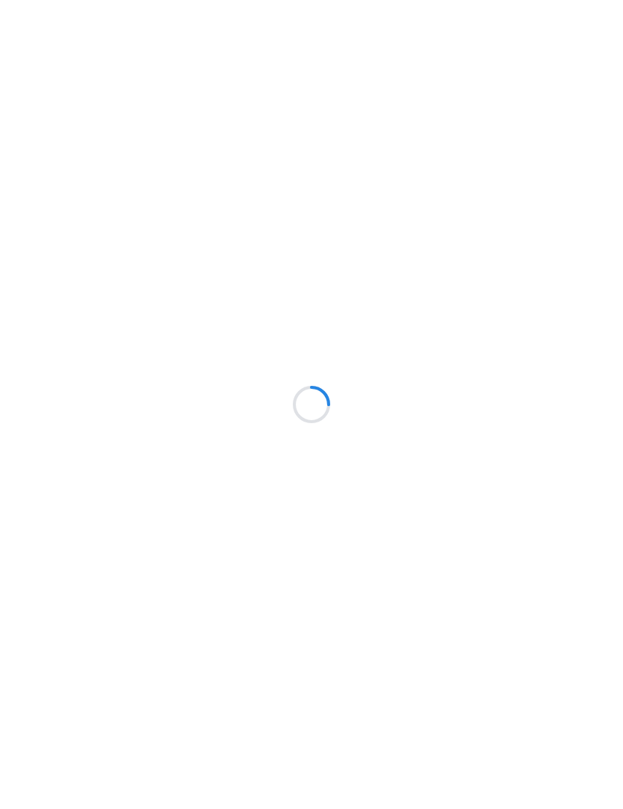
scroll to position [1, 0]
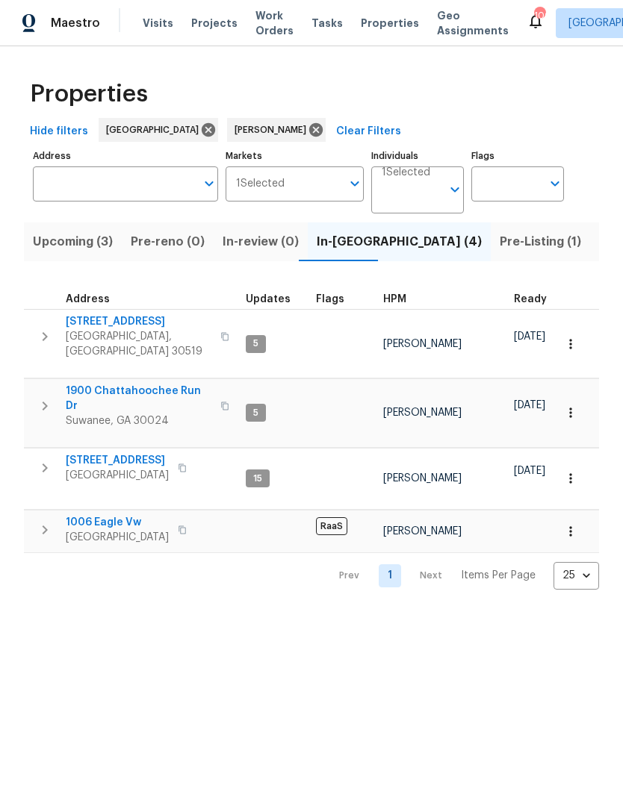
click at [499, 245] on span "Pre-Listing (1)" at bounding box center [539, 242] width 81 height 21
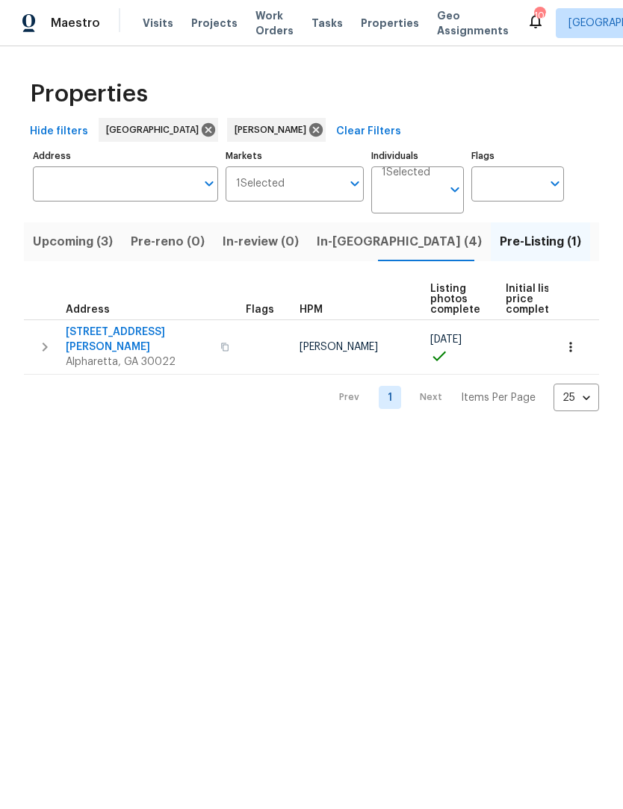
click at [573, 340] on icon "button" at bounding box center [570, 347] width 15 height 15
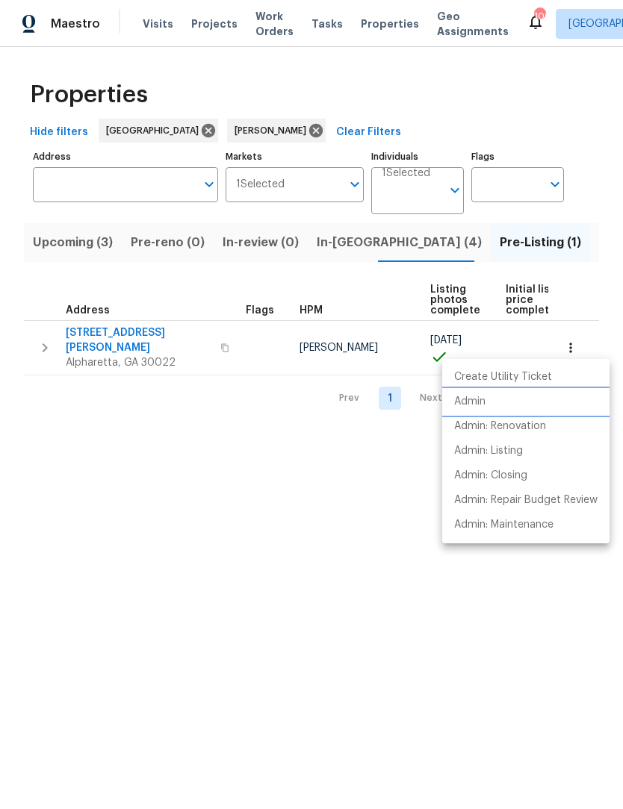
click at [488, 402] on li "Admin" at bounding box center [525, 402] width 167 height 25
